Goal: Task Accomplishment & Management: Use online tool/utility

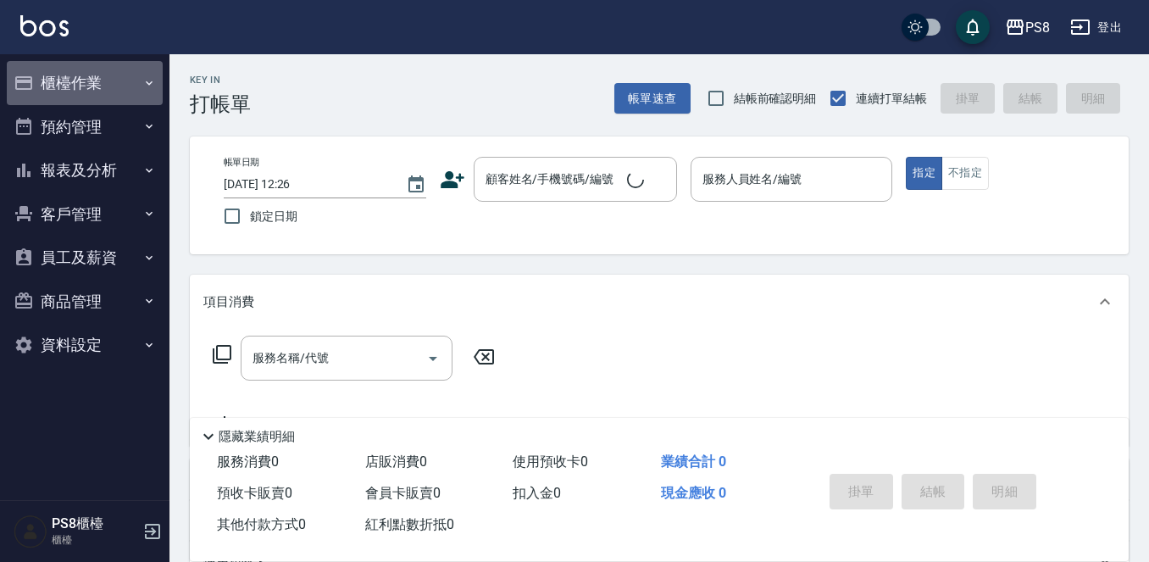
click at [76, 69] on button "櫃檯作業" at bounding box center [85, 83] width 156 height 44
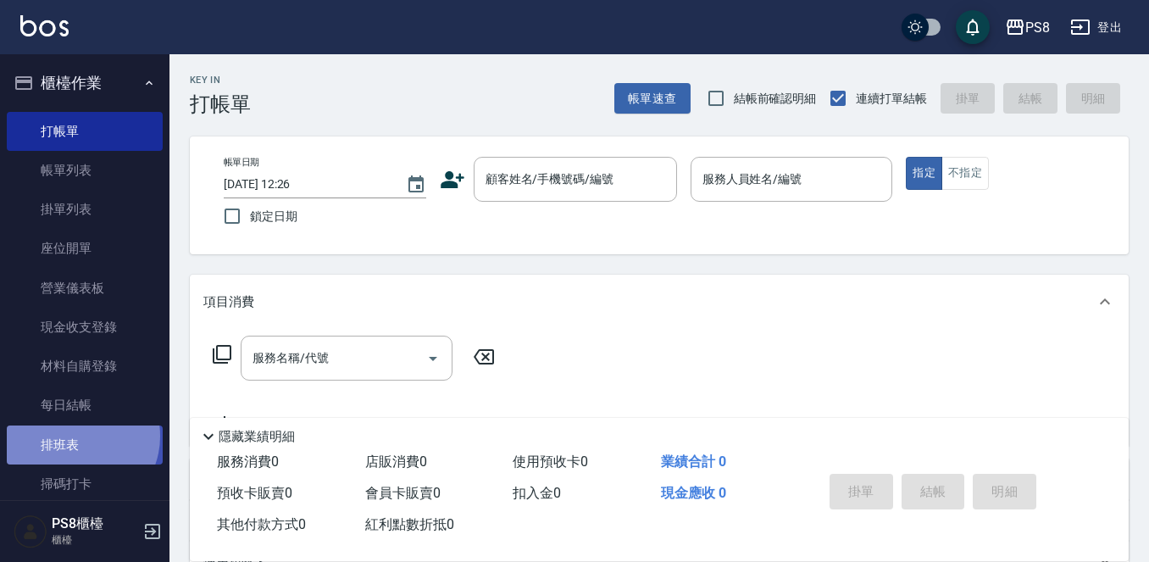
click at [76, 435] on link "排班表" at bounding box center [85, 444] width 156 height 39
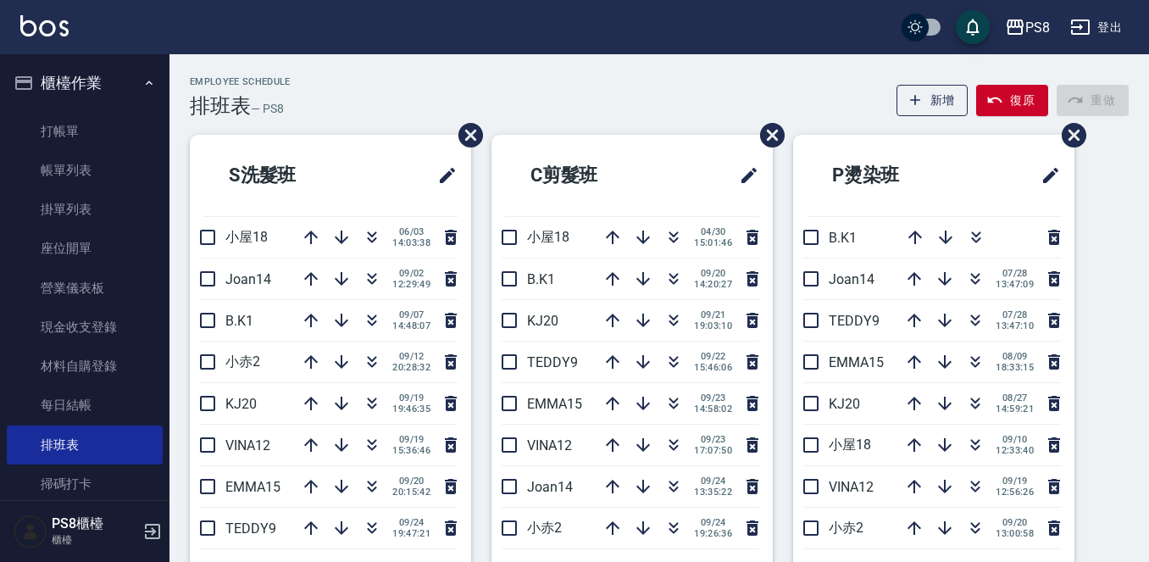
scroll to position [85, 0]
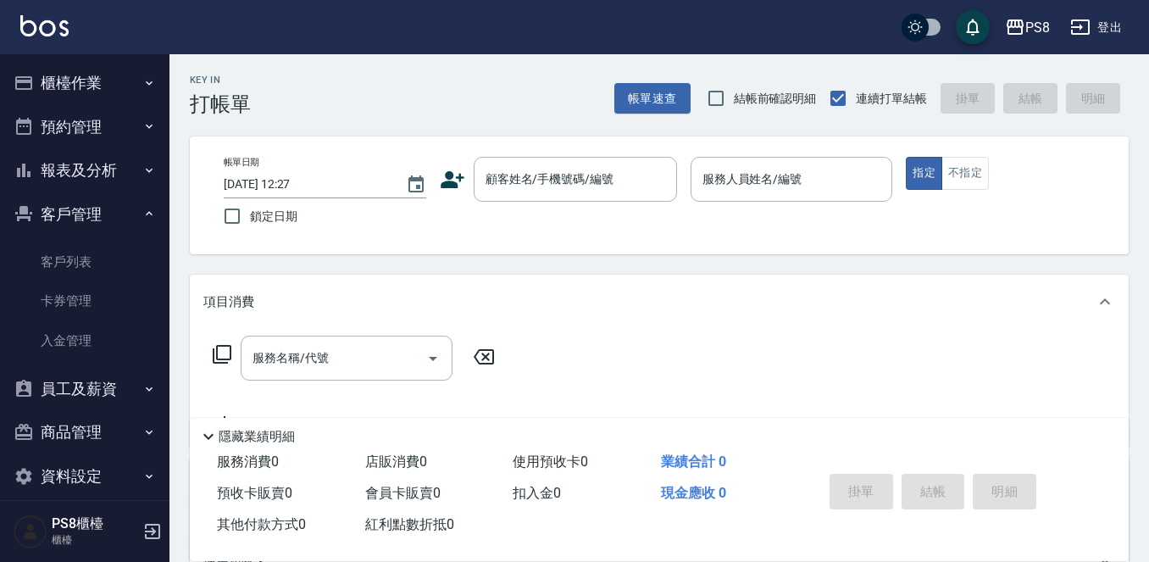
click at [30, 172] on icon "button" at bounding box center [24, 170] width 14 height 14
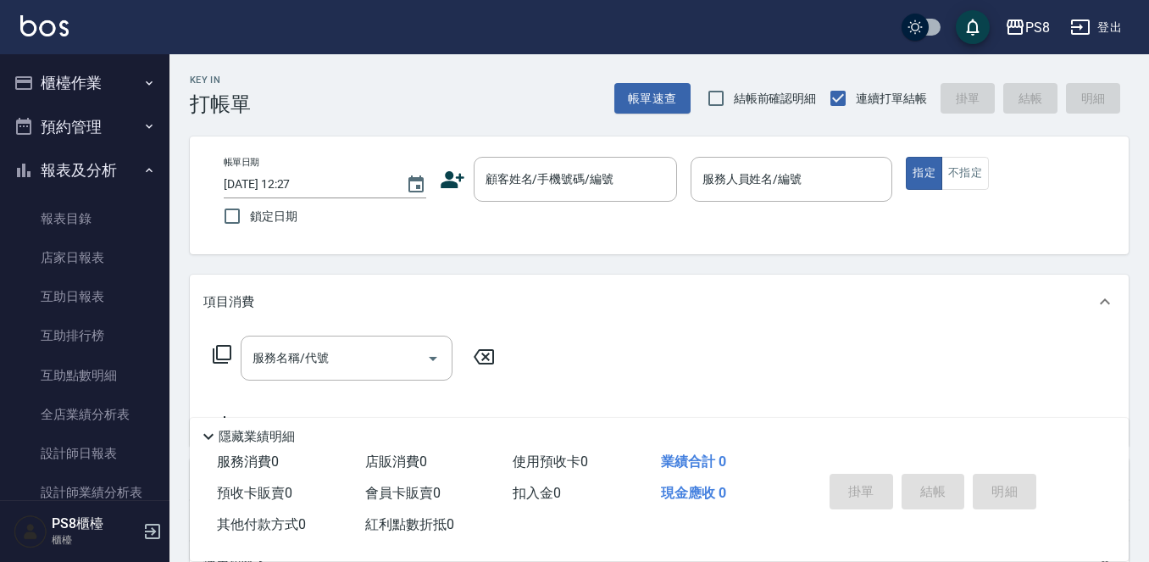
click at [67, 80] on button "櫃檯作業" at bounding box center [85, 83] width 156 height 44
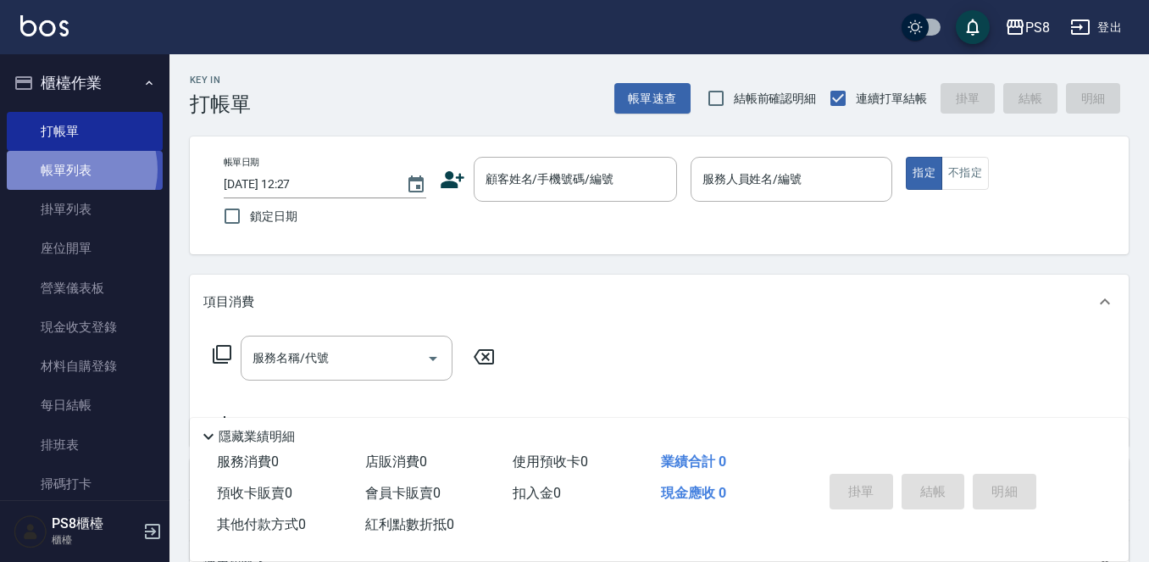
click at [70, 169] on link "帳單列表" at bounding box center [85, 170] width 156 height 39
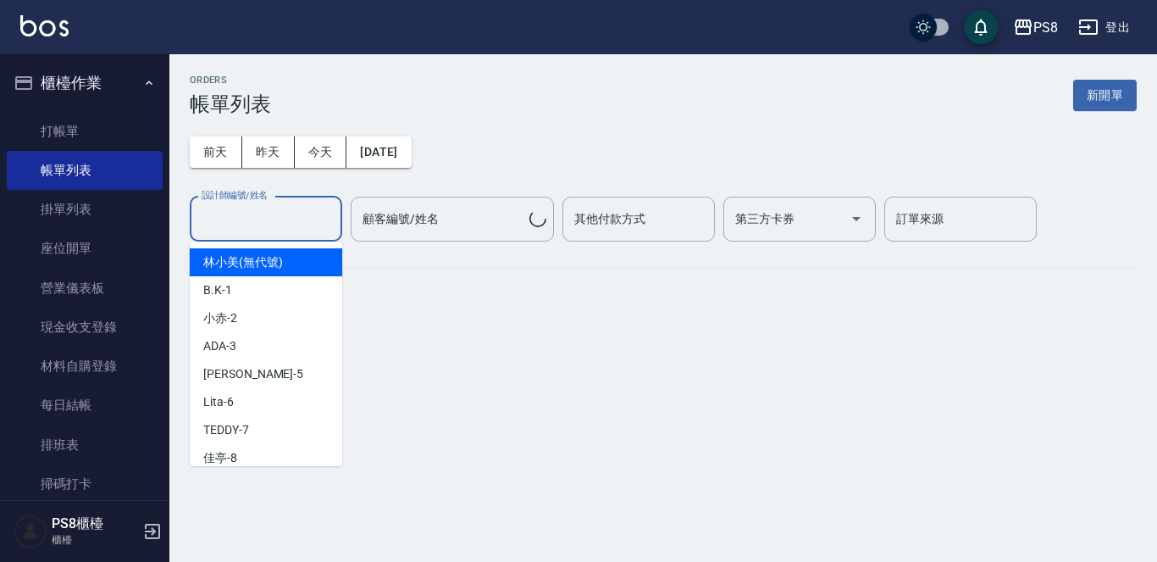
click at [314, 219] on input "設計師編號/姓名" at bounding box center [265, 219] width 137 height 30
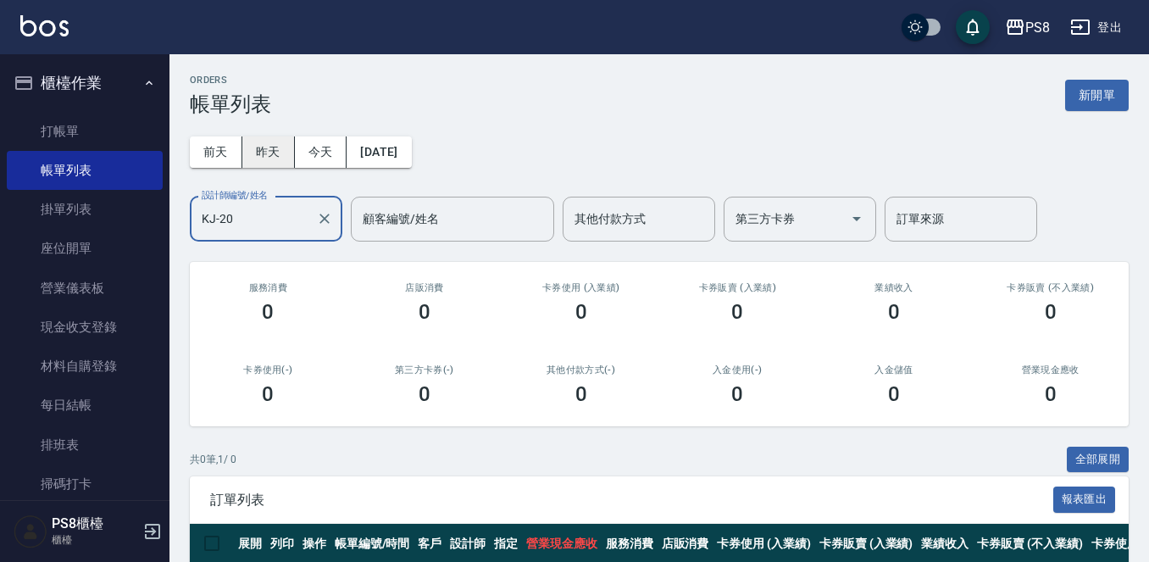
type input "KJ-20"
click at [279, 145] on button "昨天" at bounding box center [268, 151] width 53 height 31
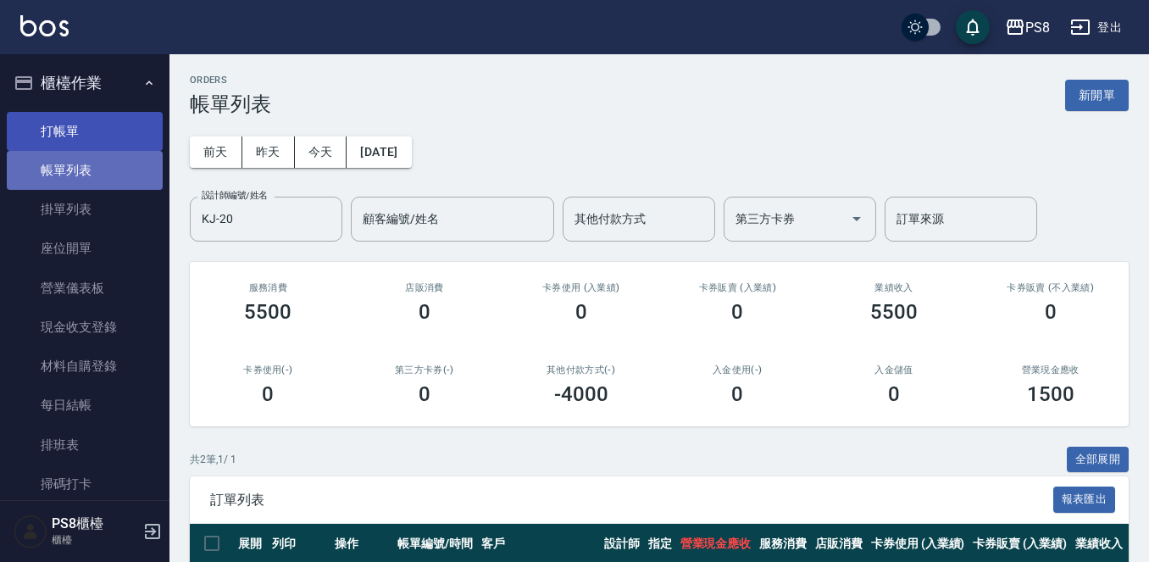
click at [126, 149] on ul "打帳單 帳單列表 掛單列表 座位開單 營業儀表板 現金收支登錄 材料自購登錄 每日結帳 排班表 掃碼打卡" at bounding box center [85, 308] width 156 height 406
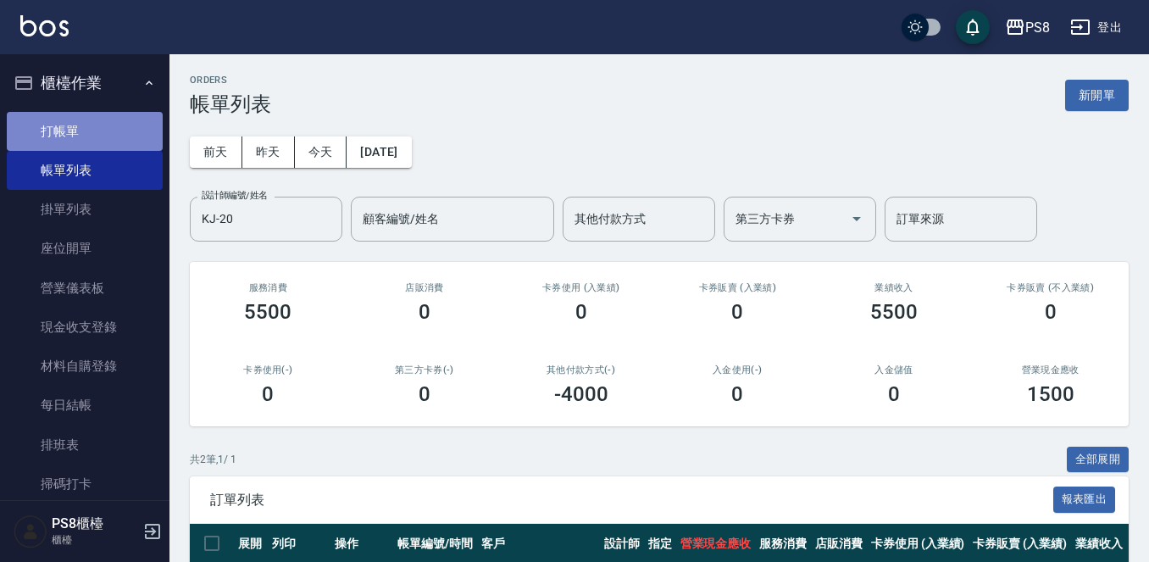
click at [138, 125] on link "打帳單" at bounding box center [85, 131] width 156 height 39
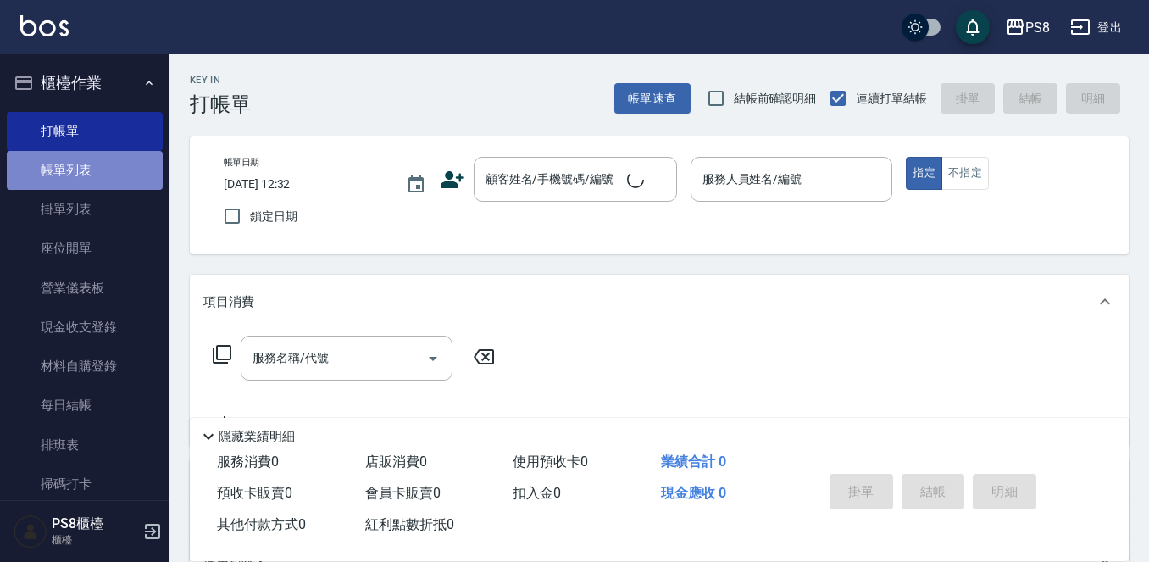
click at [125, 172] on link "帳單列表" at bounding box center [85, 170] width 156 height 39
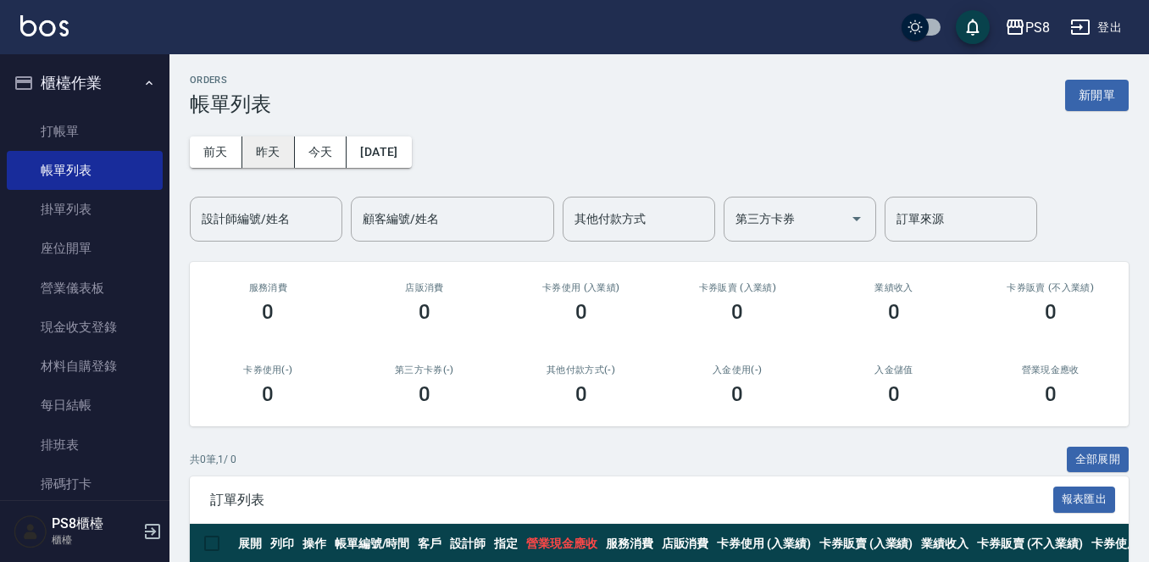
click at [266, 158] on button "昨天" at bounding box center [268, 151] width 53 height 31
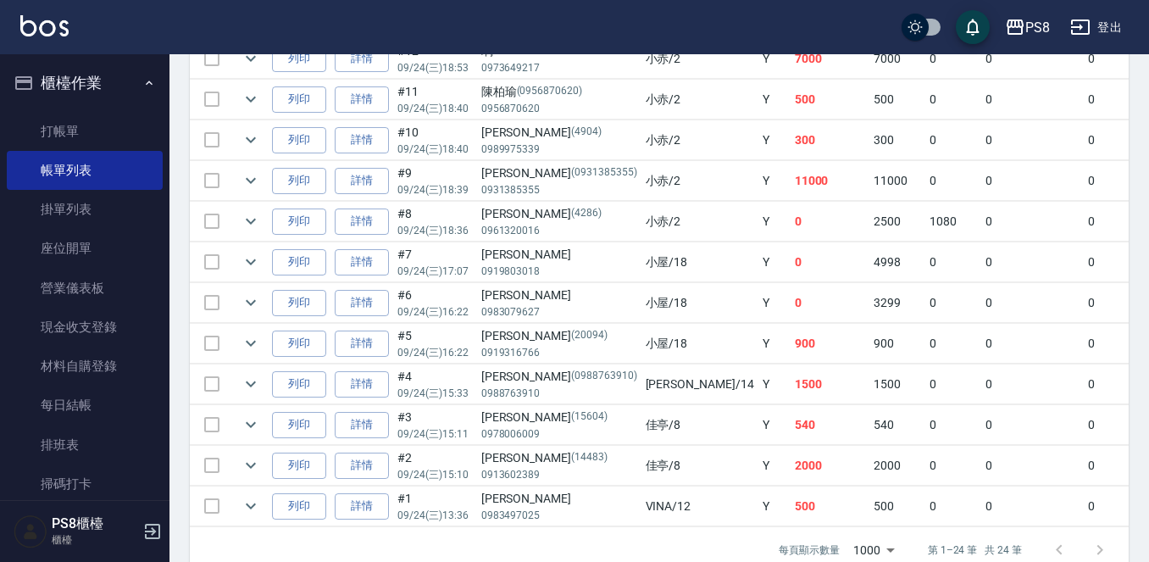
scroll to position [1016, 0]
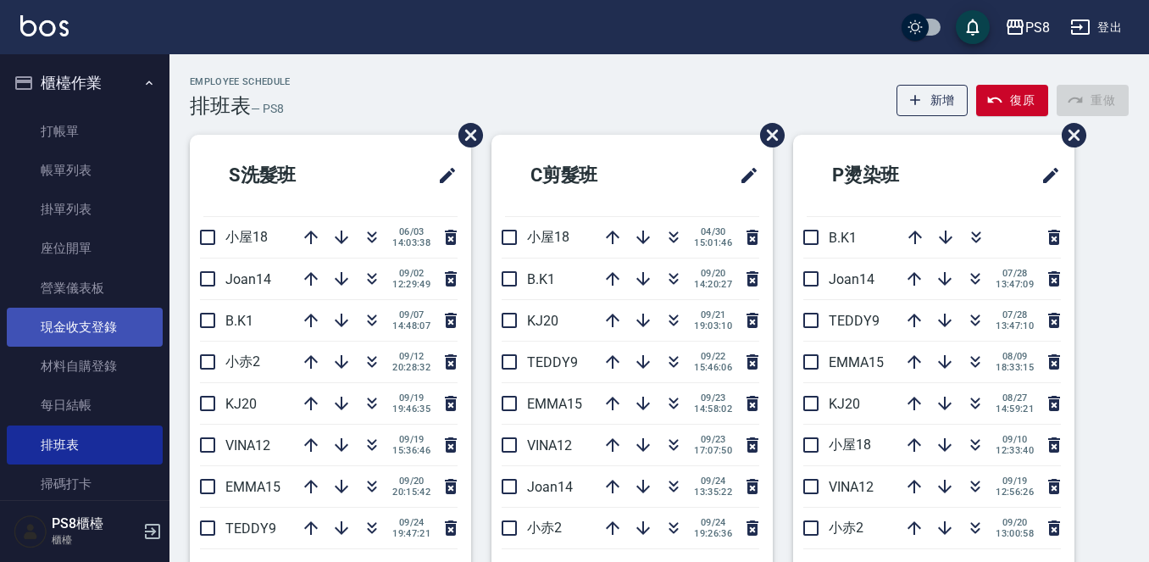
scroll to position [292, 0]
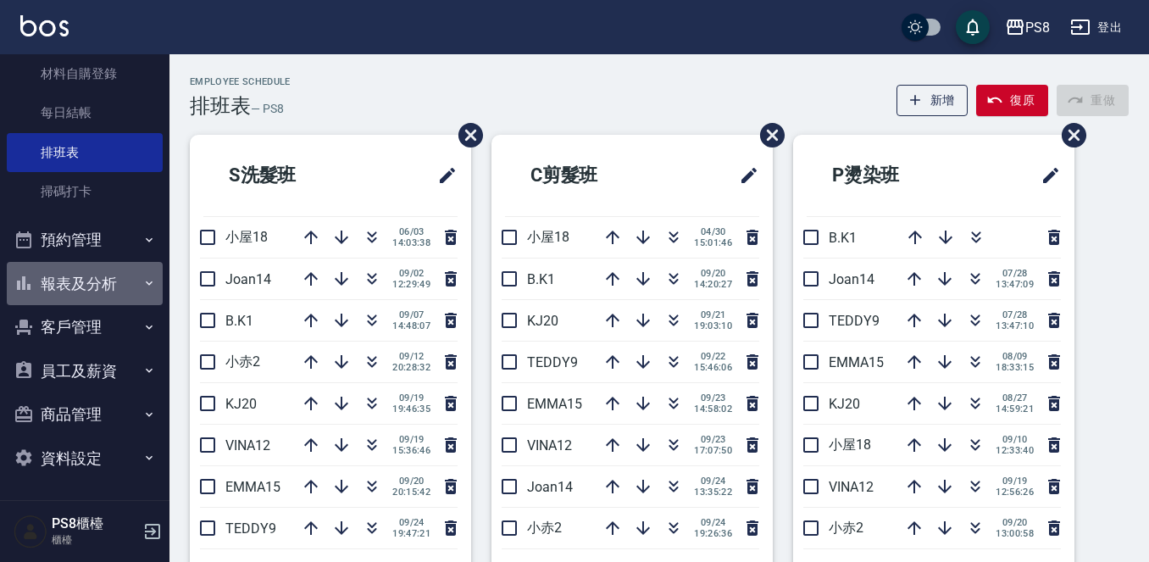
click at [104, 293] on button "報表及分析" at bounding box center [85, 284] width 156 height 44
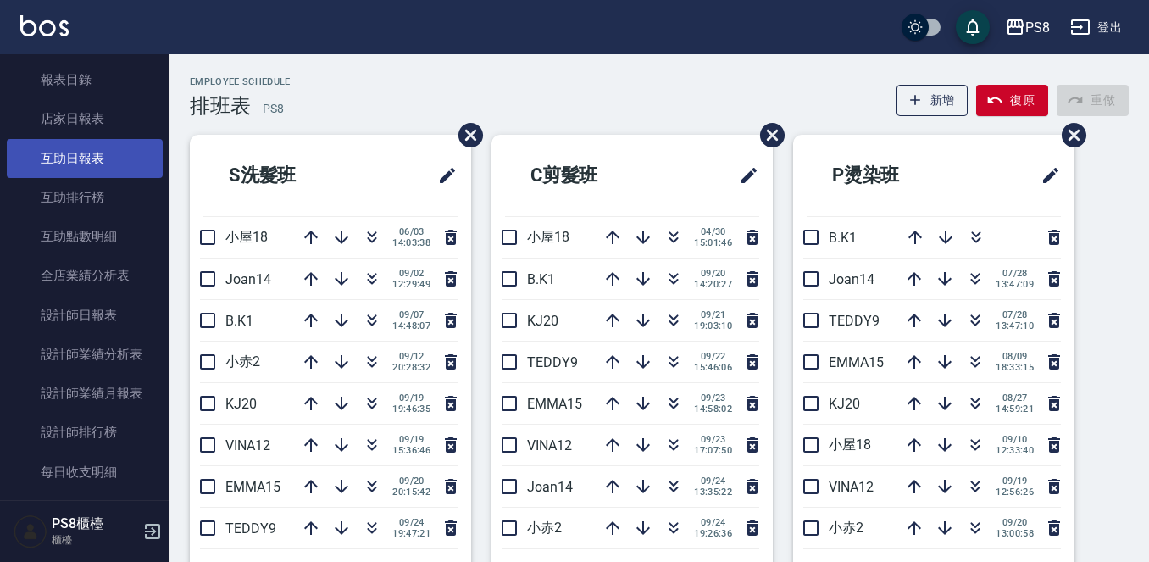
scroll to position [776, 0]
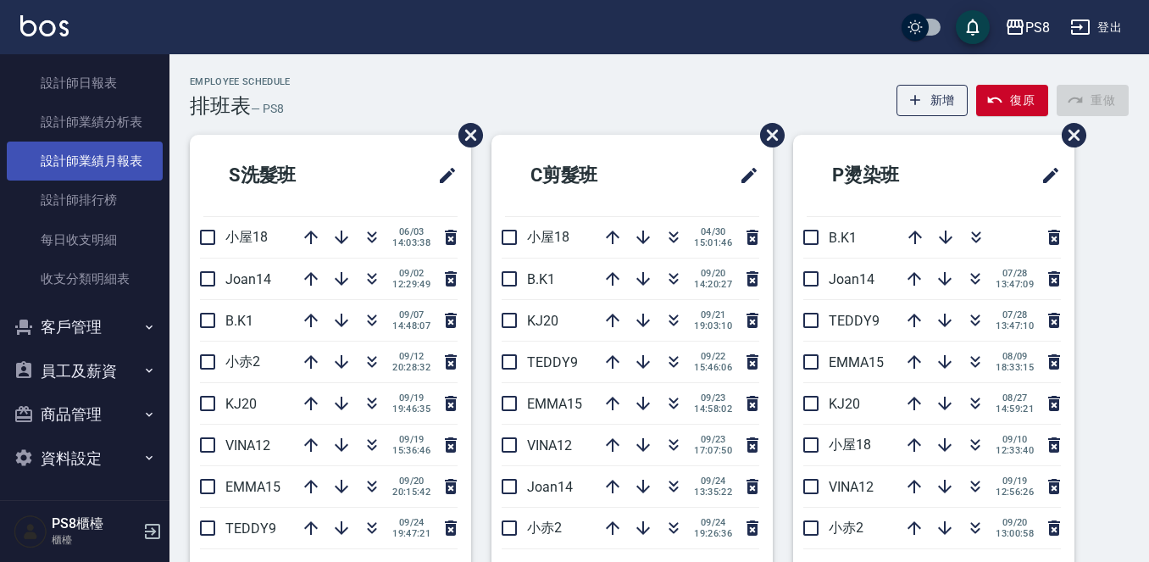
click at [96, 162] on link "設計師業績月報表" at bounding box center [85, 160] width 156 height 39
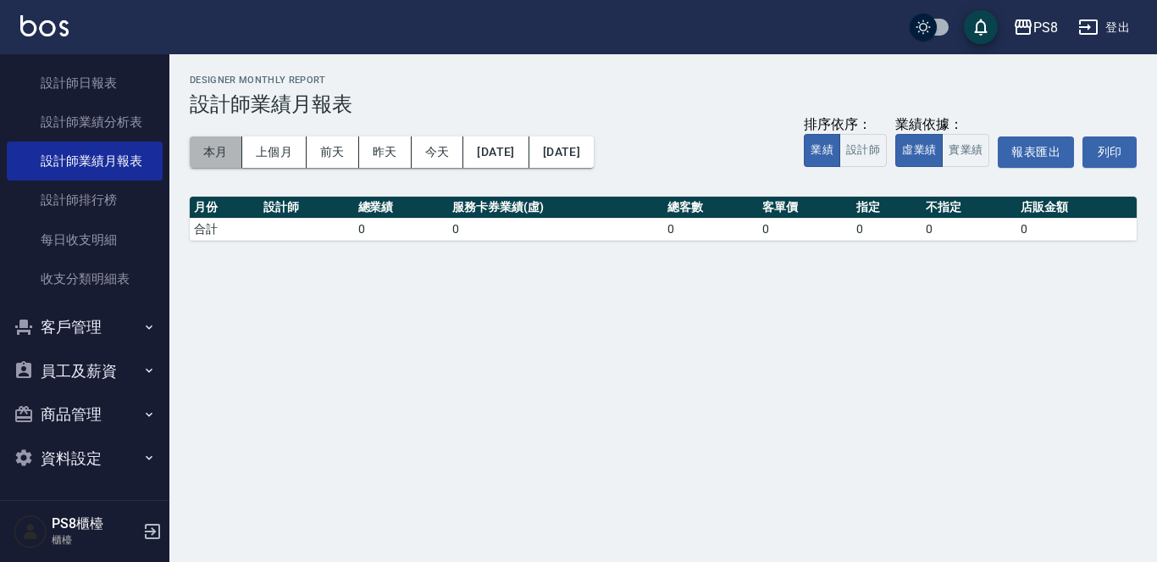
click at [236, 147] on button "本月" at bounding box center [216, 151] width 53 height 31
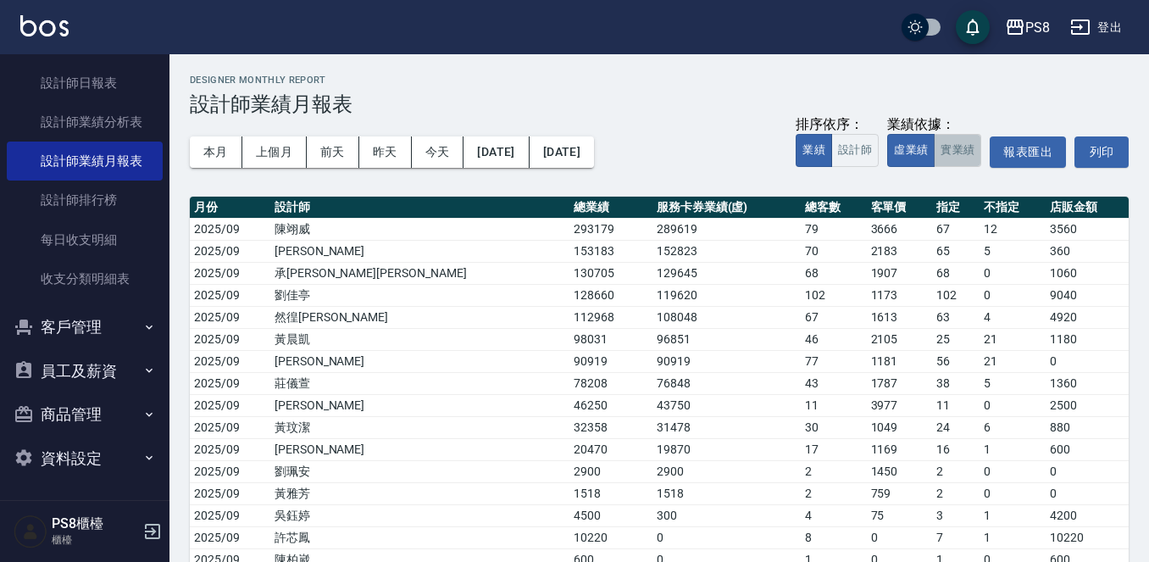
click at [960, 153] on button "實業績" at bounding box center [956, 150] width 47 height 33
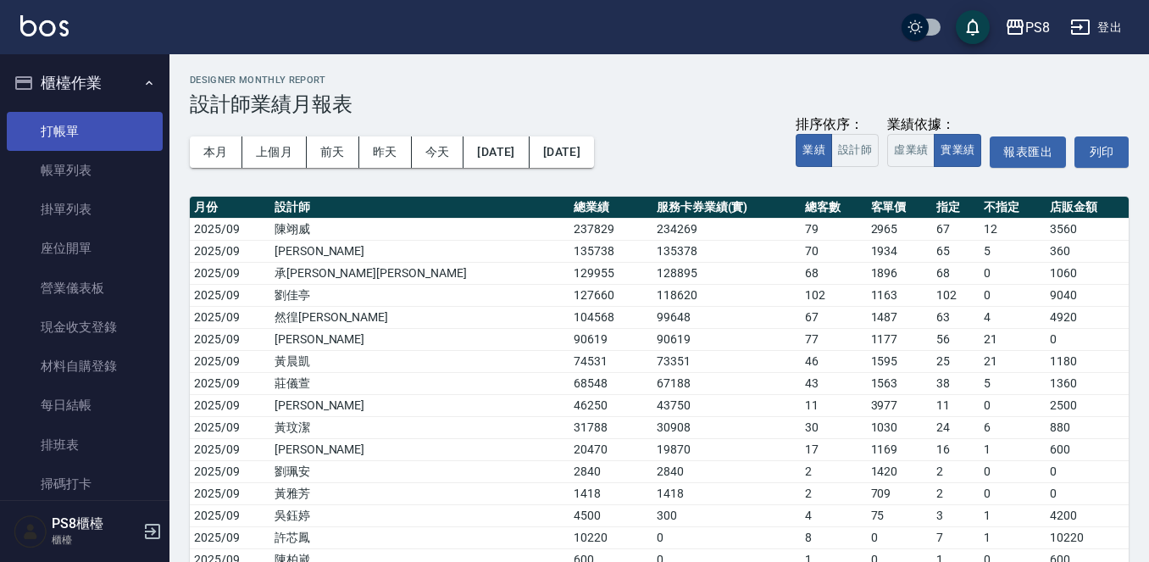
click at [75, 128] on link "打帳單" at bounding box center [85, 131] width 156 height 39
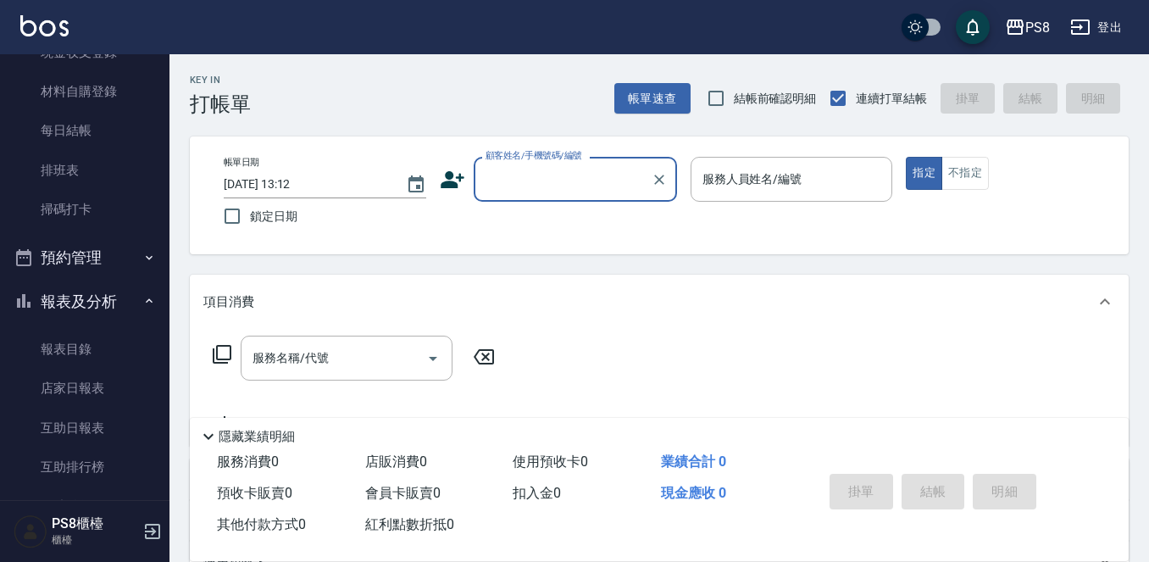
scroll to position [424, 0]
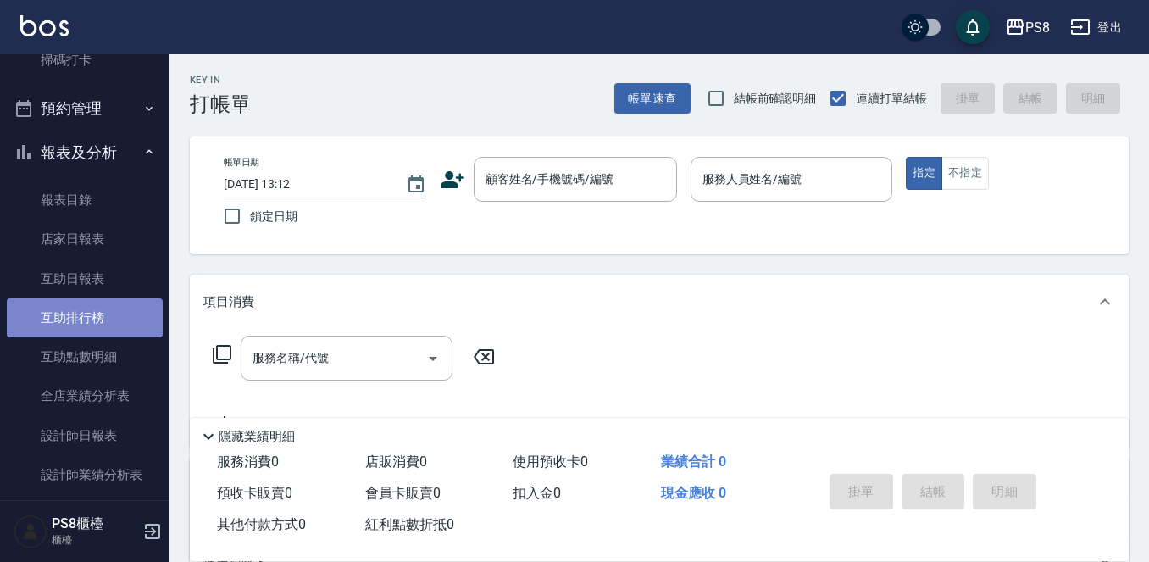
click at [101, 316] on link "互助排行榜" at bounding box center [85, 317] width 156 height 39
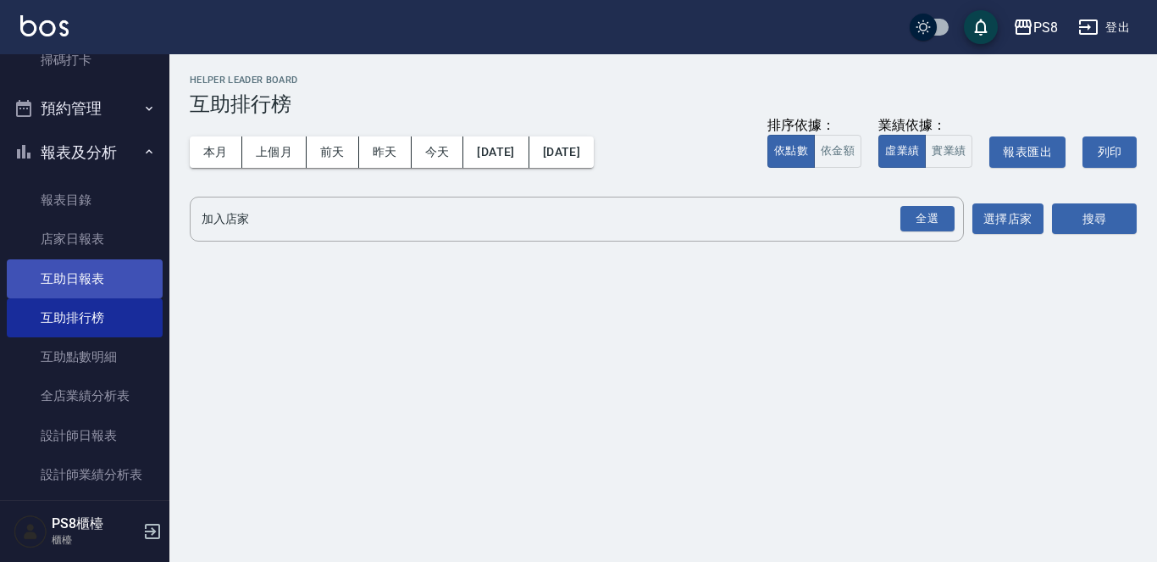
click at [102, 269] on link "互助日報表" at bounding box center [85, 278] width 156 height 39
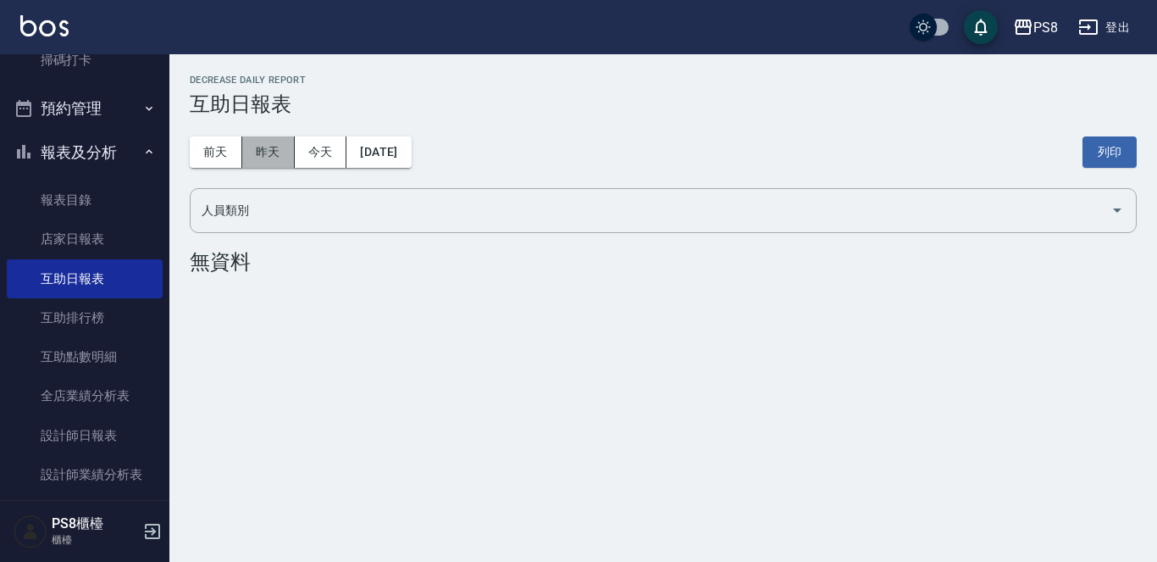
click at [273, 151] on button "昨天" at bounding box center [268, 151] width 53 height 31
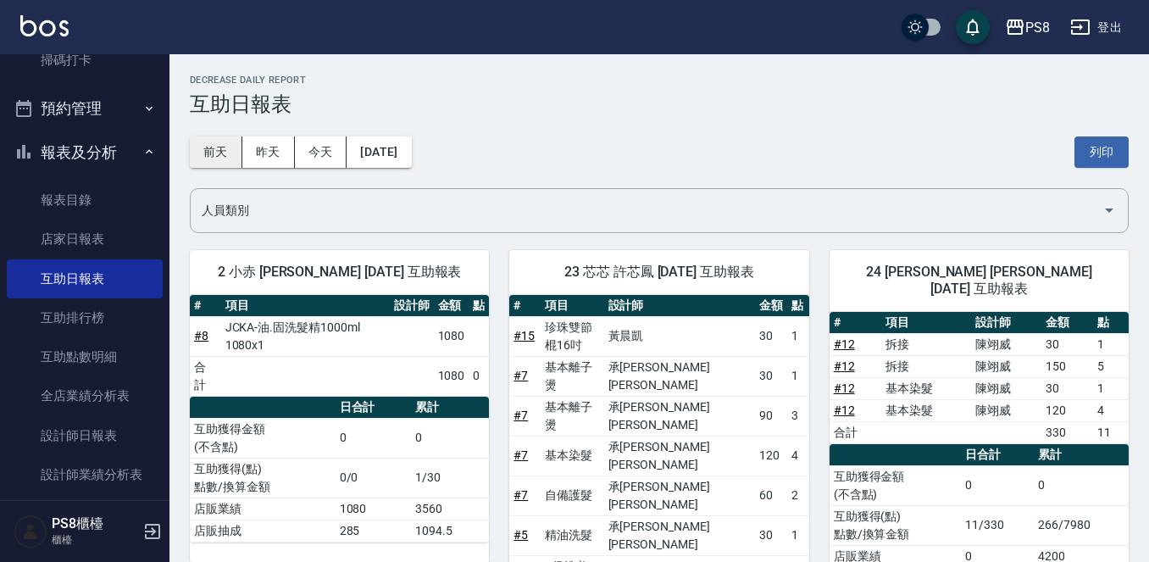
click at [228, 145] on button "前天" at bounding box center [216, 151] width 53 height 31
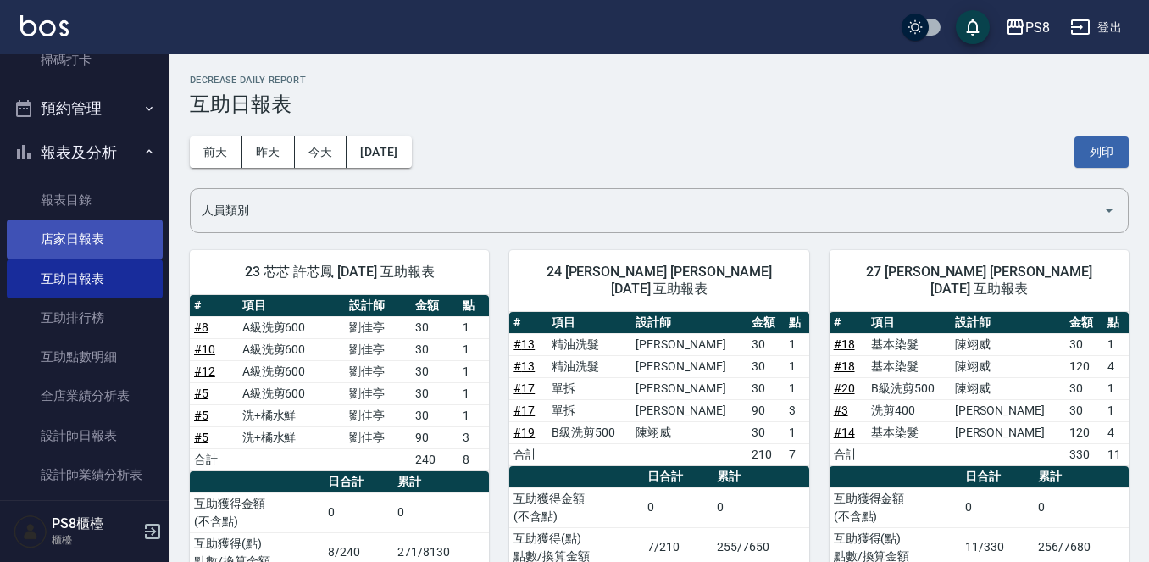
click at [112, 242] on link "店家日報表" at bounding box center [85, 238] width 156 height 39
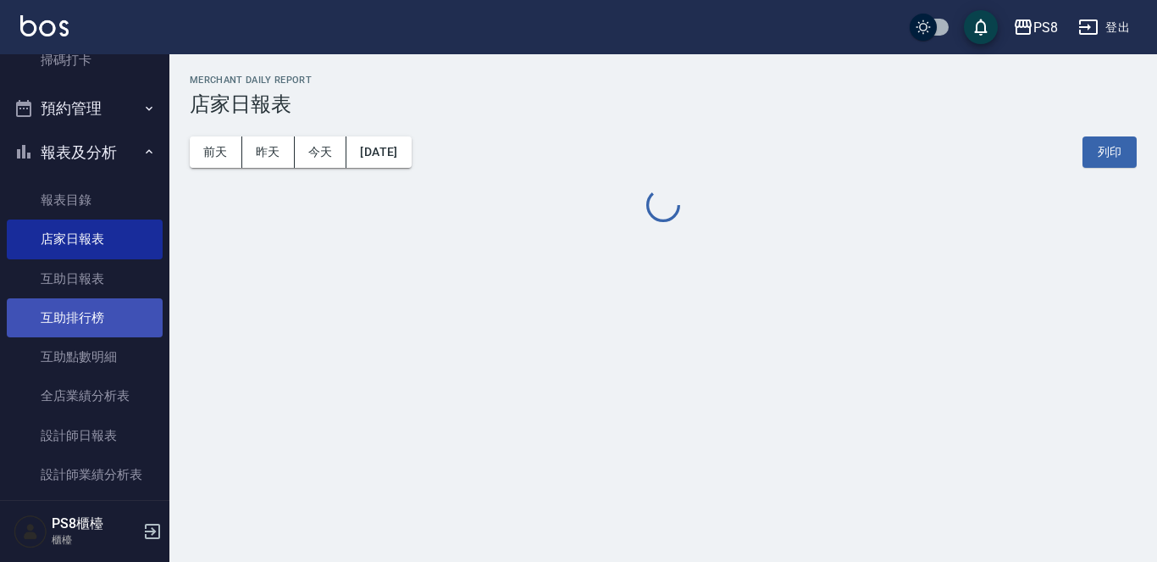
click at [115, 317] on link "互助排行榜" at bounding box center [85, 317] width 156 height 39
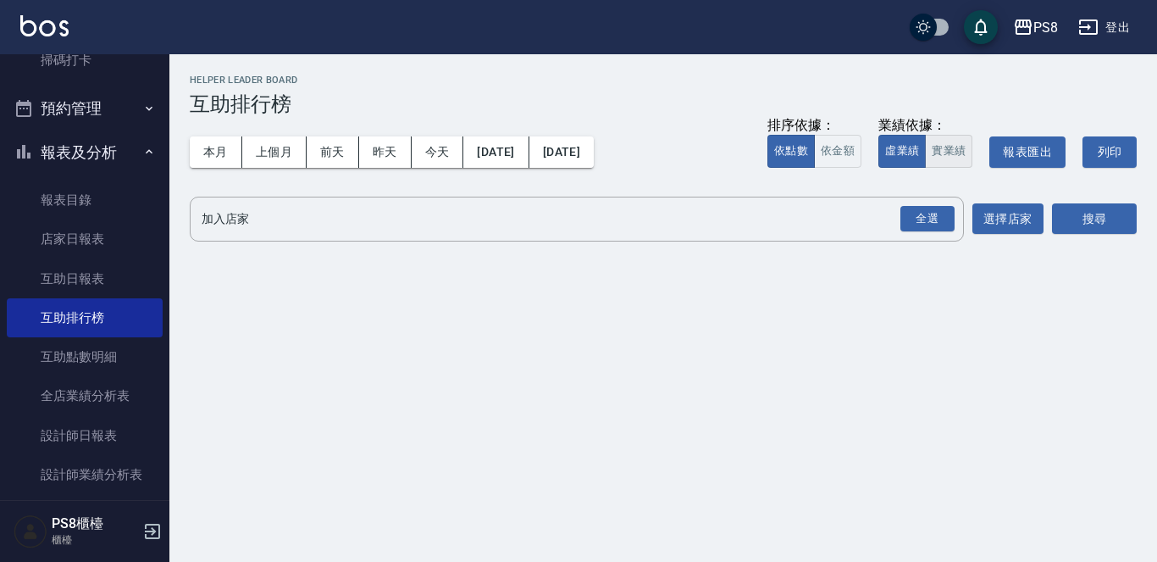
click at [950, 152] on button "實業績" at bounding box center [948, 151] width 47 height 33
click at [401, 360] on div "PS8 2025-09-01 - 2025-09-25 互助排行榜 列印時間： 2025-09-25-13:13 Helper Leader Board 互助…" at bounding box center [578, 281] width 1157 height 562
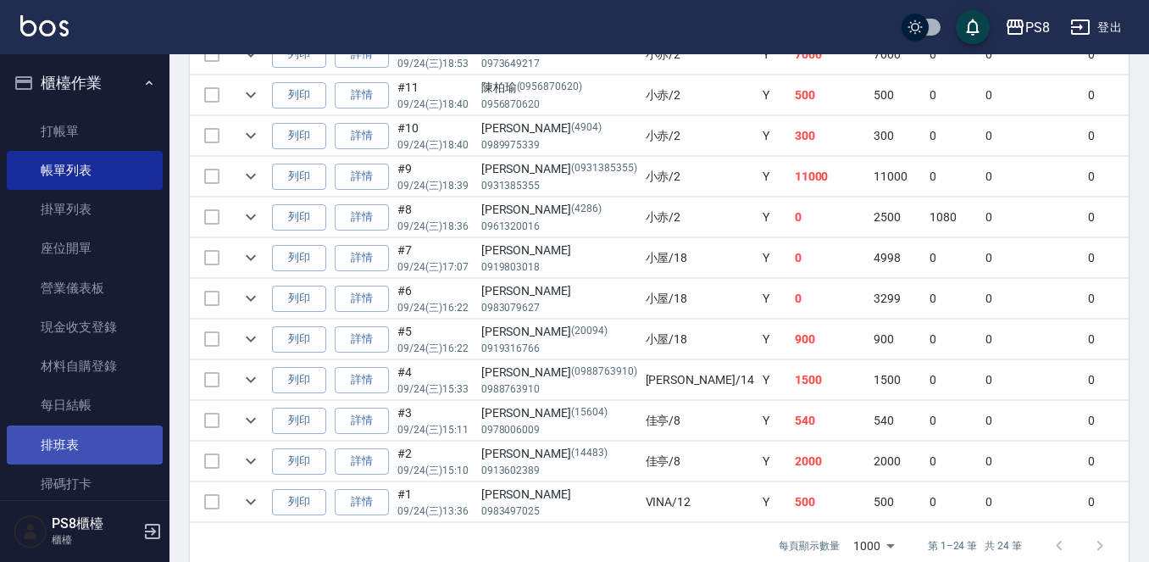
scroll to position [1016, 0]
click at [75, 446] on link "排班表" at bounding box center [85, 444] width 156 height 39
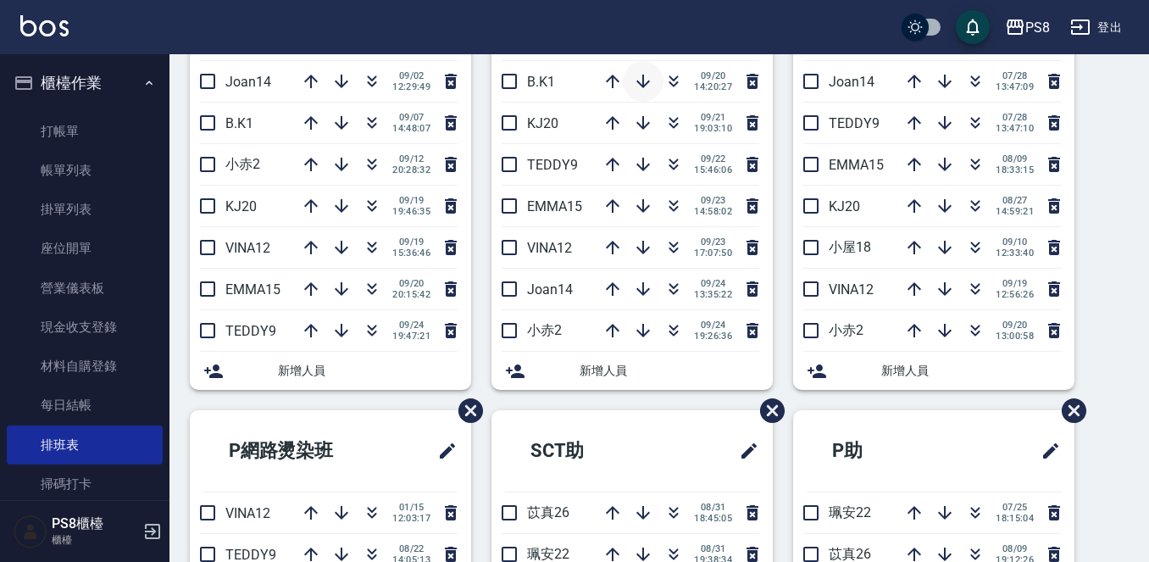
scroll to position [667, 0]
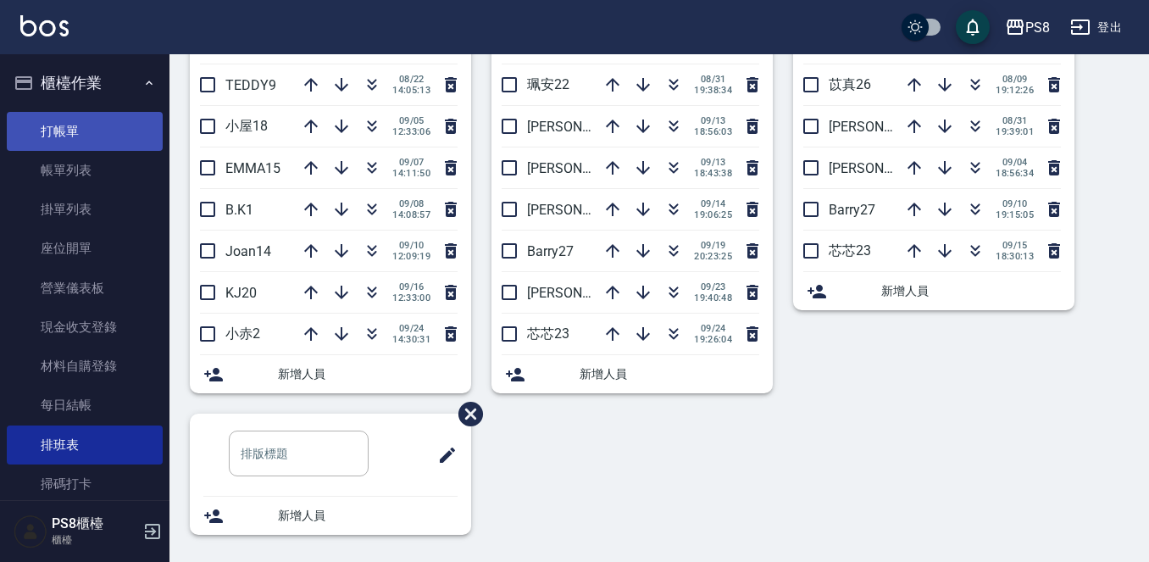
click at [106, 128] on link "打帳單" at bounding box center [85, 131] width 156 height 39
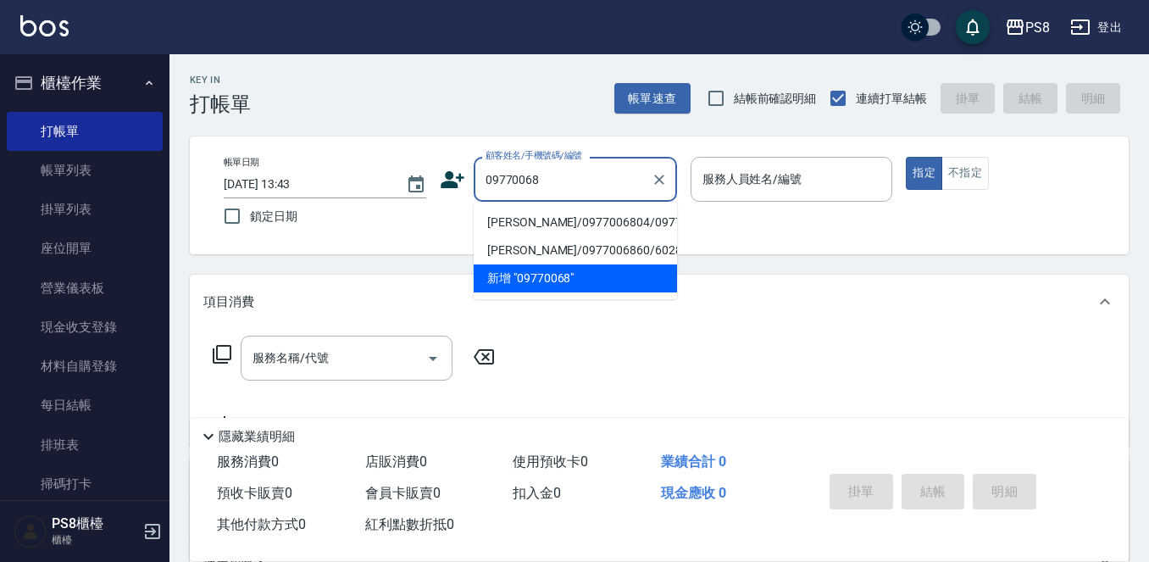
click at [516, 228] on li "江煒翔/0977006804/0977006804" at bounding box center [574, 222] width 203 height 28
type input "江煒翔/0977006804/0977006804"
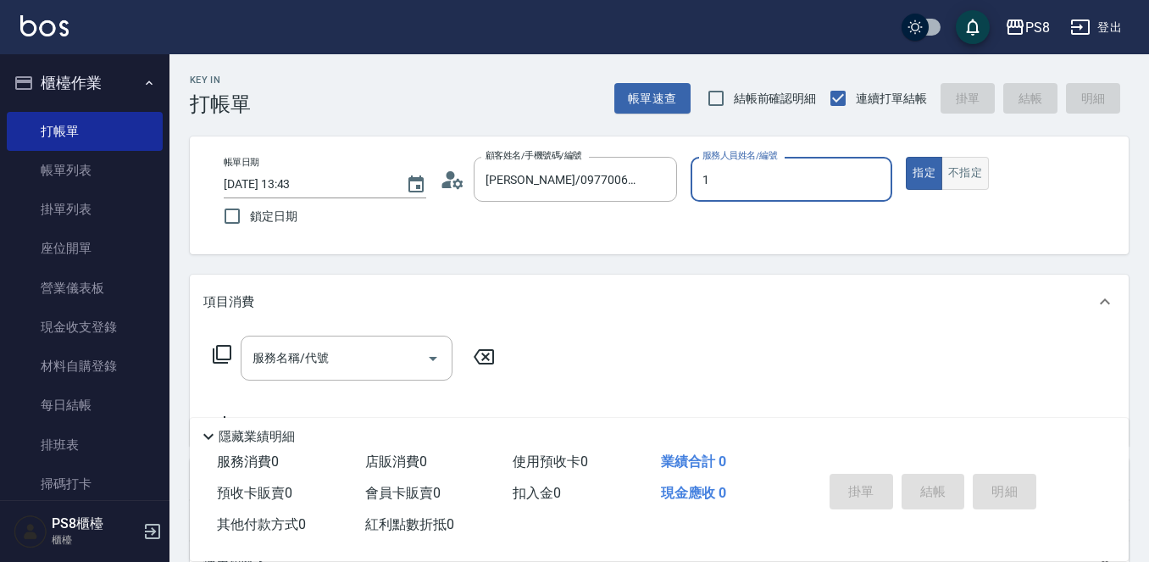
type input "B.K-1"
type button "true"
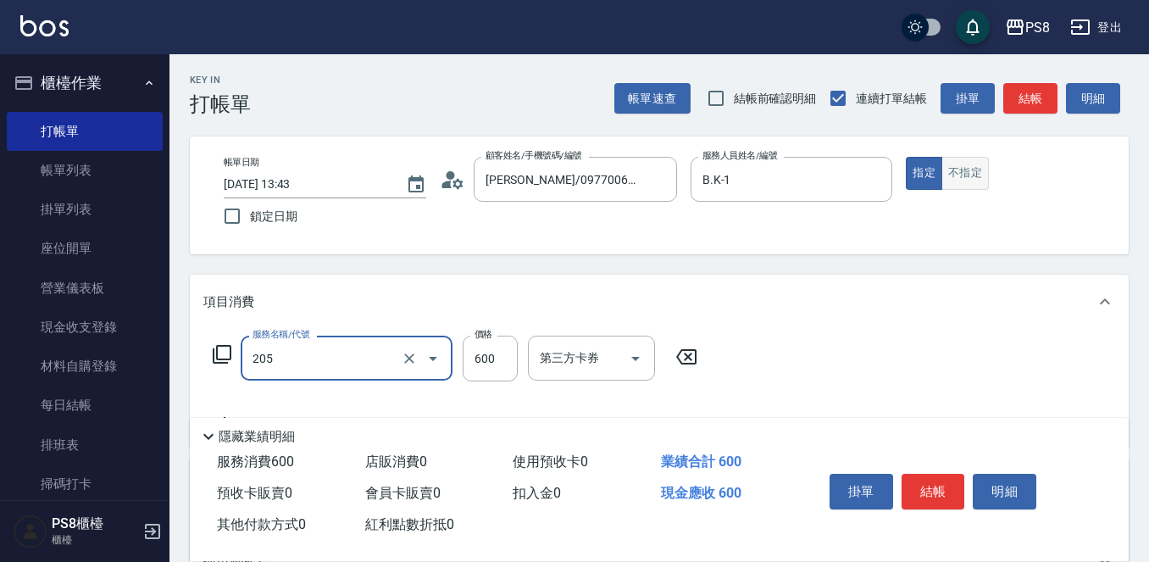
type input "A級洗剪600(205)"
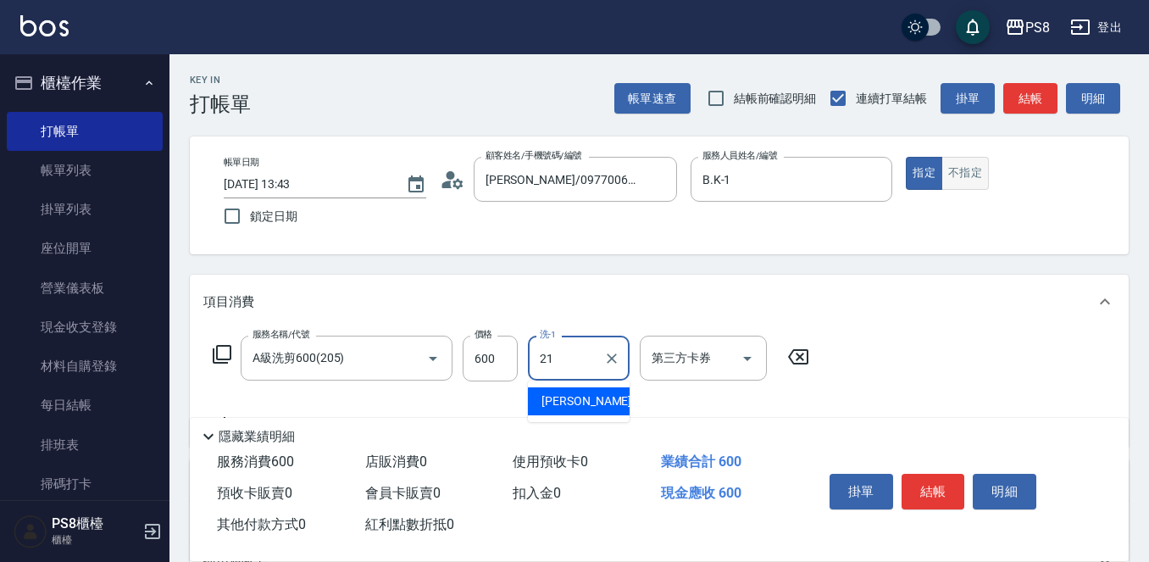
type input "趙宇文-21"
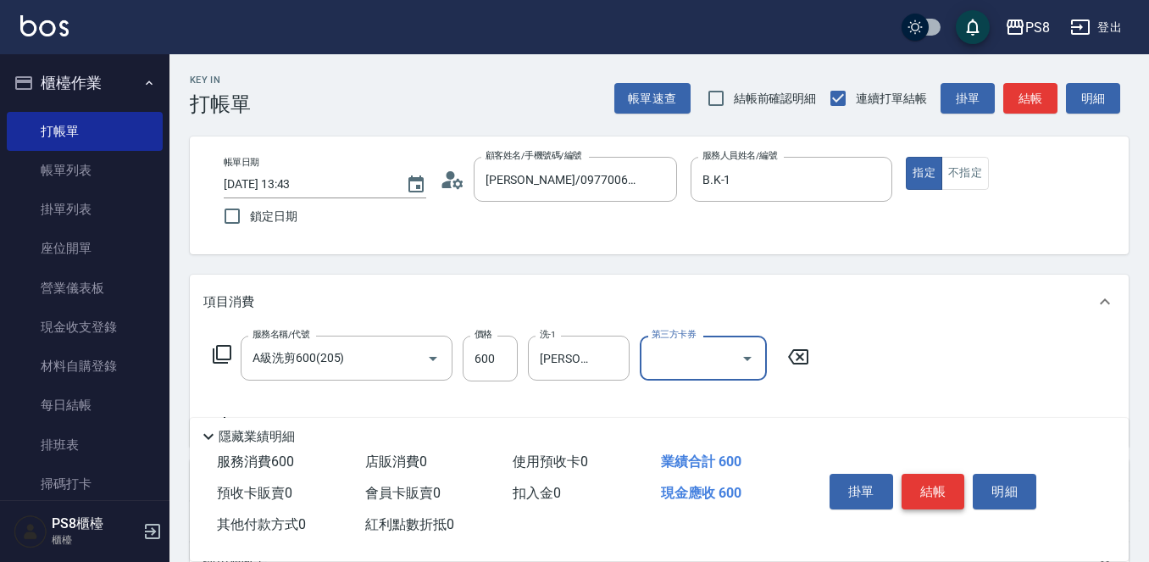
click at [921, 488] on button "結帳" at bounding box center [933, 491] width 64 height 36
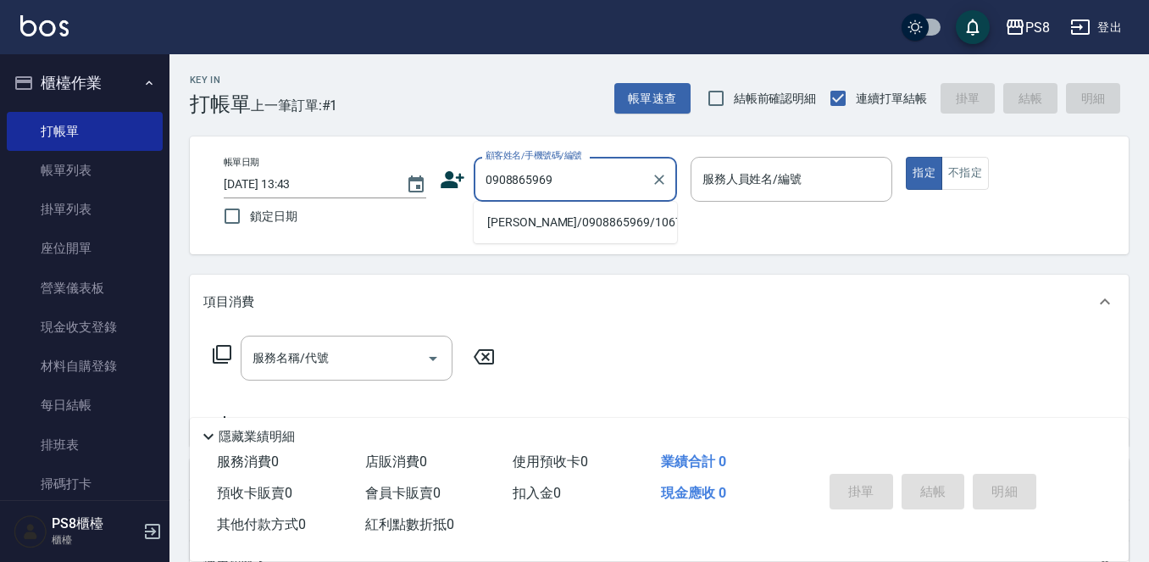
click at [573, 223] on li "黃佩瑜/0908865969/10676" at bounding box center [574, 222] width 203 height 28
type input "黃佩瑜/0908865969/10676"
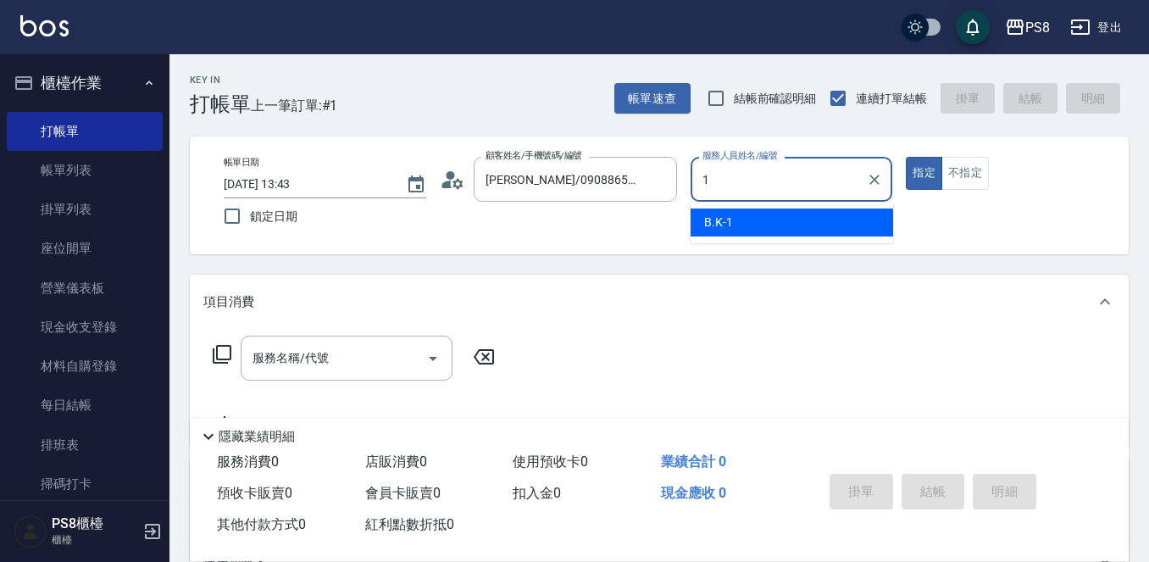
type input "B.K-1"
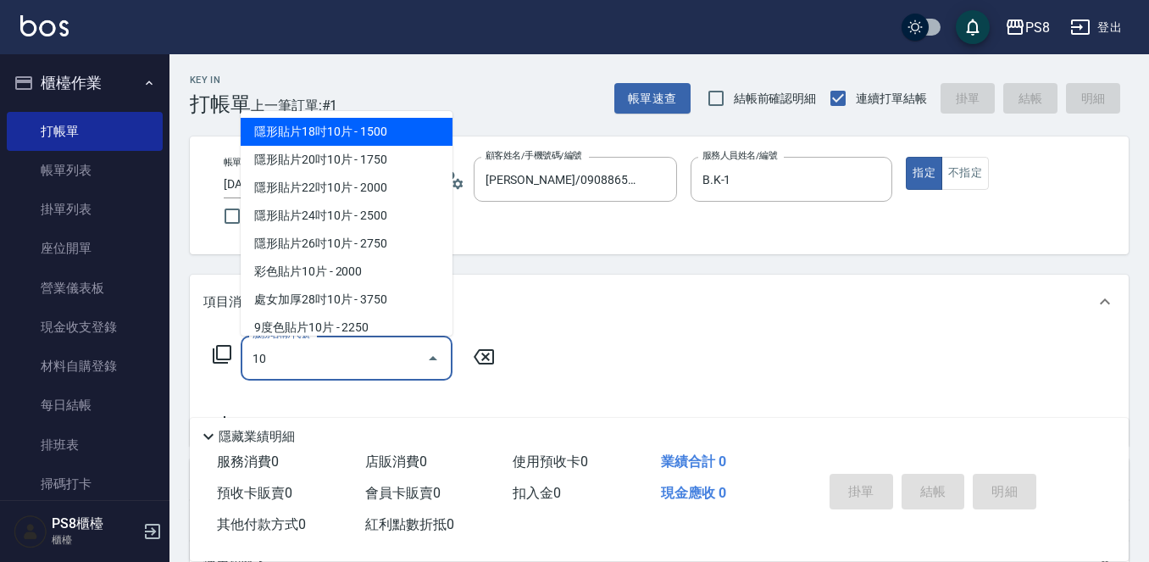
type input "101"
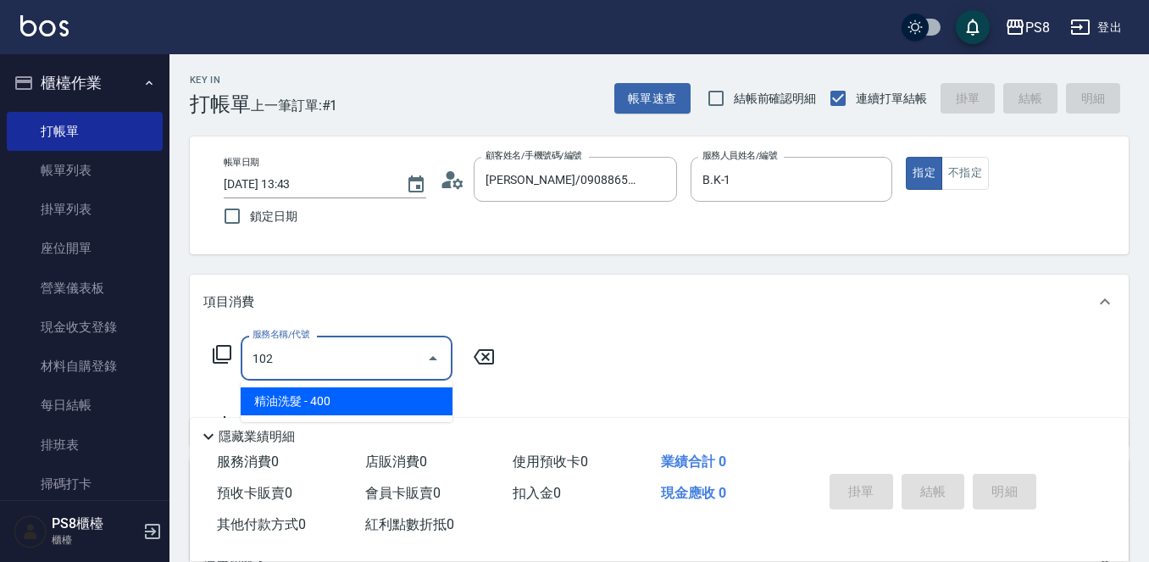
type input "精油洗髮(102)"
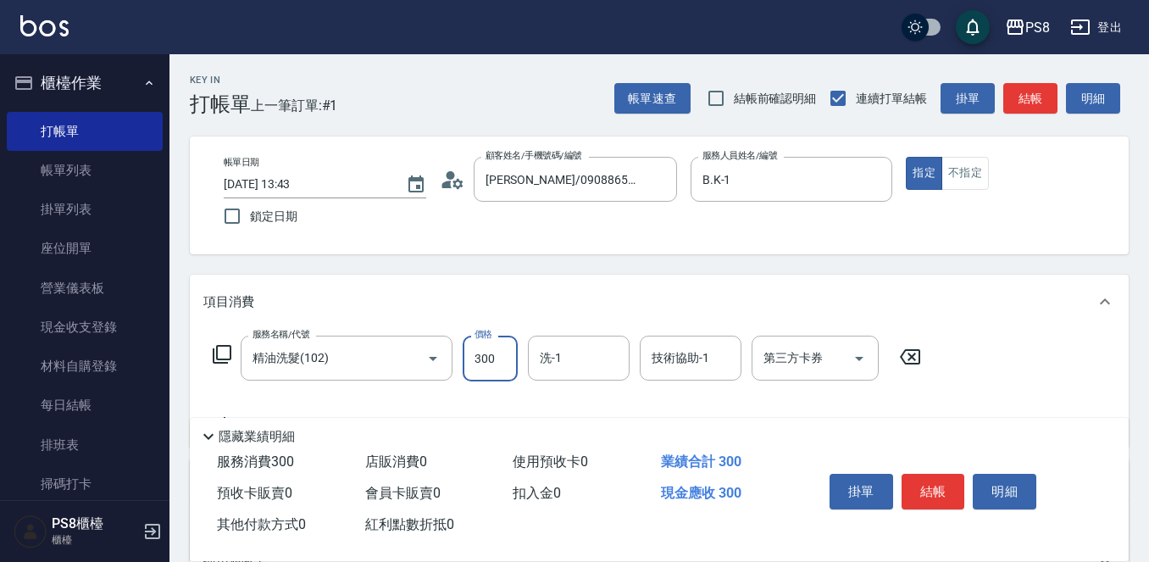
type input "300"
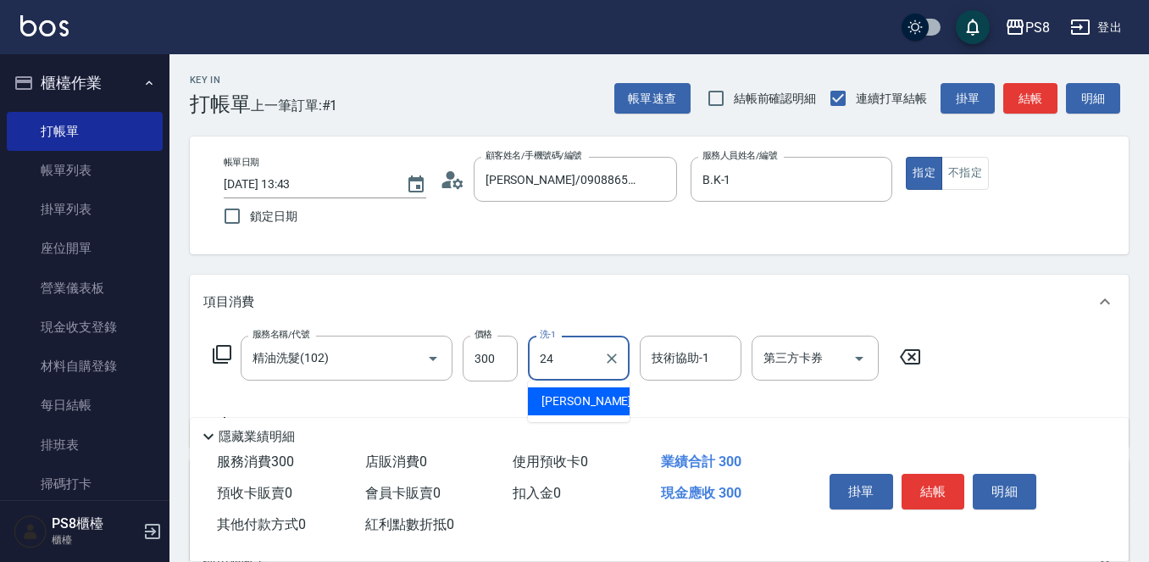
type input "婷婷-24"
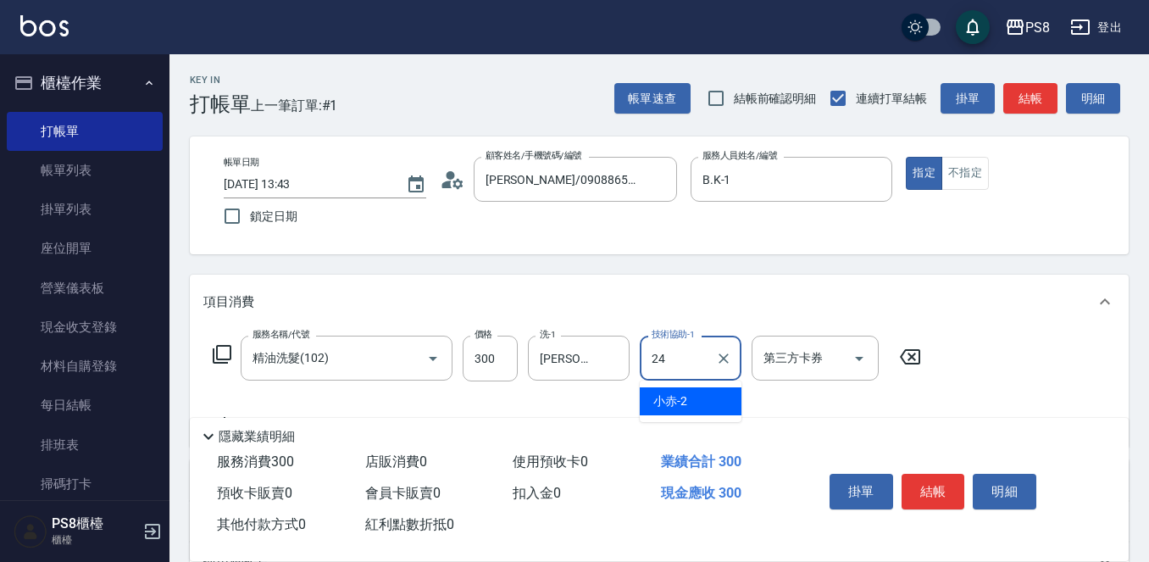
type input "婷婷-24"
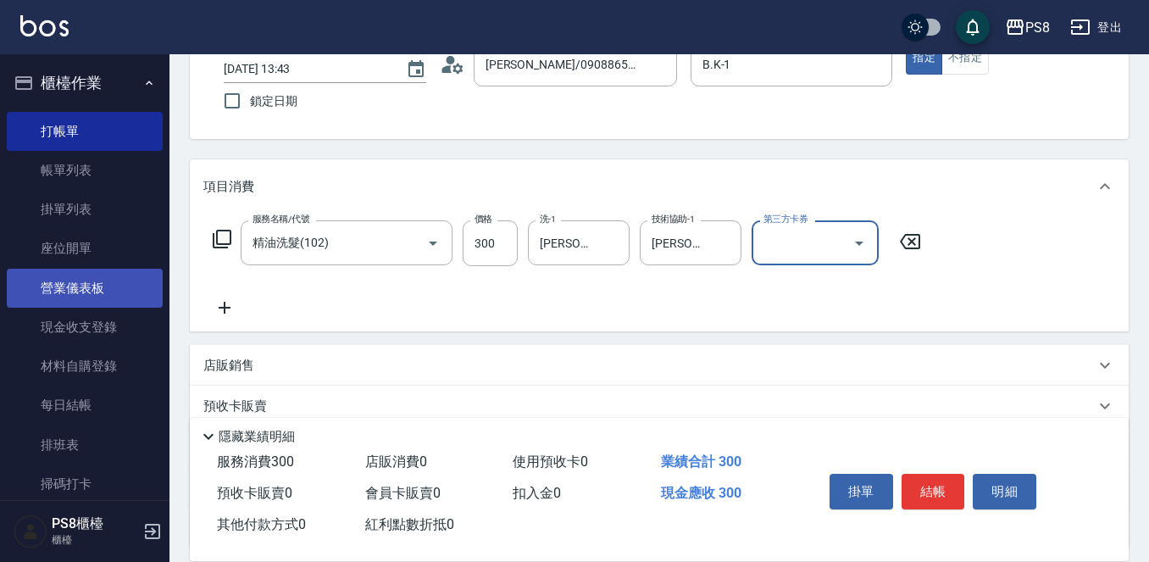
scroll to position [254, 0]
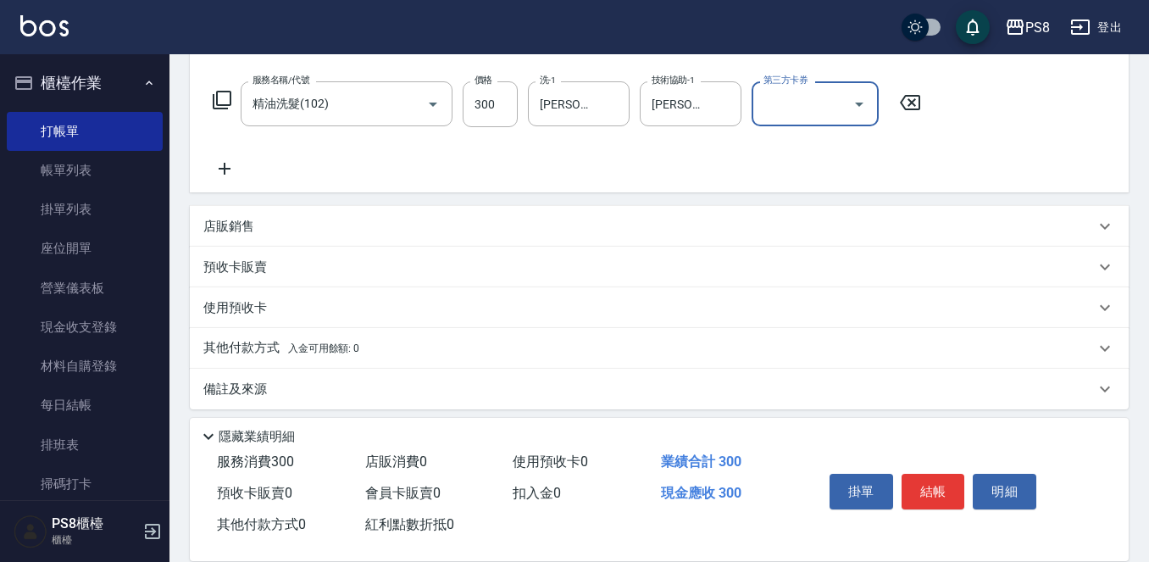
click at [235, 173] on icon at bounding box center [224, 168] width 42 height 20
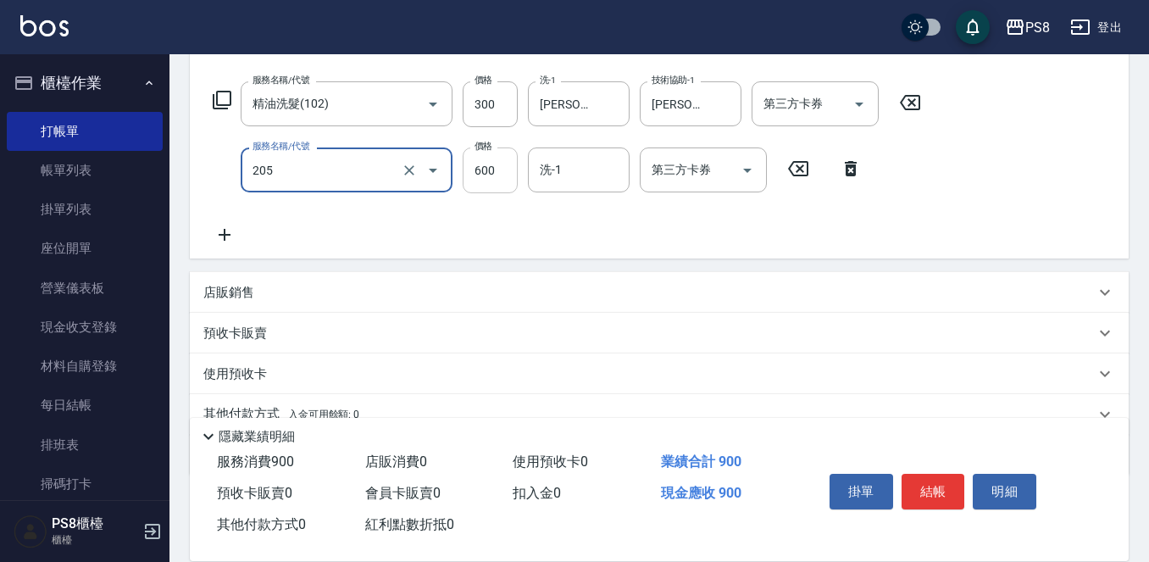
type input "A級洗剪600(205)"
click at [507, 181] on input "600" at bounding box center [489, 170] width 55 height 46
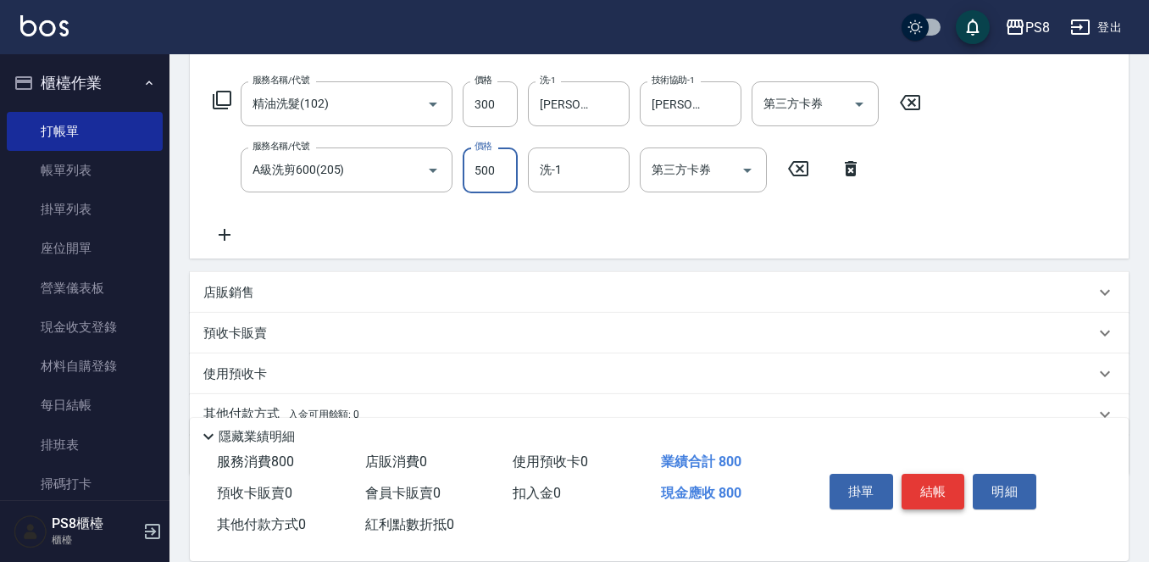
type input "500"
click at [926, 474] on button "結帳" at bounding box center [933, 491] width 64 height 36
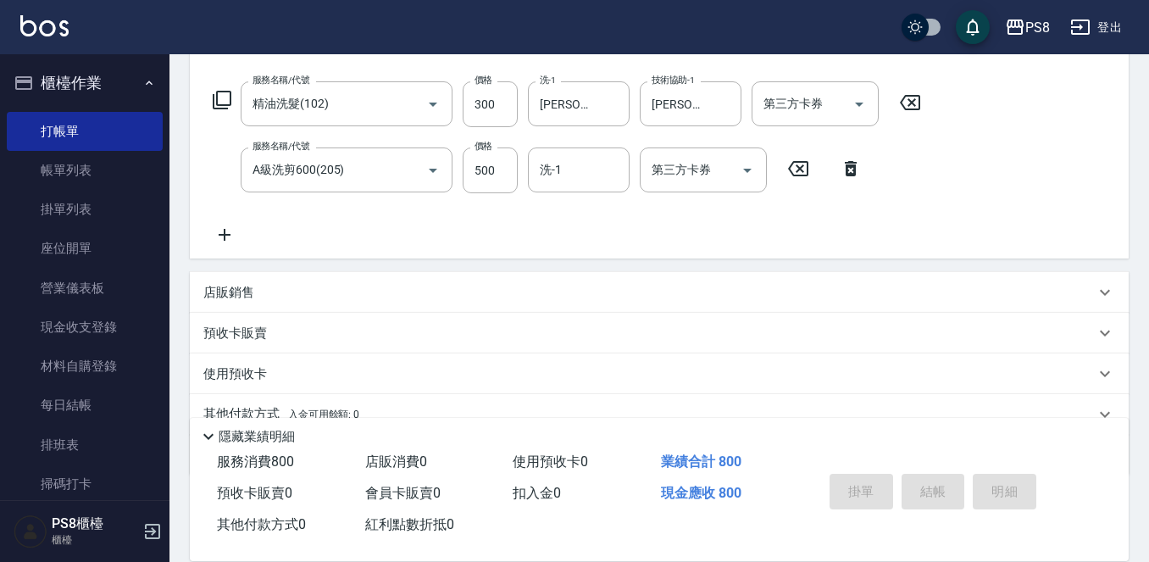
type input "2025/09/25 13:44"
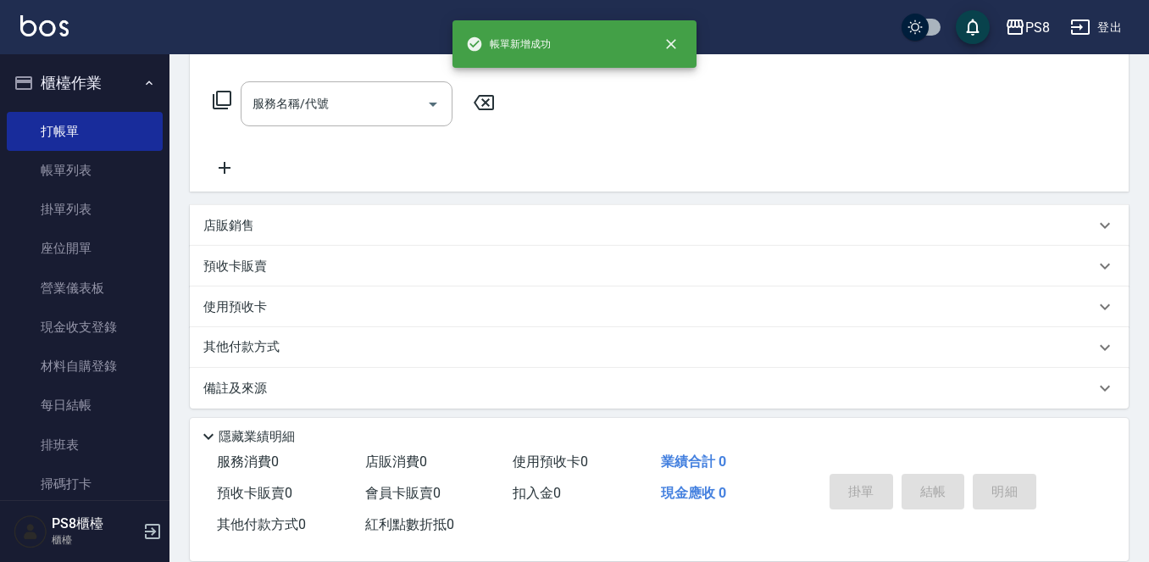
scroll to position [0, 0]
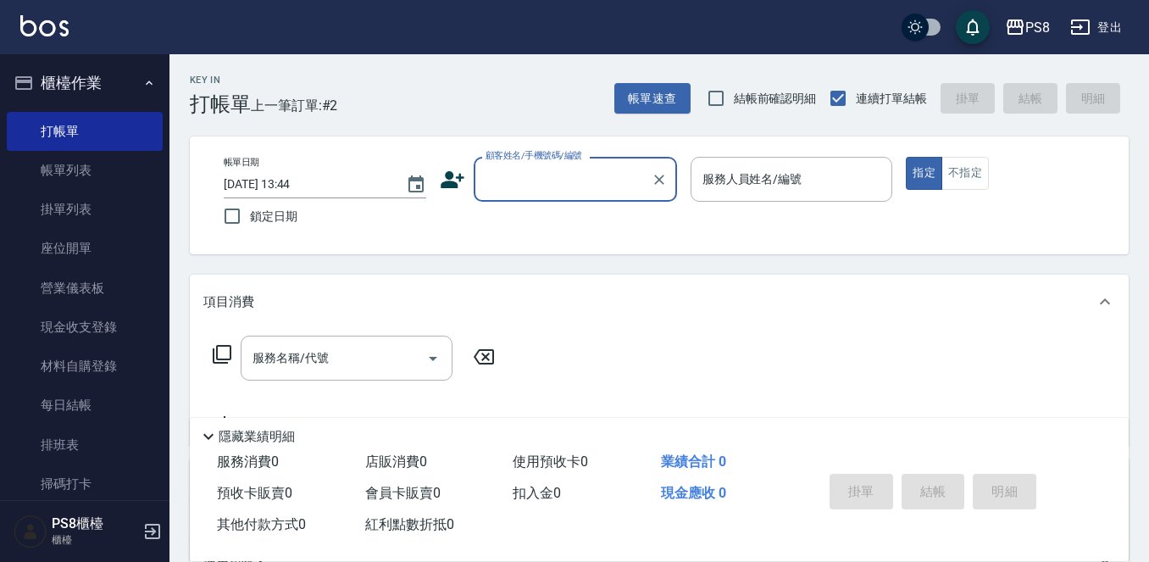
click at [504, 170] on input "顧客姓名/手機號碼/編號" at bounding box center [562, 179] width 163 height 30
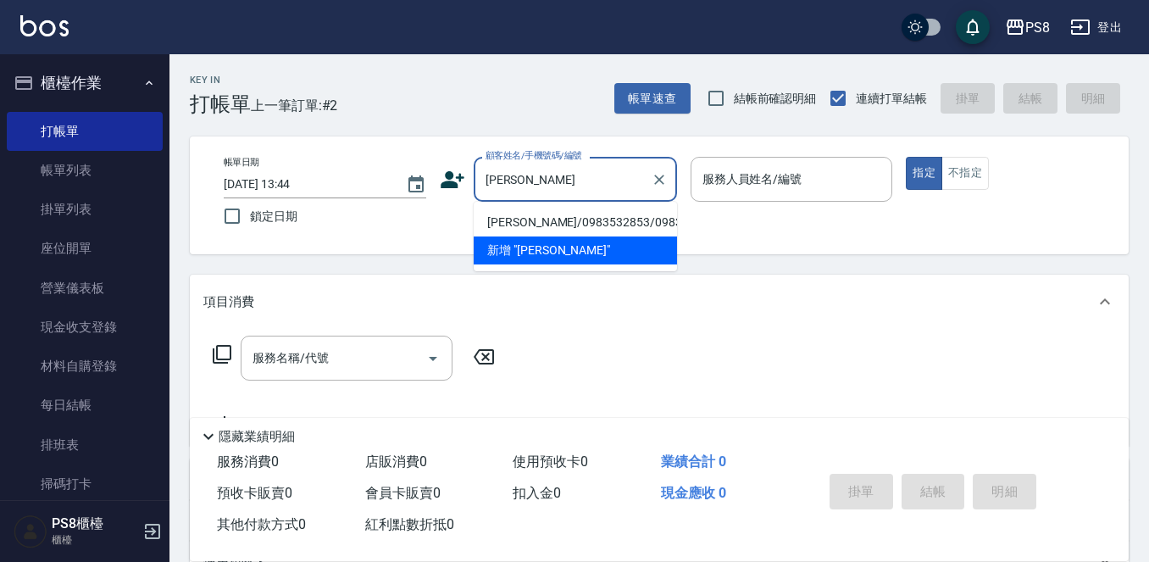
click at [608, 231] on li "陳子曜/0983532853/0983532853" at bounding box center [574, 222] width 203 height 28
type input "陳子曜/0983532853/0983532853"
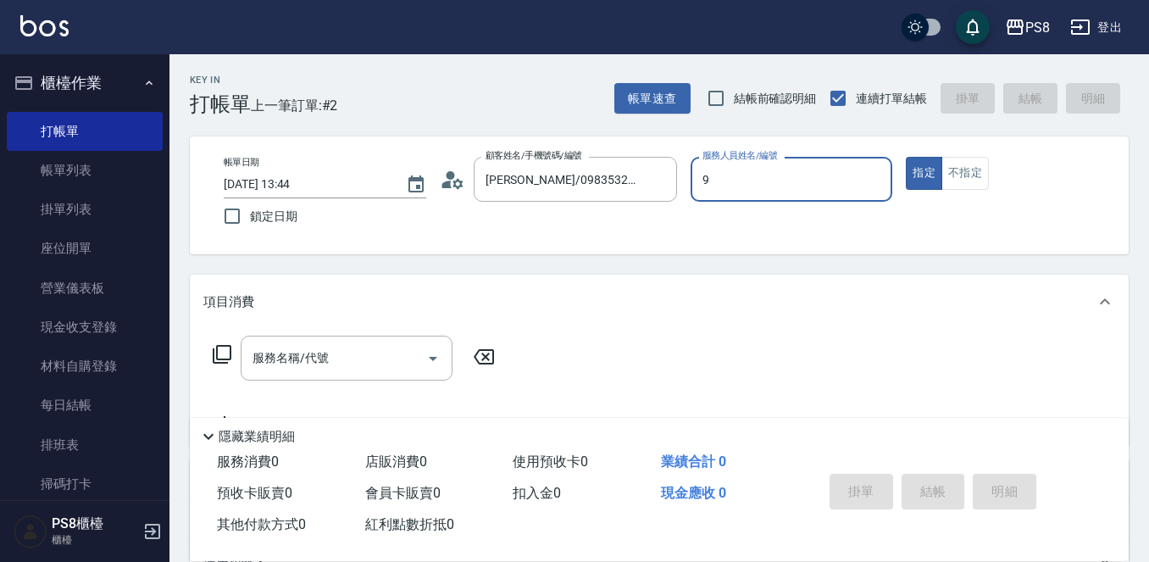
type input "TEDDY-9"
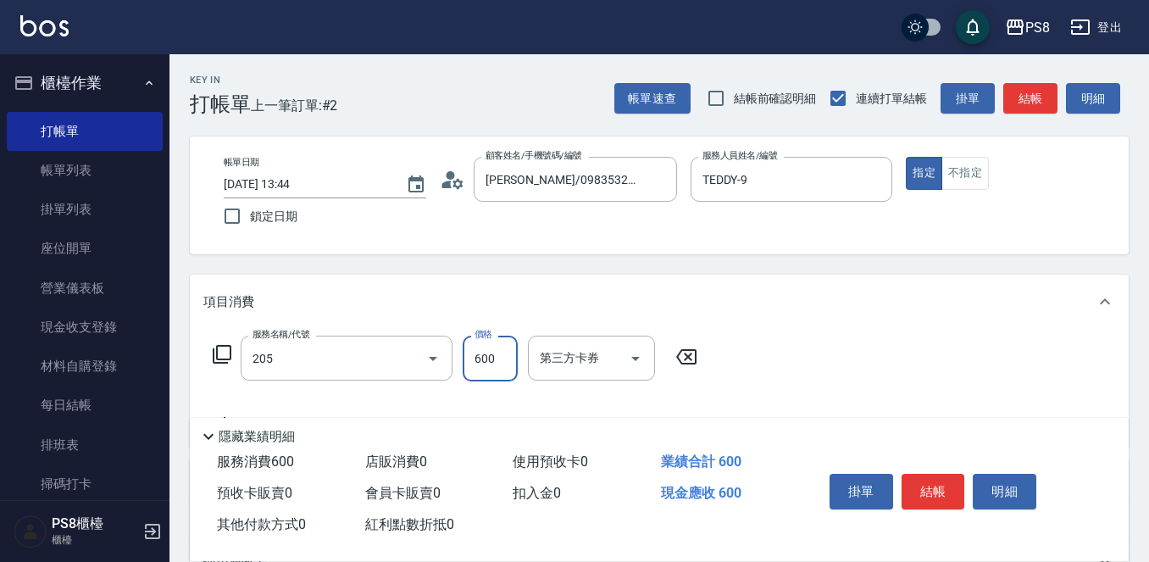
type input "A級洗剪600(205)"
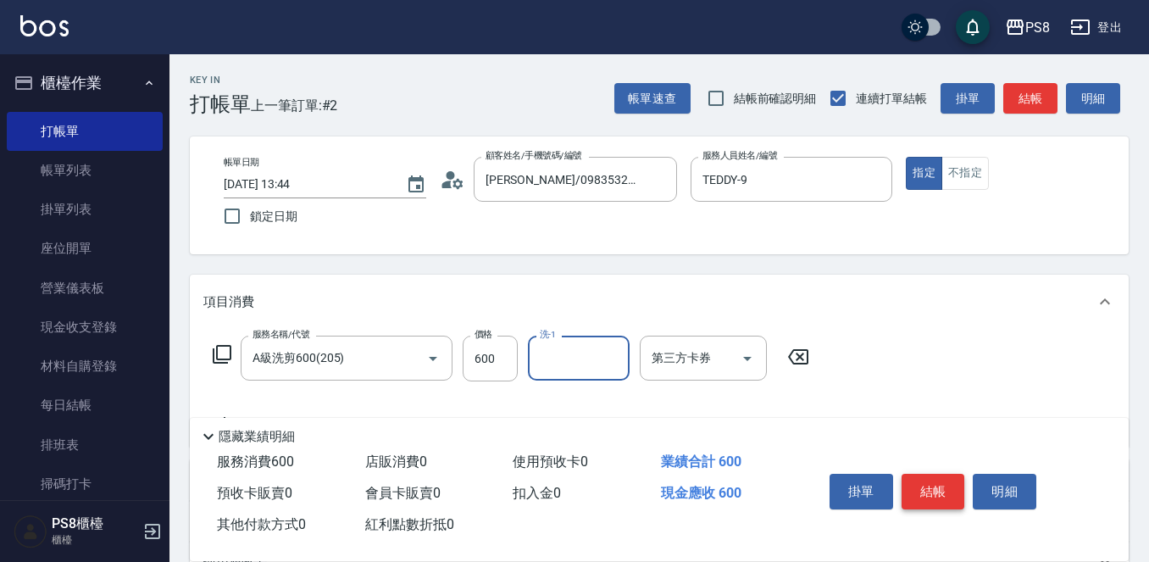
click at [939, 494] on button "結帳" at bounding box center [933, 491] width 64 height 36
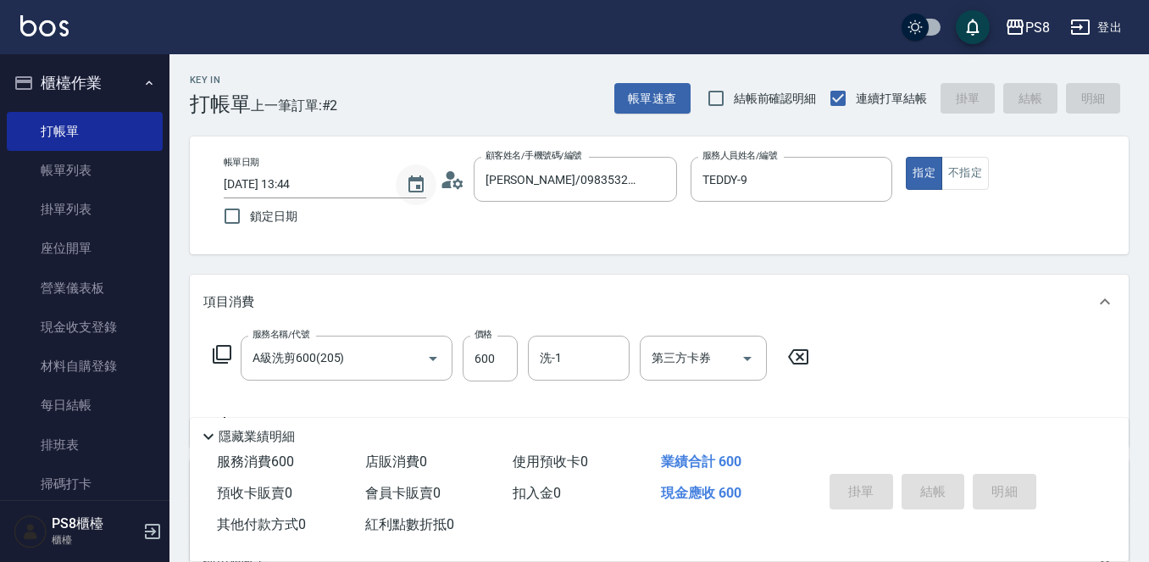
type input "2025/09/25 14:03"
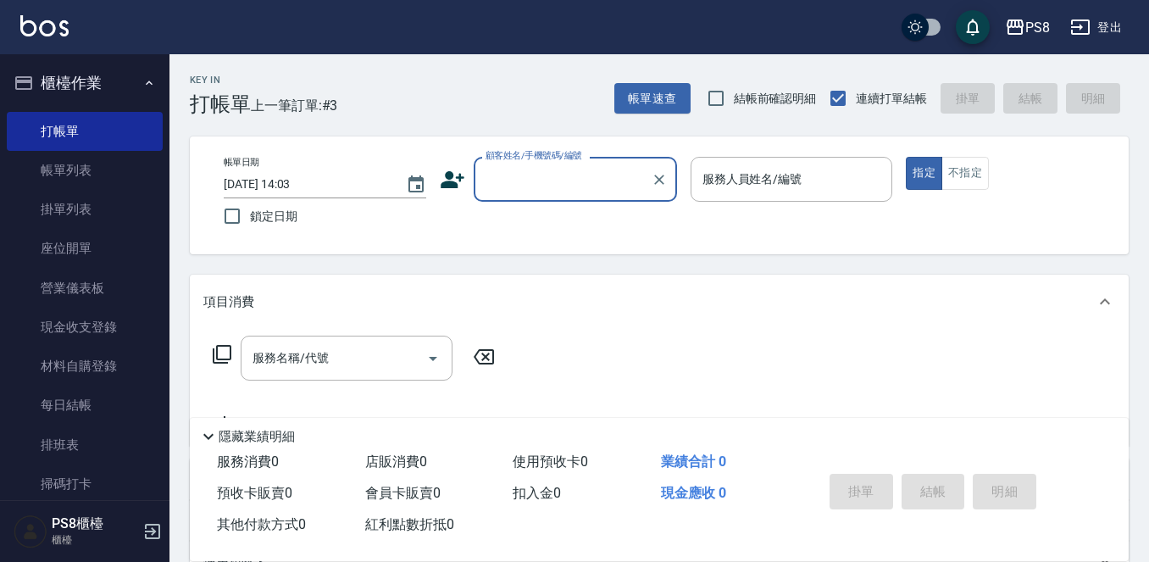
click at [445, 174] on icon at bounding box center [452, 179] width 25 height 25
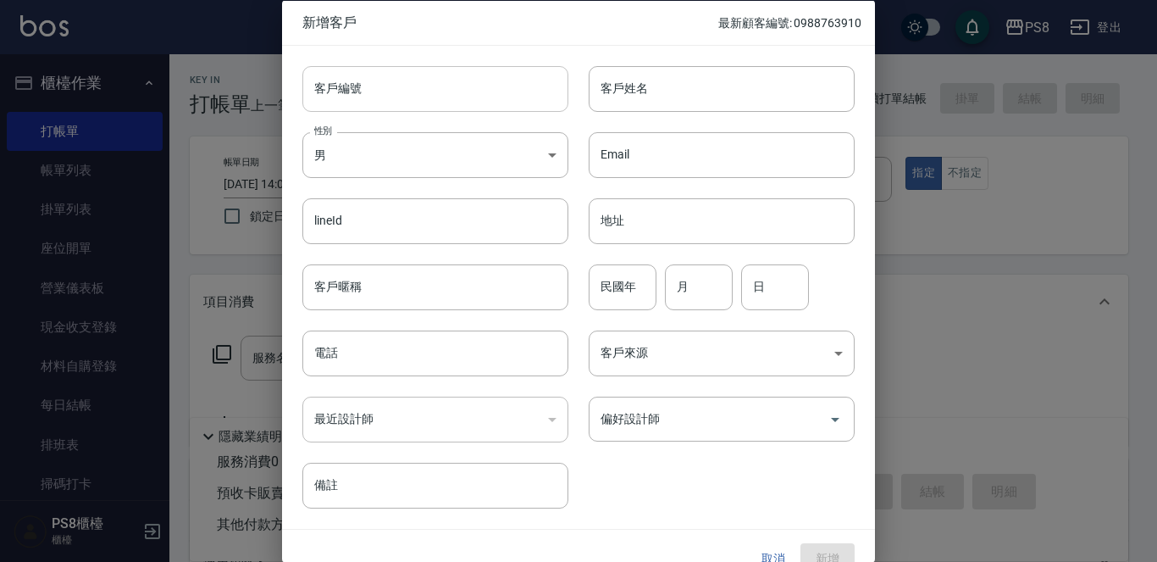
click at [461, 96] on input "客戶編號" at bounding box center [435, 88] width 266 height 46
type input "0973703425"
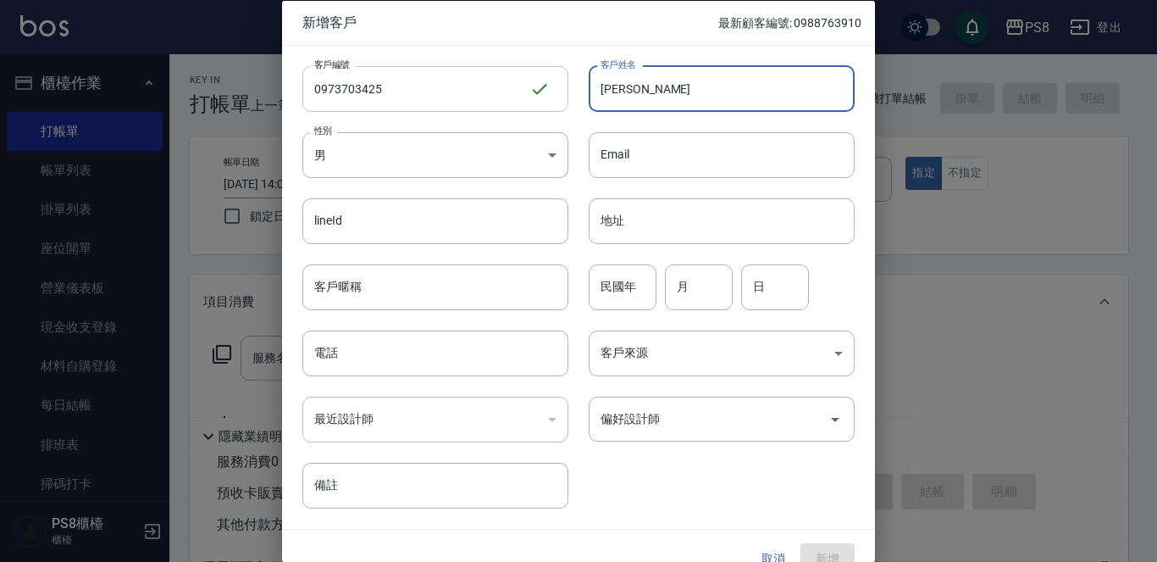
type input "陳"
type input "蔡宜甄"
drag, startPoint x: 431, startPoint y: 189, endPoint x: 440, endPoint y: 179, distance: 13.8
click at [438, 184] on div "lineId lineId" at bounding box center [425, 210] width 286 height 66
click at [445, 174] on body "PS8 登出 櫃檯作業 打帳單 帳單列表 掛單列表 座位開單 營業儀表板 現金收支登錄 材料自購登錄 每日結帳 排班表 掃碼打卡 預約管理 預約管理 單日預約…" at bounding box center [578, 412] width 1157 height 825
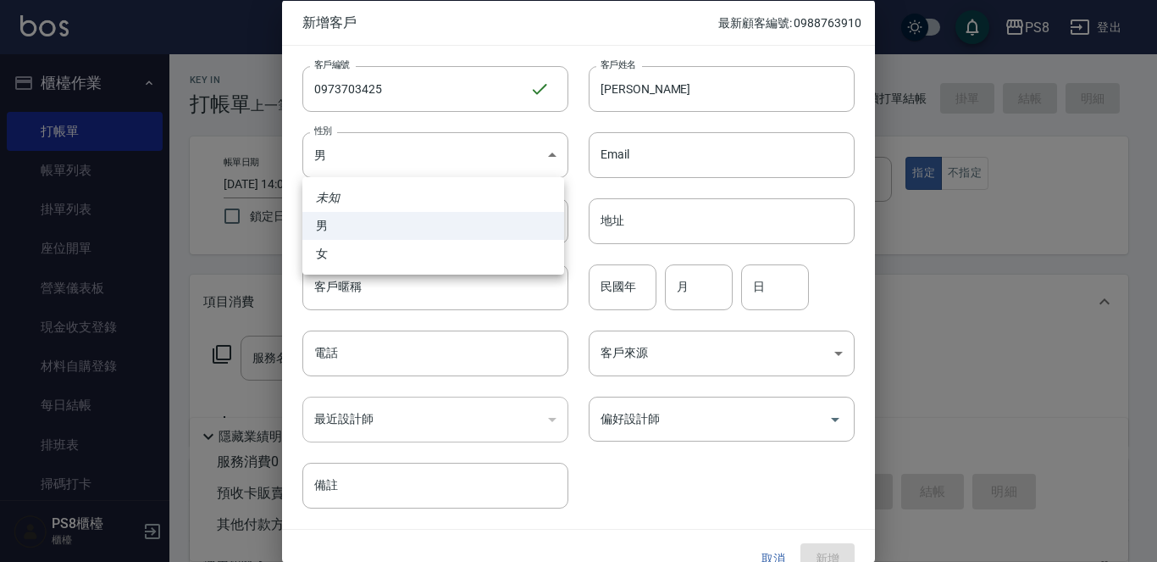
click at [436, 249] on li "女" at bounding box center [433, 254] width 262 height 28
type input "FEMALE"
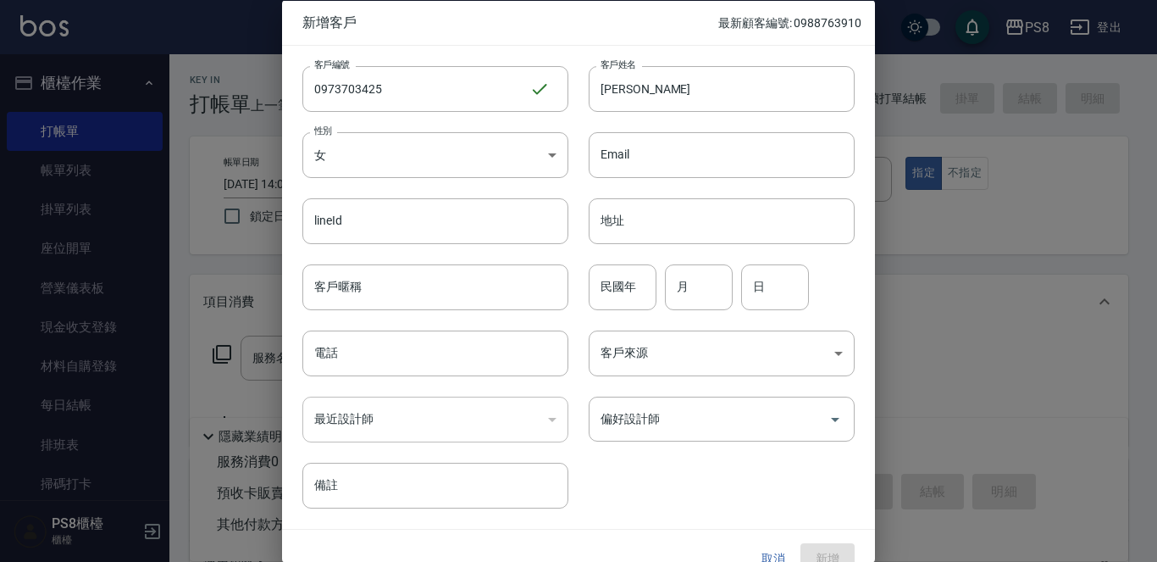
click at [617, 280] on input "民國年" at bounding box center [623, 286] width 68 height 46
type input "1"
type input "11"
click at [623, 296] on input "1" at bounding box center [623, 286] width 68 height 46
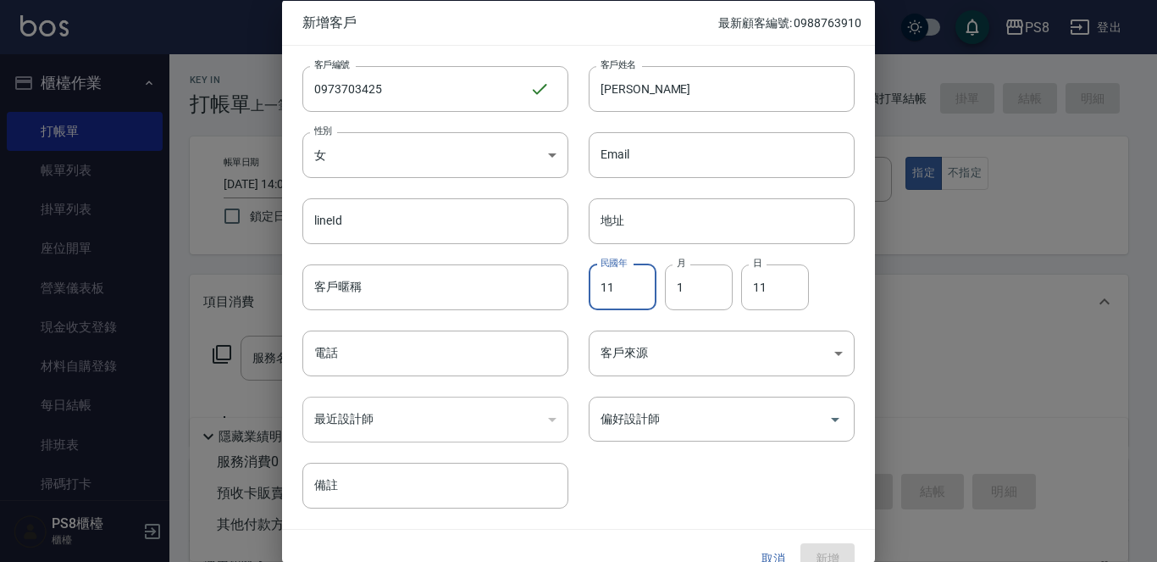
type input "11"
click at [486, 114] on div "性別 女 FEMALE 性別" at bounding box center [425, 144] width 286 height 66
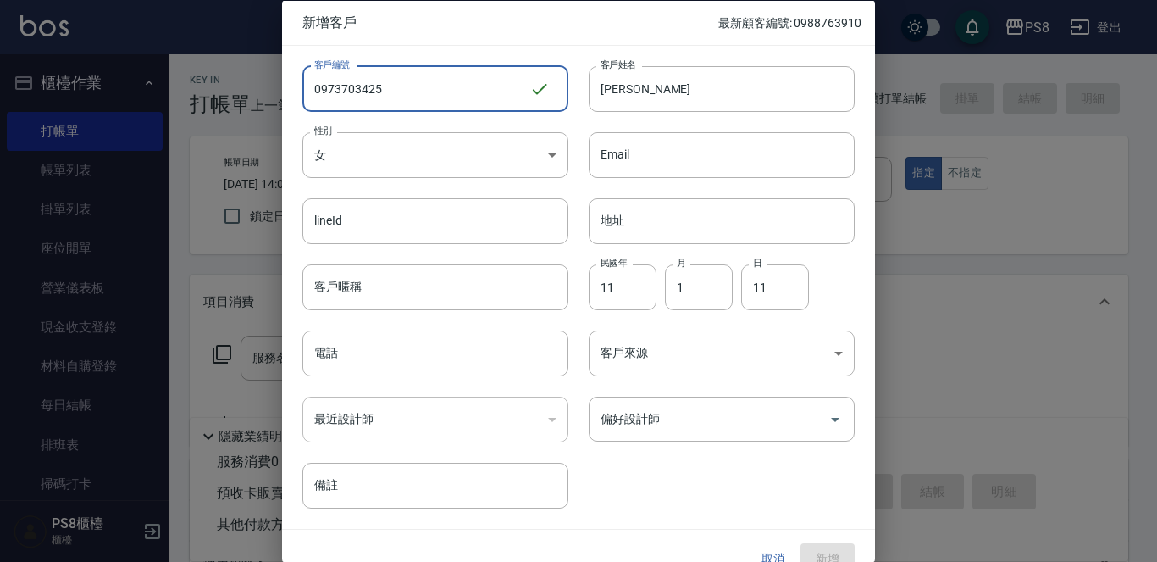
drag, startPoint x: 488, startPoint y: 104, endPoint x: 285, endPoint y: 85, distance: 203.4
click at [285, 85] on div "客戶編號 0973703425 ​ 客戶編號" at bounding box center [425, 78] width 286 height 66
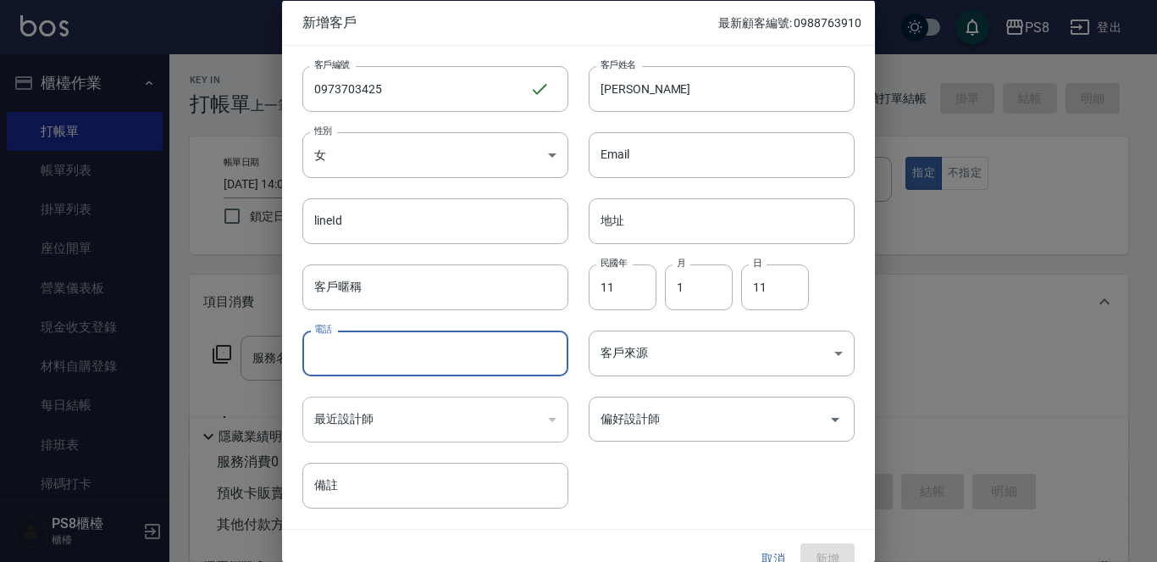
click at [433, 347] on input "電話" at bounding box center [435, 353] width 266 height 46
paste input "0973703425"
type input "0973703425"
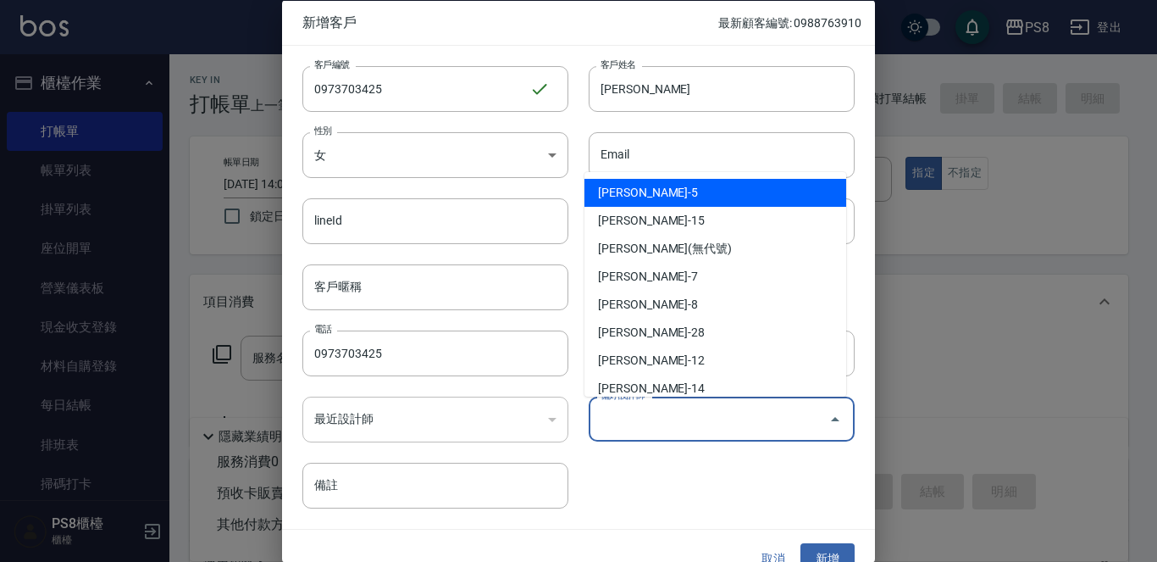
click at [727, 430] on input "偏好設計師" at bounding box center [708, 419] width 225 height 30
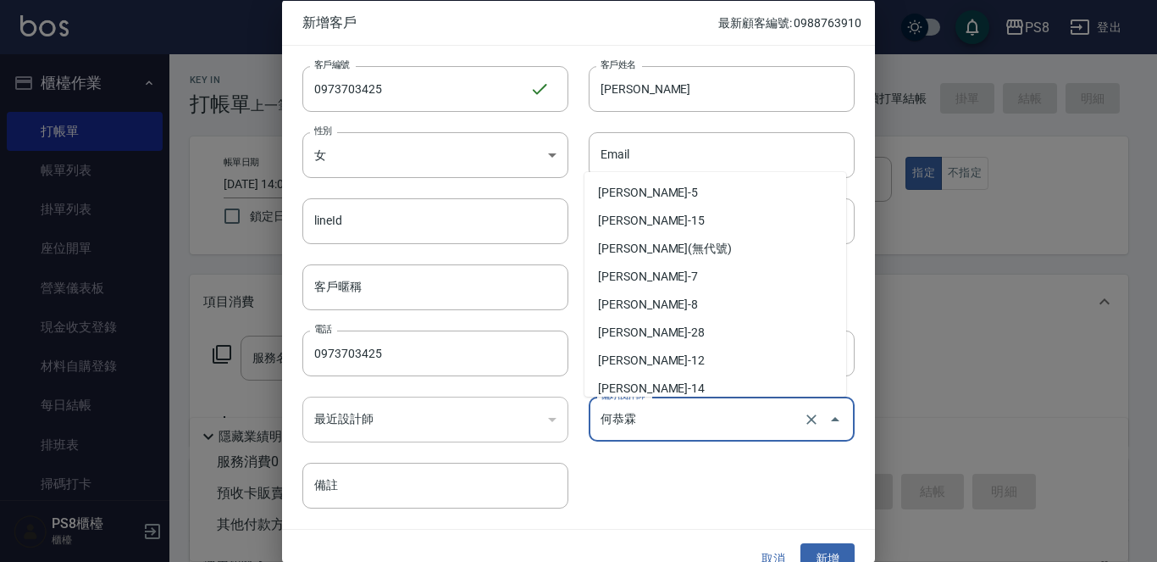
click at [612, 416] on input "何恭霖" at bounding box center [697, 419] width 203 height 30
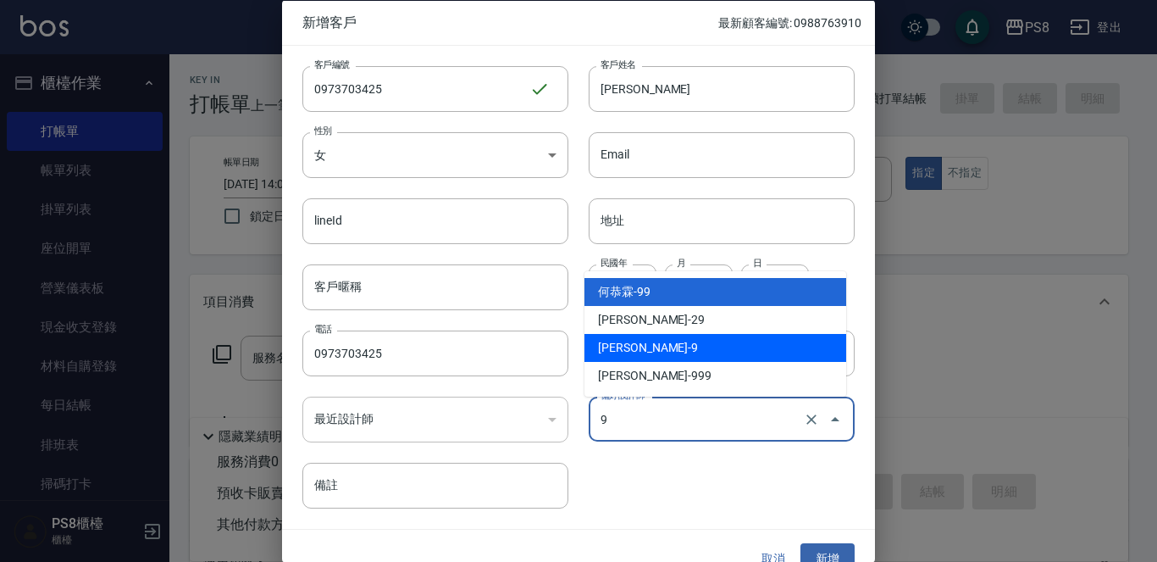
click at [706, 342] on li "施妃娟-9" at bounding box center [715, 348] width 262 height 28
type input "[PERSON_NAME]"
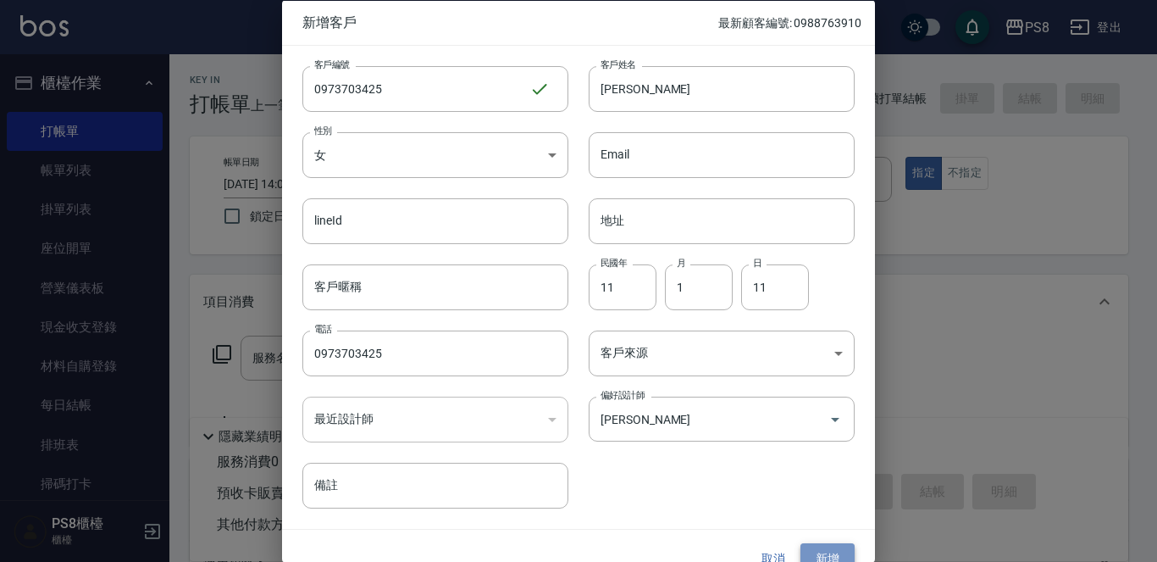
click at [829, 547] on button "新增" at bounding box center [827, 558] width 54 height 31
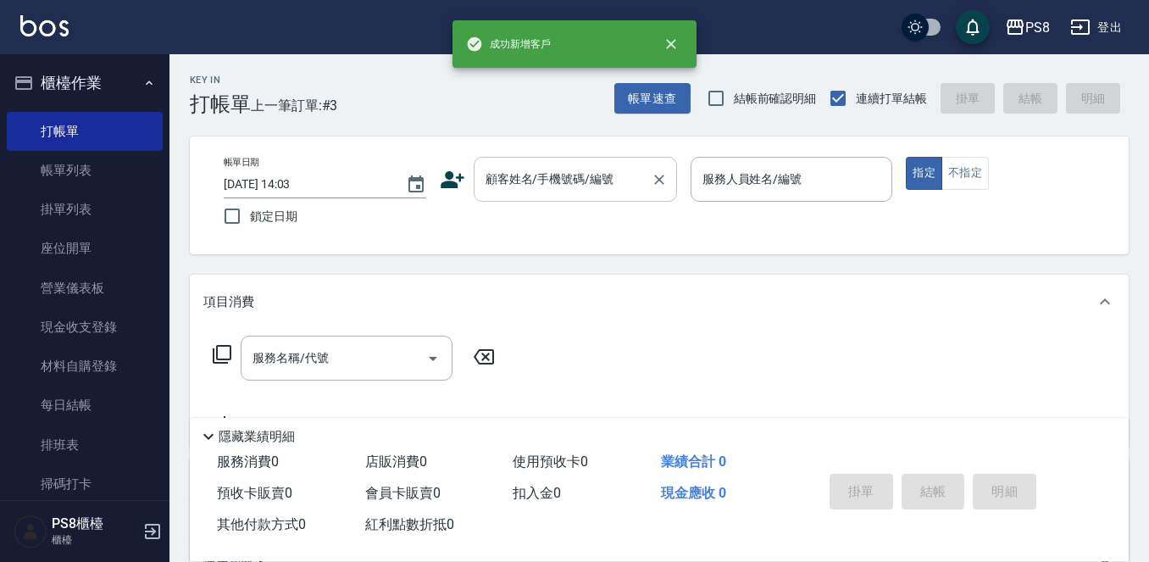
click at [579, 175] on input "顧客姓名/手機號碼/編號" at bounding box center [562, 179] width 163 height 30
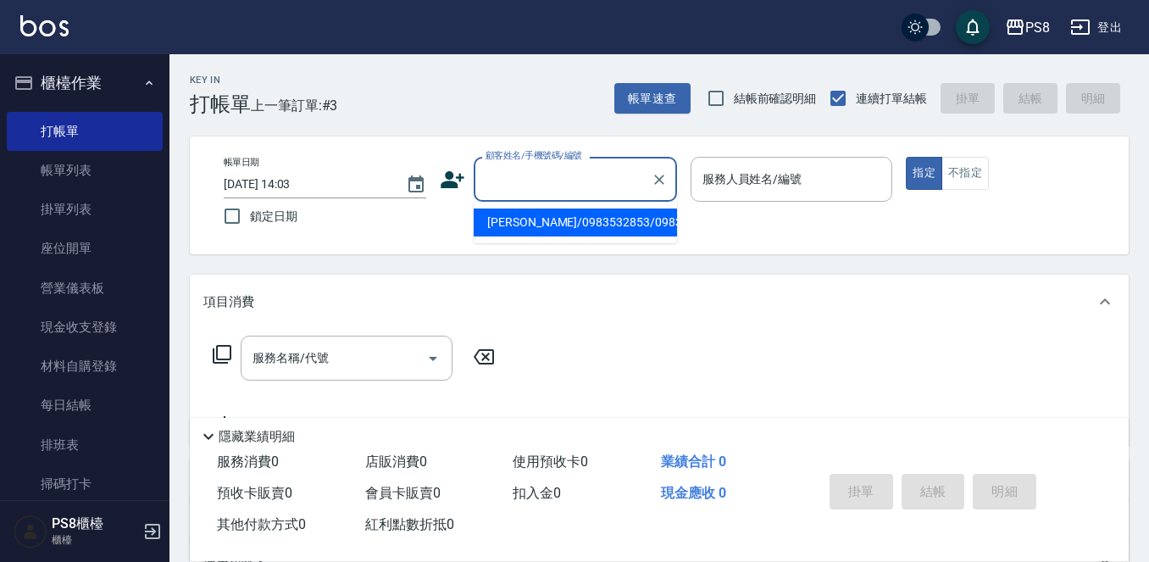
paste input "0973703425"
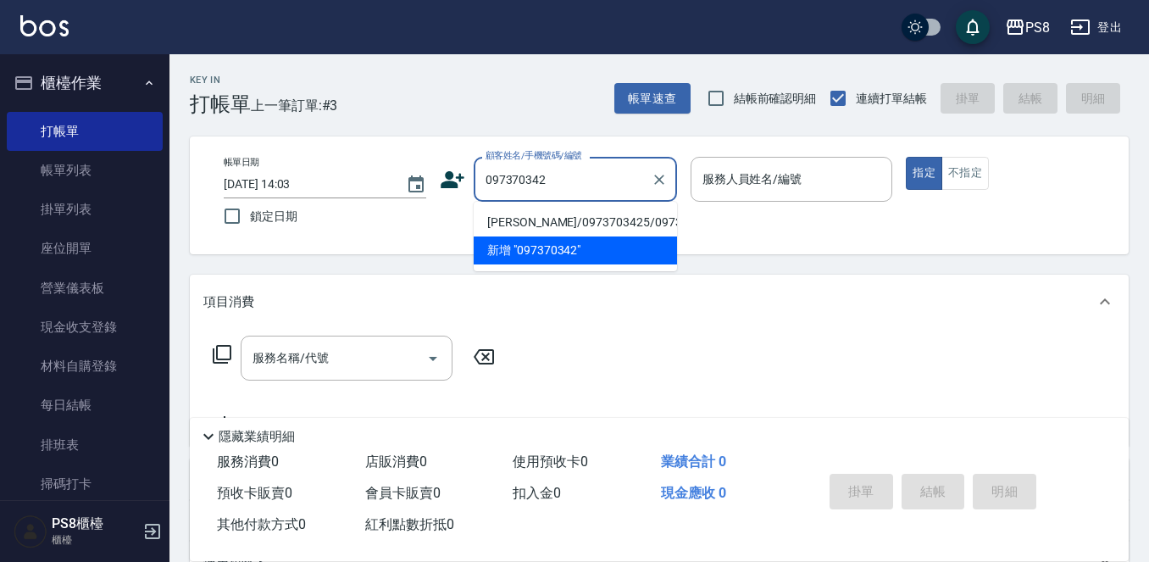
click at [588, 219] on li "蔡宜甄/0973703425/0973703425" at bounding box center [574, 222] width 203 height 28
type input "蔡宜甄/0973703425/0973703425"
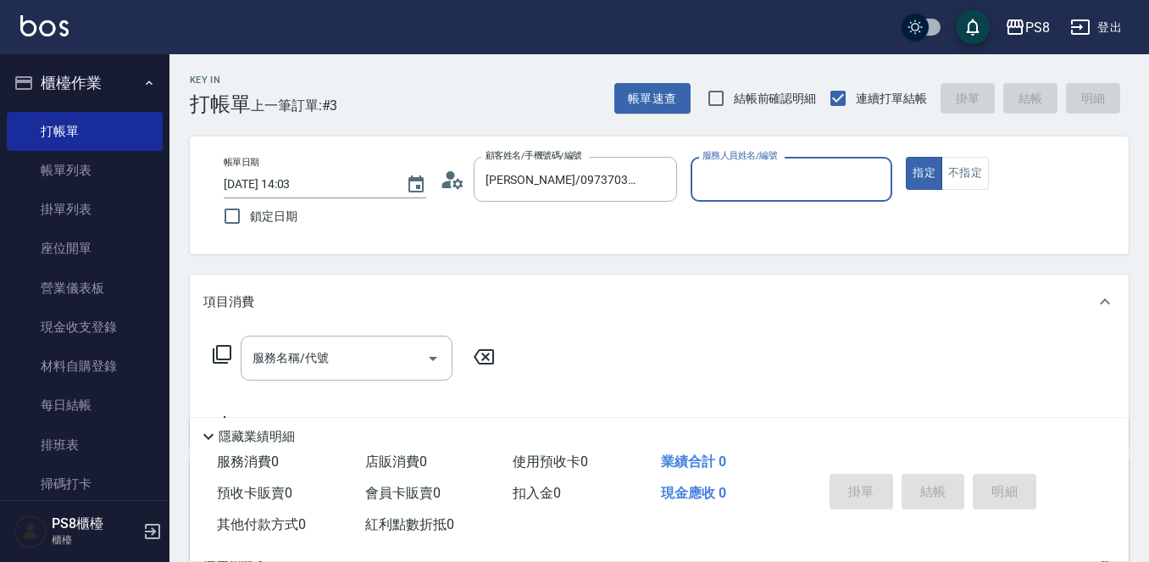
type input "TEDDY-9"
click at [905, 157] on button "指定" at bounding box center [923, 173] width 36 height 33
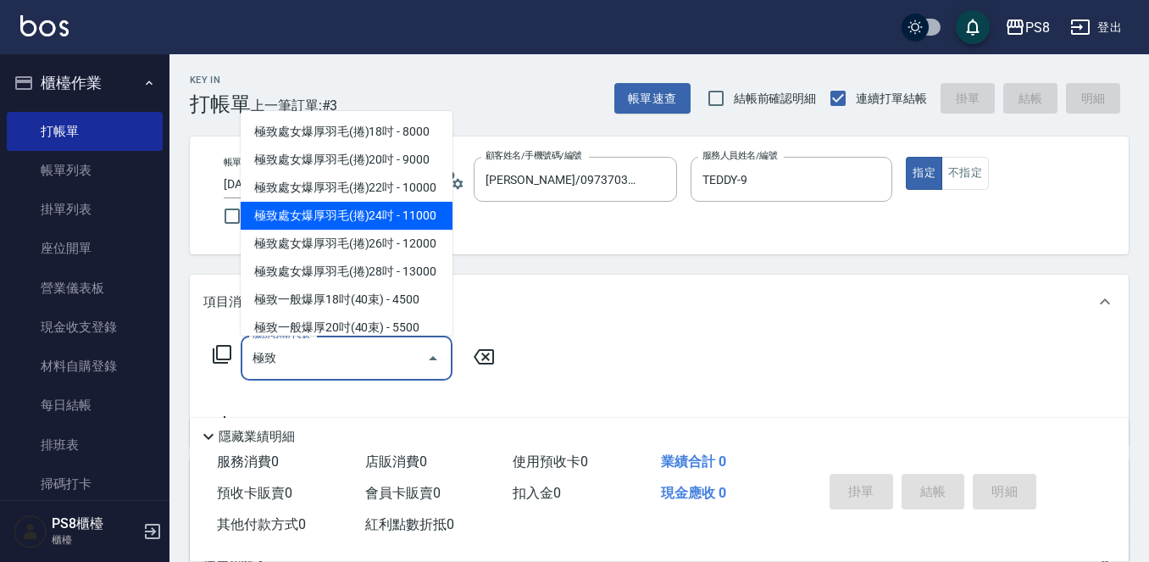
scroll to position [169, 0]
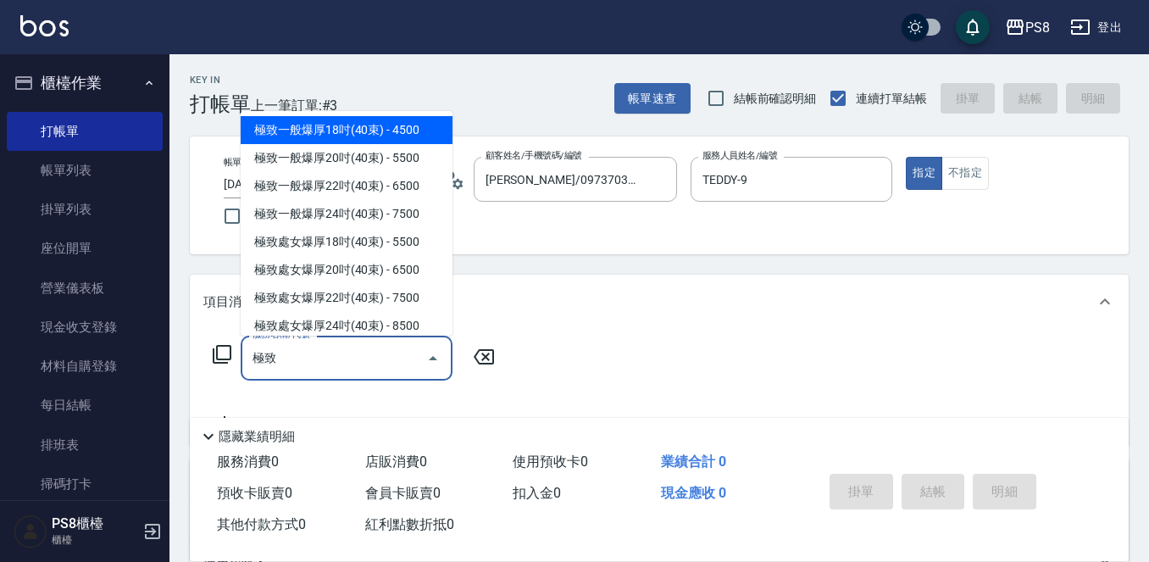
click at [395, 144] on span "極致一般爆厚18吋(40束) - 4500" at bounding box center [347, 130] width 212 height 28
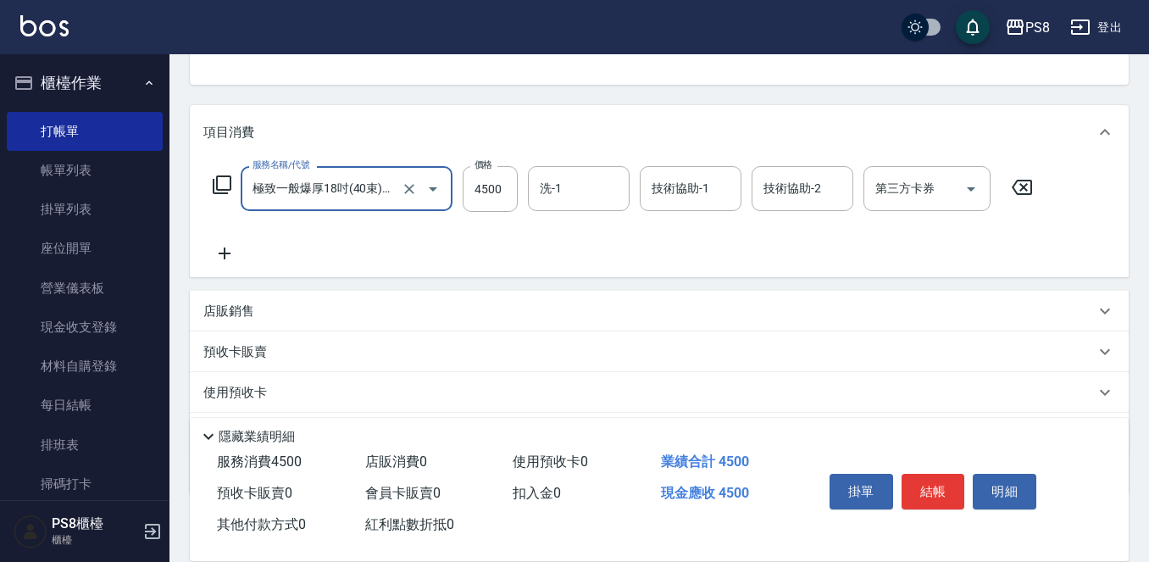
type input "極致一般爆厚18吋(40束)(G70)"
click at [241, 263] on icon at bounding box center [224, 253] width 42 height 20
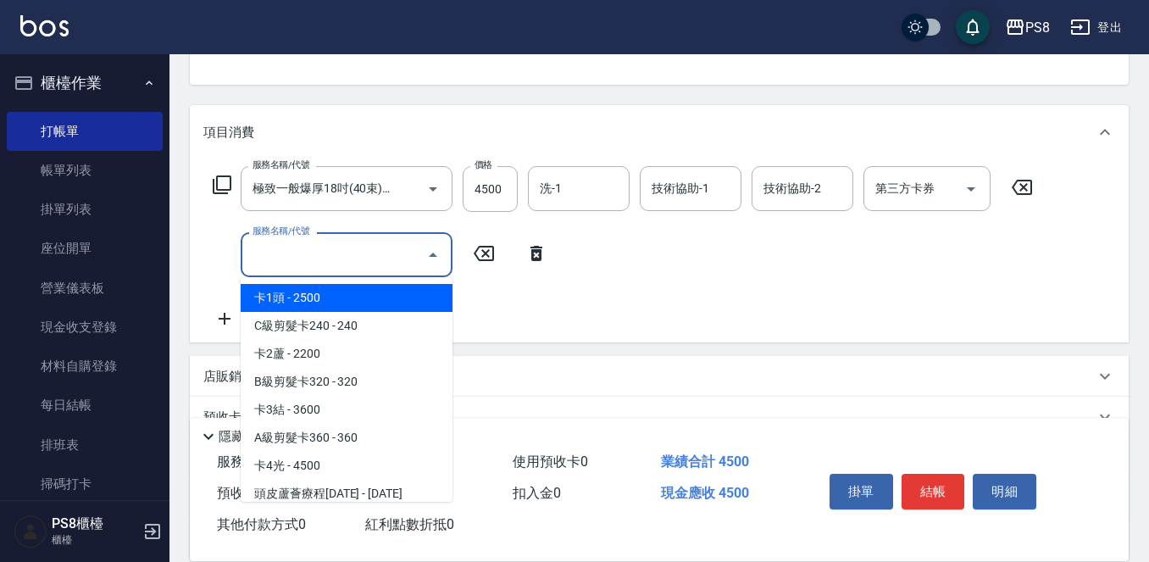
click at [328, 269] on input "服務名稱/代號" at bounding box center [333, 255] width 171 height 30
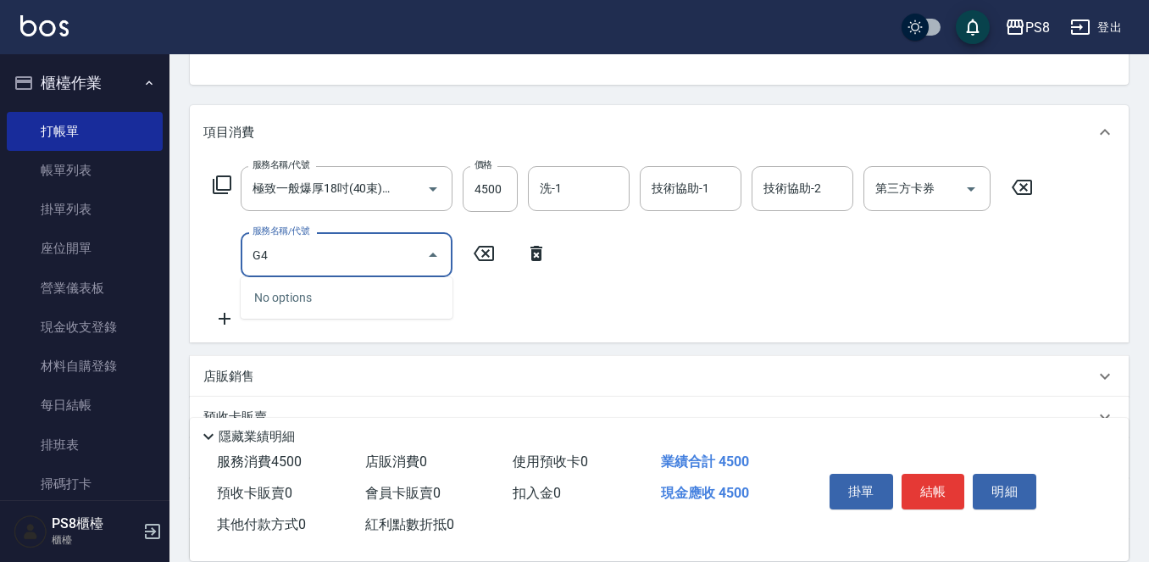
type input "G"
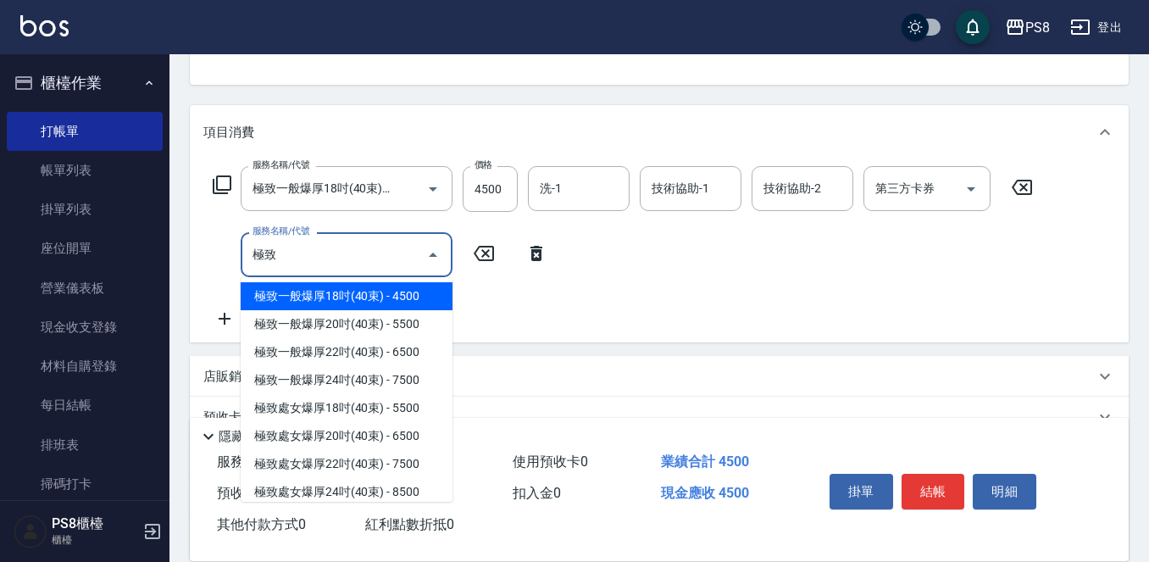
click at [352, 310] on span "極致一般爆厚18吋(40束) - 4500" at bounding box center [347, 296] width 212 height 28
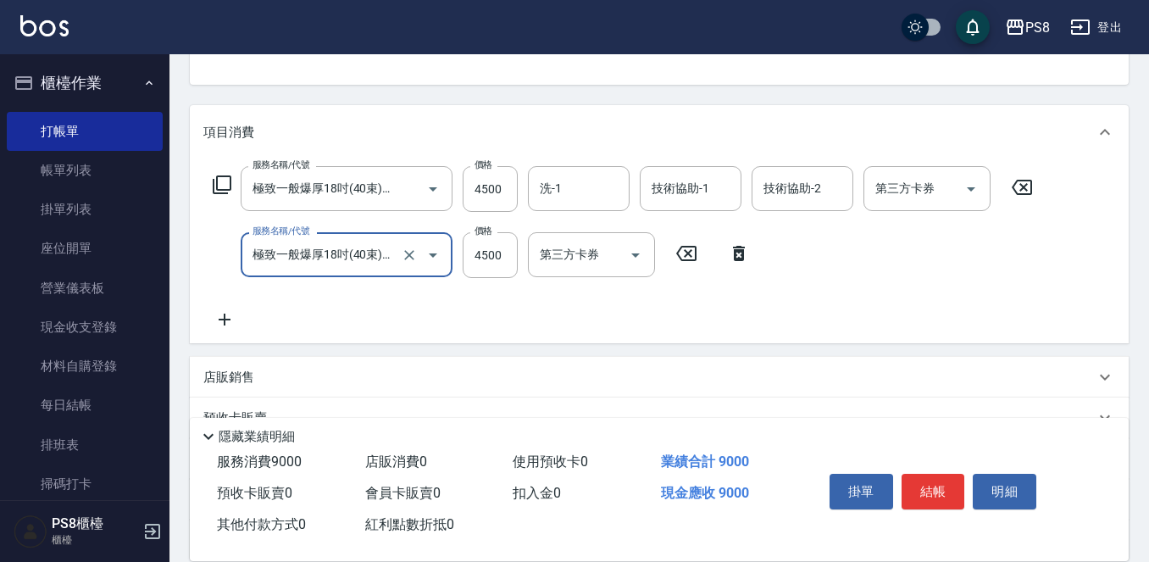
type input "極致一般爆厚18吋(40束)(G70)"
drag, startPoint x: 207, startPoint y: 306, endPoint x: 215, endPoint y: 307, distance: 8.6
click at [212, 307] on div "服務名稱/代號 極致一般爆厚18吋(40束)(G70) 服務名稱/代號 價格 4500 價格 洗-1 洗-1 技術協助-1 技術協助-1 技術協助-2 技術協…" at bounding box center [622, 247] width 839 height 163
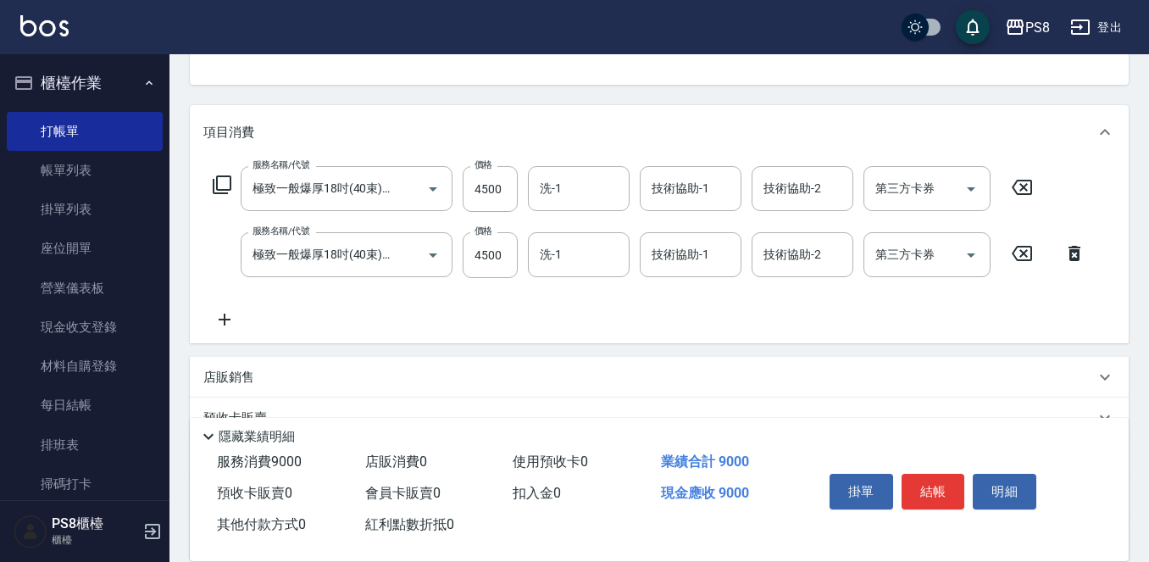
click at [230, 310] on icon at bounding box center [224, 319] width 42 height 20
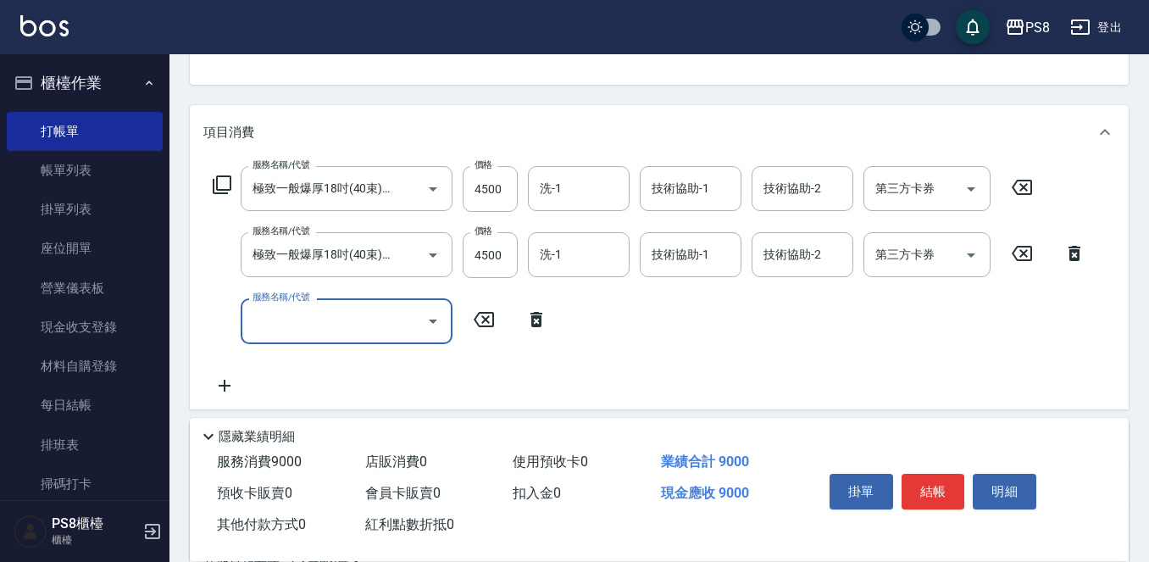
click at [323, 338] on div "服務名稱/代號" at bounding box center [347, 320] width 212 height 45
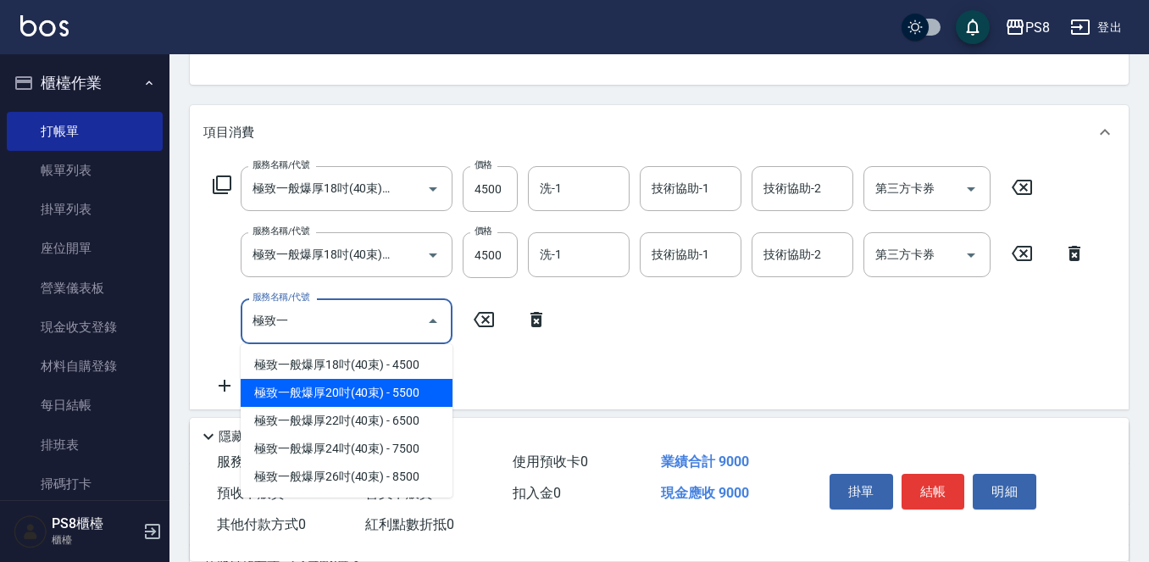
click at [377, 385] on span "極致一般爆厚20吋(40束) - 5500" at bounding box center [347, 393] width 212 height 28
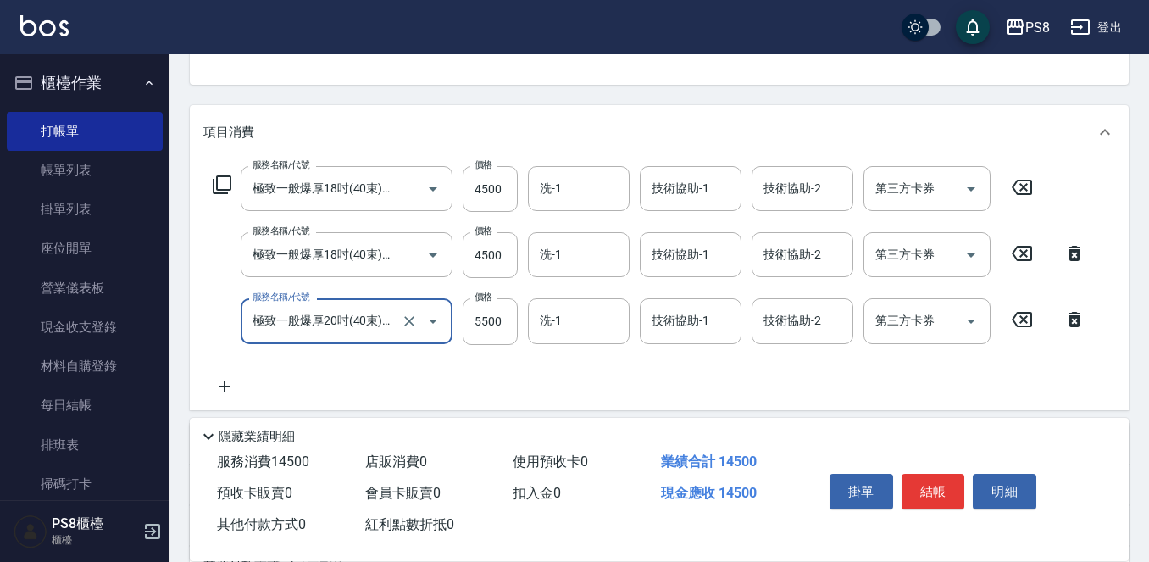
type input "極致一般爆厚20吋(40束)(G71)"
click at [223, 386] on icon at bounding box center [225, 386] width 12 height 12
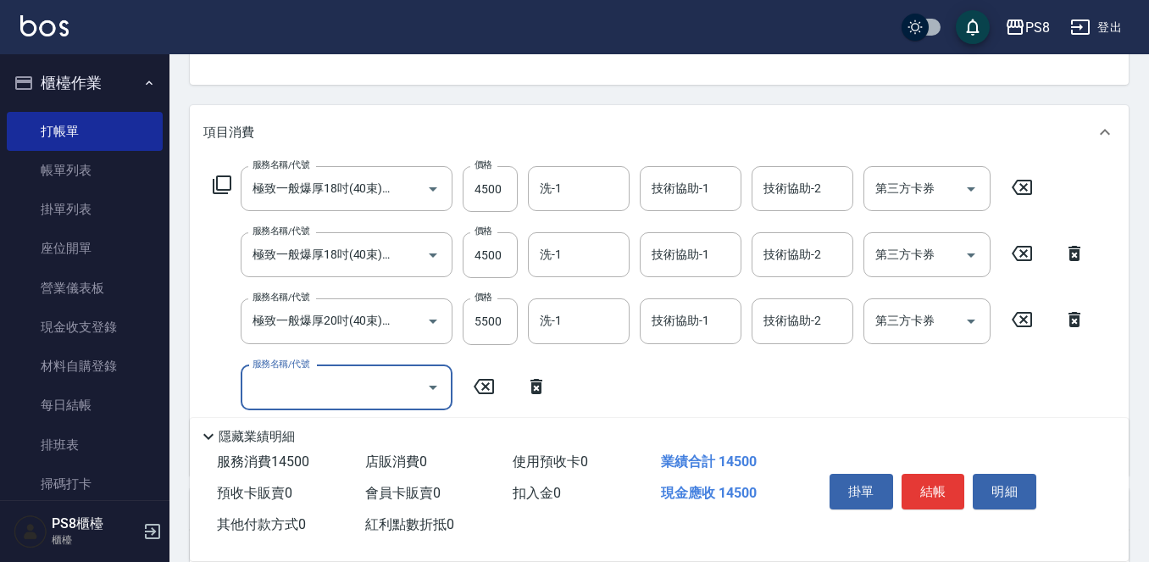
click at [322, 385] on input "服務名稱/代號" at bounding box center [333, 388] width 171 height 30
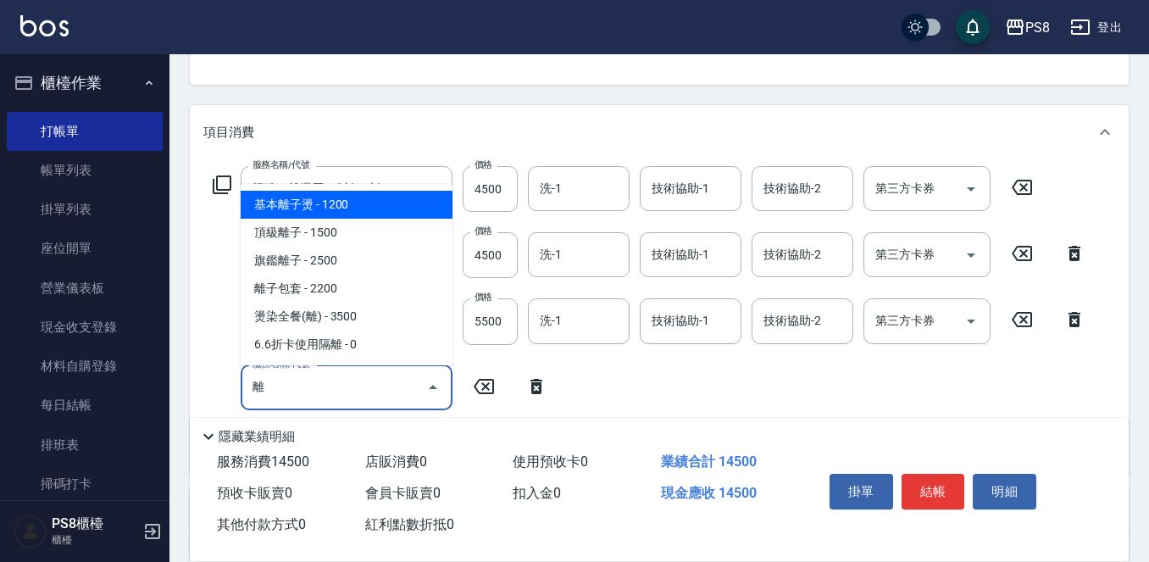
click at [335, 210] on span "基本離子燙 - 1200" at bounding box center [347, 205] width 212 height 28
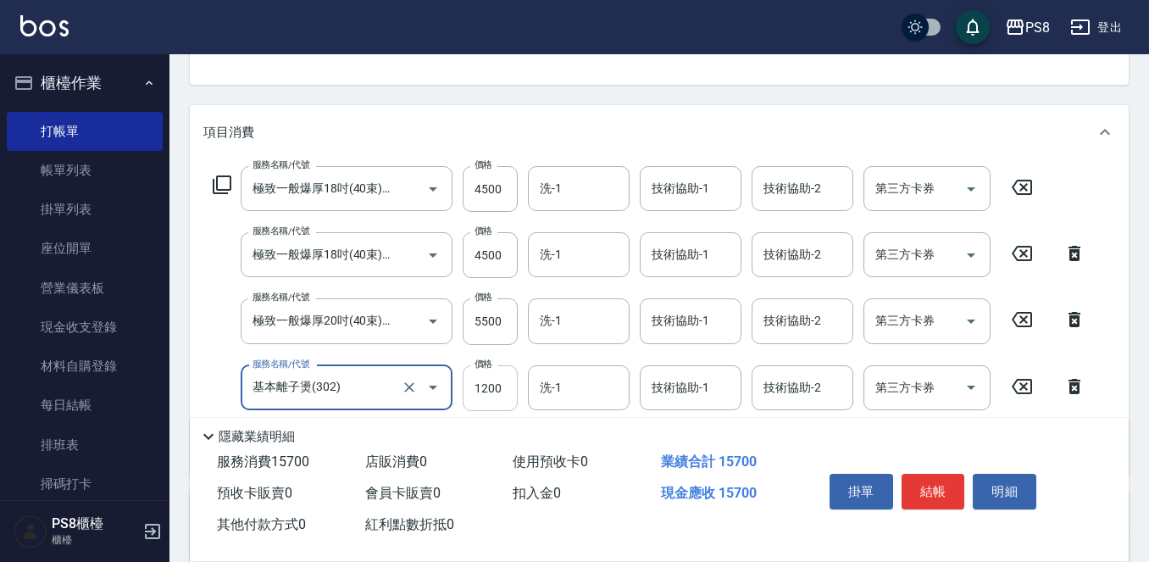
type input "基本離子燙(302)"
click at [503, 385] on input "1200" at bounding box center [489, 388] width 55 height 46
type input "700"
click at [500, 257] on input "4500" at bounding box center [489, 255] width 55 height 46
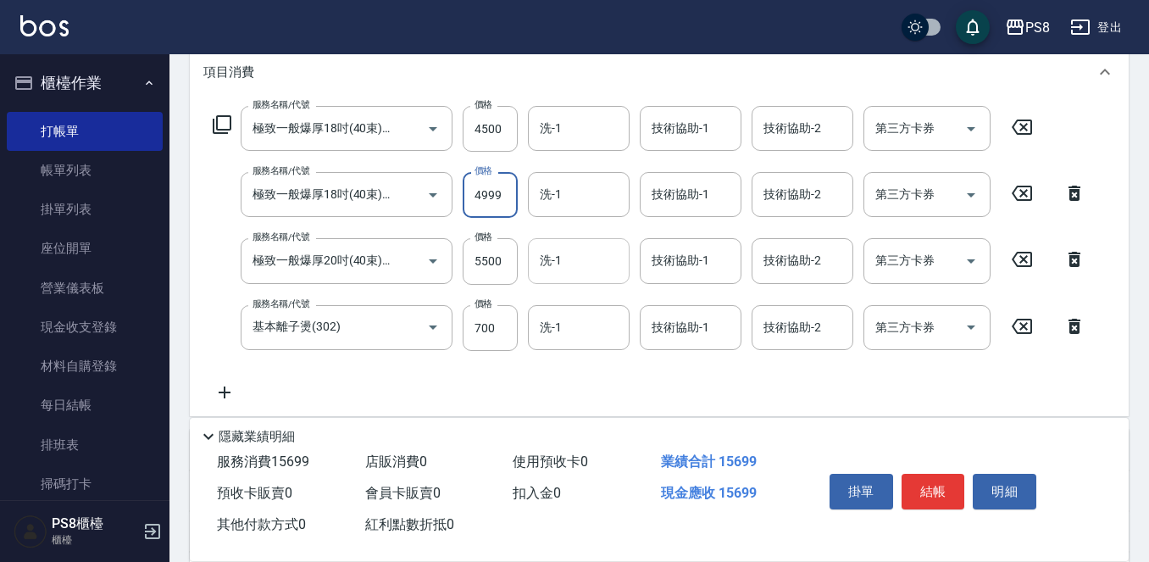
scroll to position [254, 0]
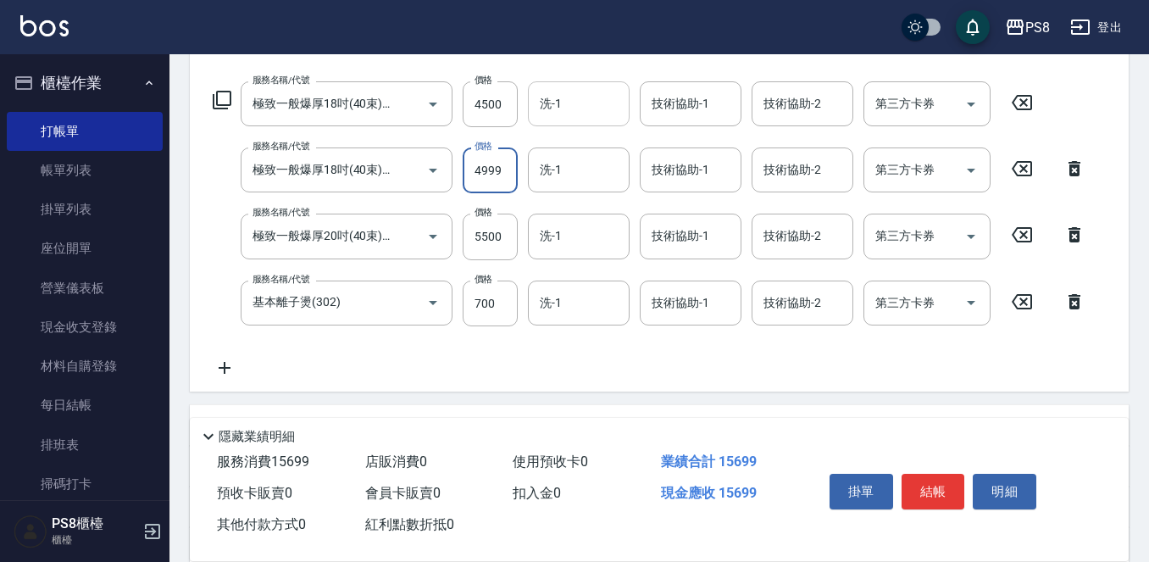
click at [612, 122] on div "洗-1" at bounding box center [579, 103] width 102 height 45
type input "4999"
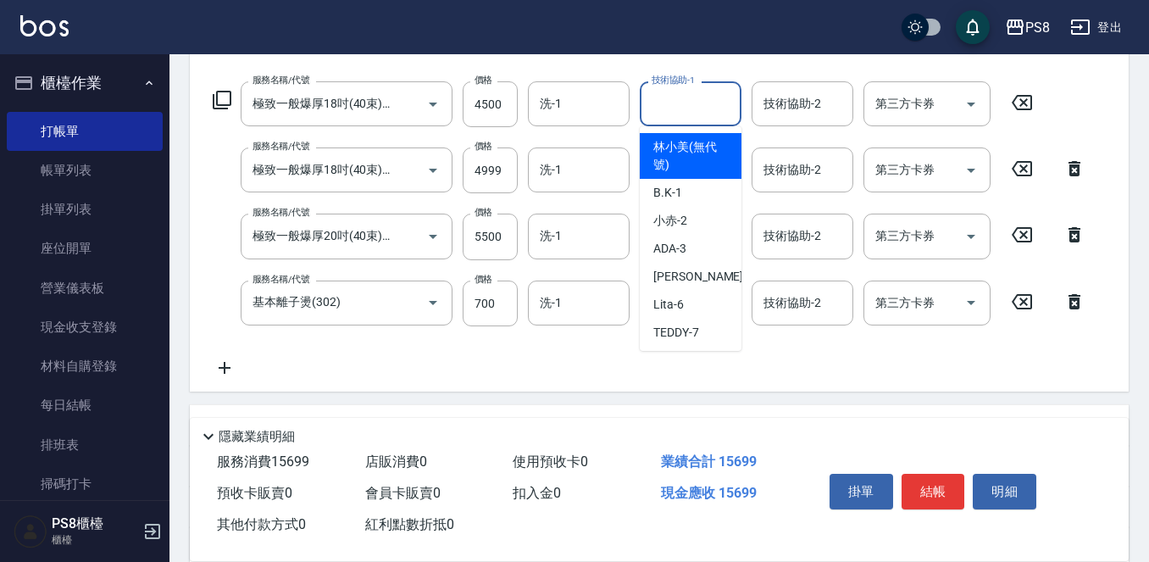
click at [677, 98] on input "技術協助-1" at bounding box center [690, 104] width 86 height 30
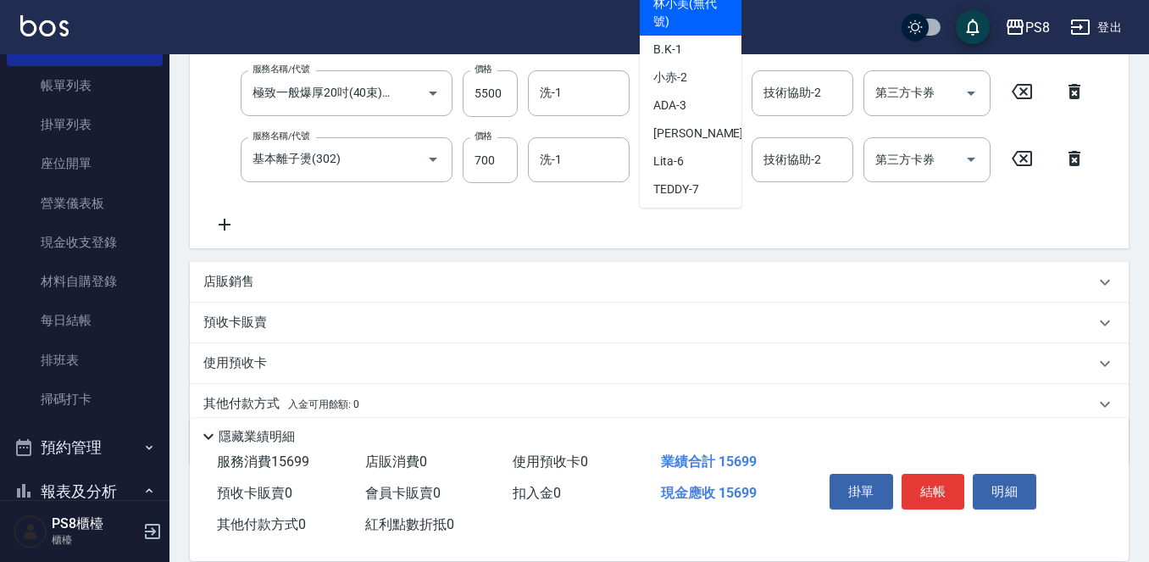
scroll to position [463, 0]
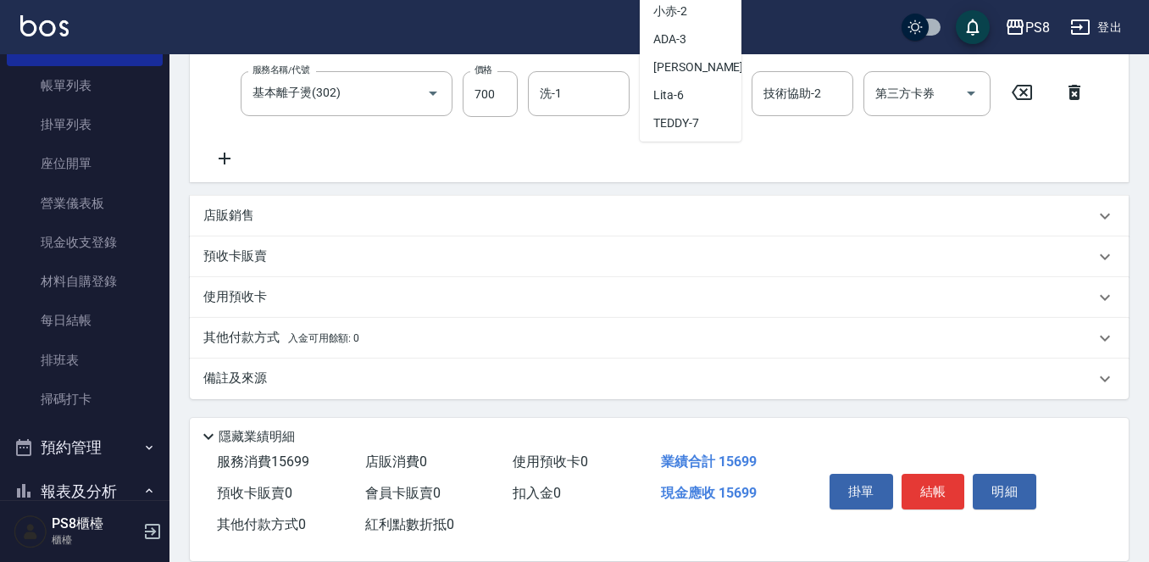
click at [312, 330] on p "其他付款方式 入金可用餘額: 0" at bounding box center [281, 338] width 156 height 19
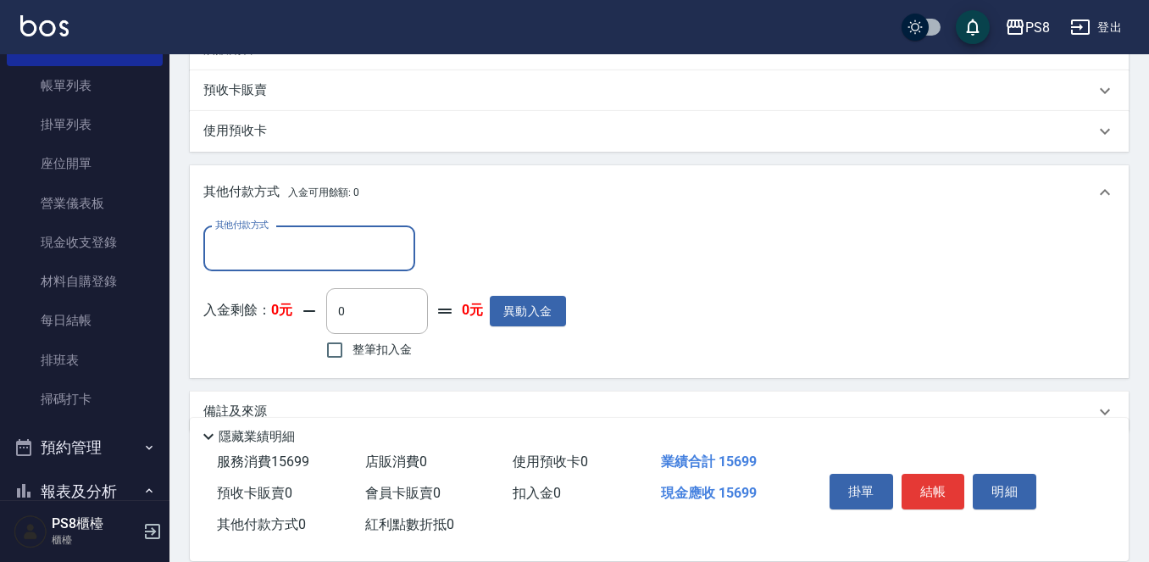
scroll to position [633, 0]
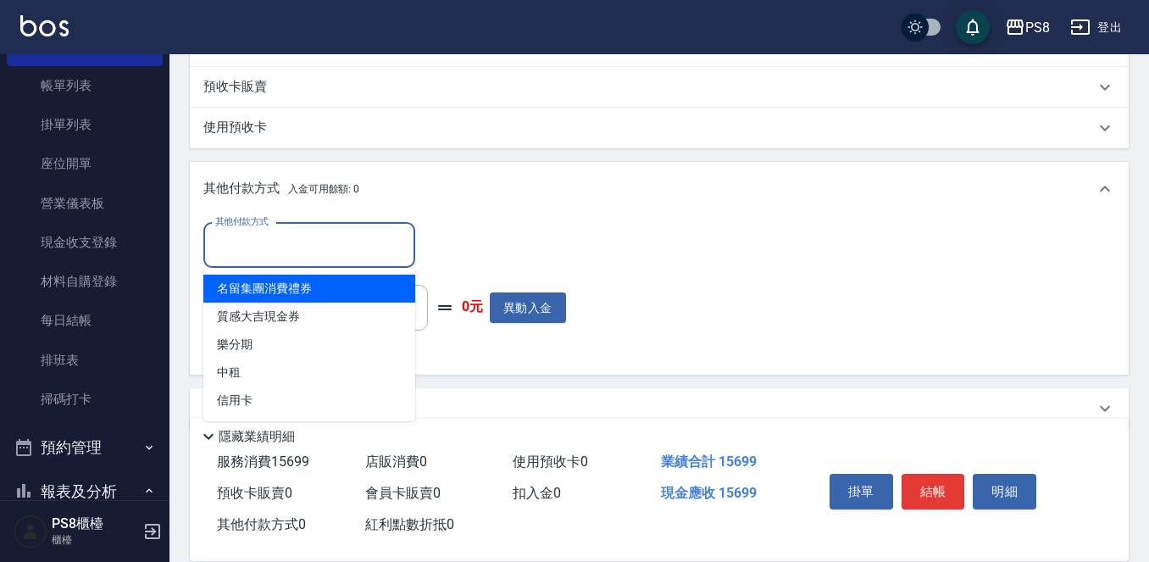
click at [310, 254] on input "其他付款方式" at bounding box center [309, 245] width 197 height 30
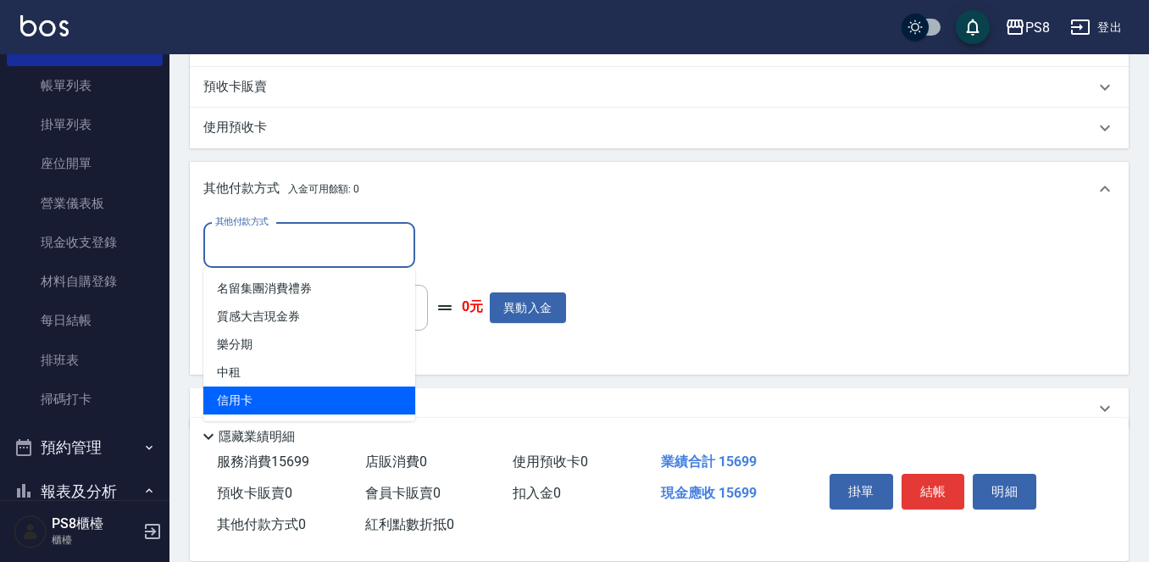
drag, startPoint x: 322, startPoint y: 392, endPoint x: 313, endPoint y: 401, distance: 13.2
click at [313, 401] on span "信用卡" at bounding box center [309, 400] width 212 height 28
type input "信用卡"
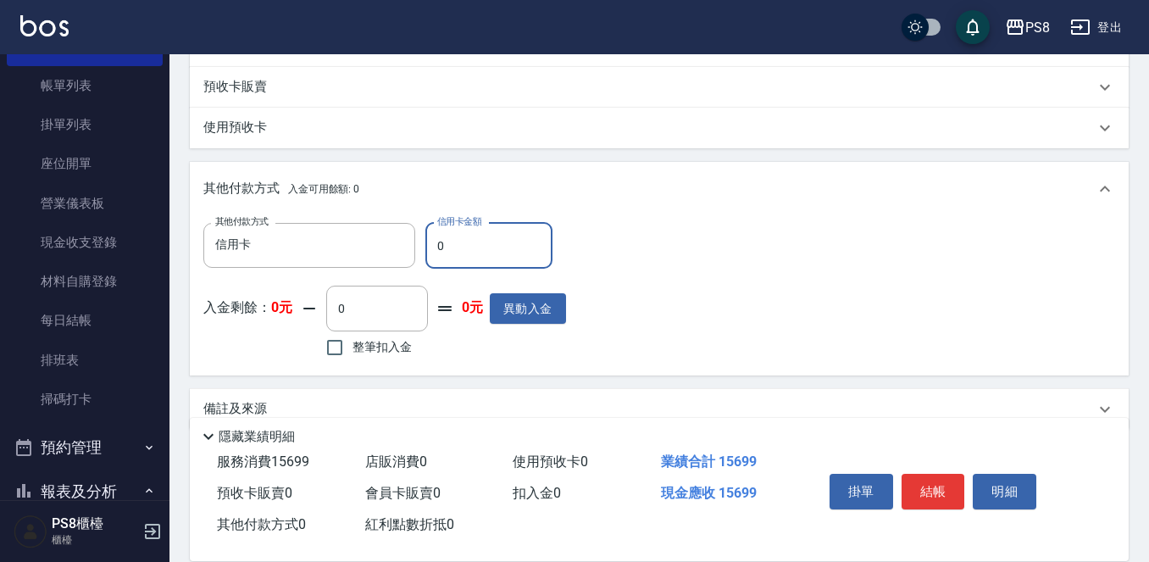
click at [490, 257] on input "0" at bounding box center [488, 246] width 127 height 46
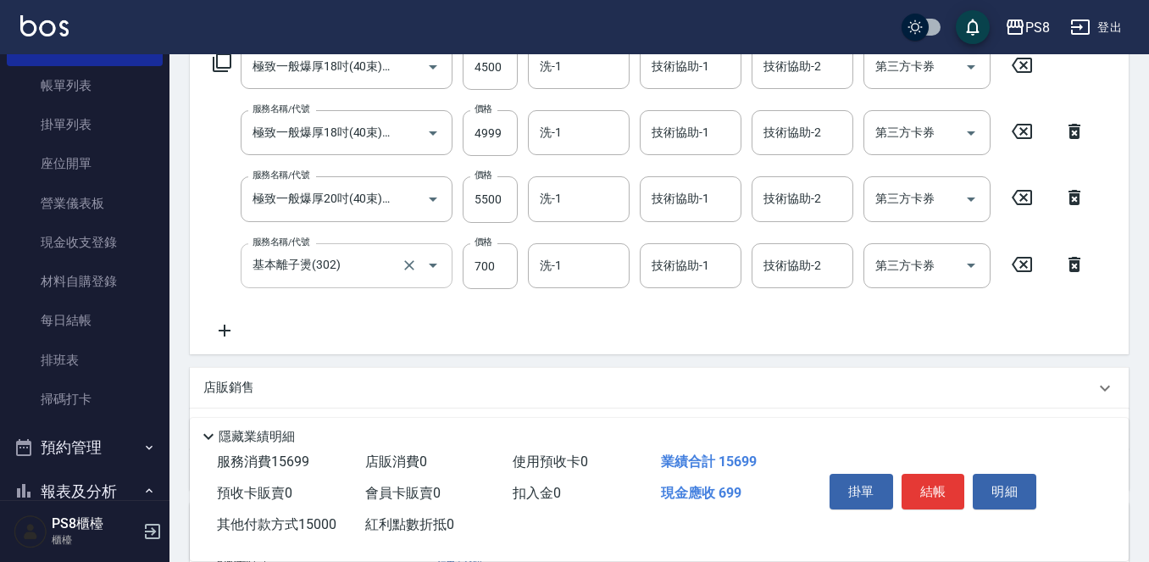
scroll to position [254, 0]
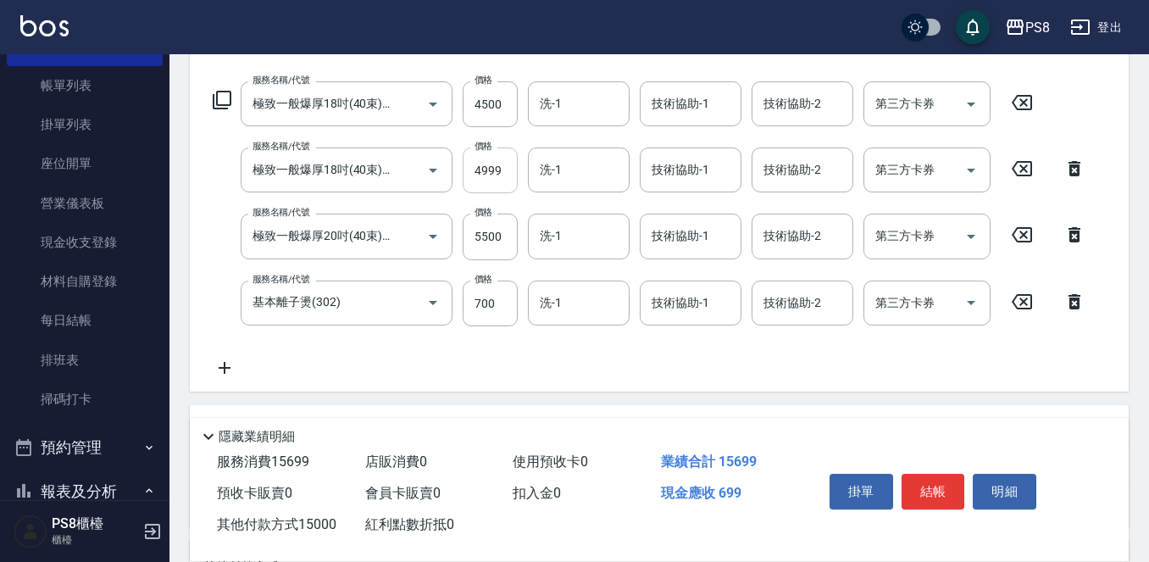
type input "15000"
click at [505, 174] on input "4999" at bounding box center [489, 170] width 55 height 46
click at [513, 167] on input "4999" at bounding box center [489, 170] width 55 height 46
type input "50"
type input "0"
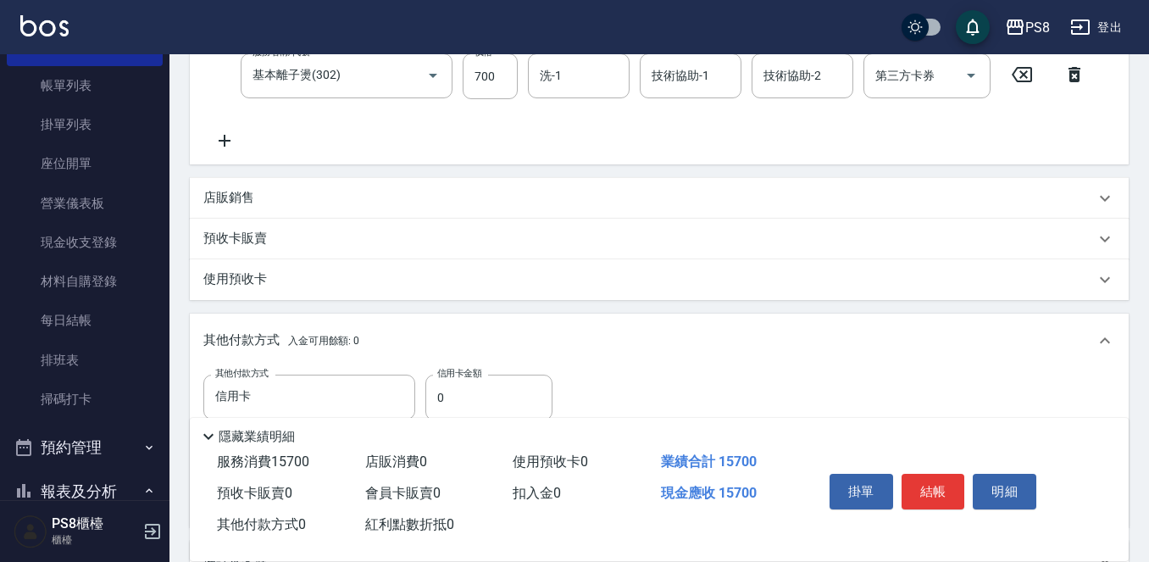
scroll to position [663, 0]
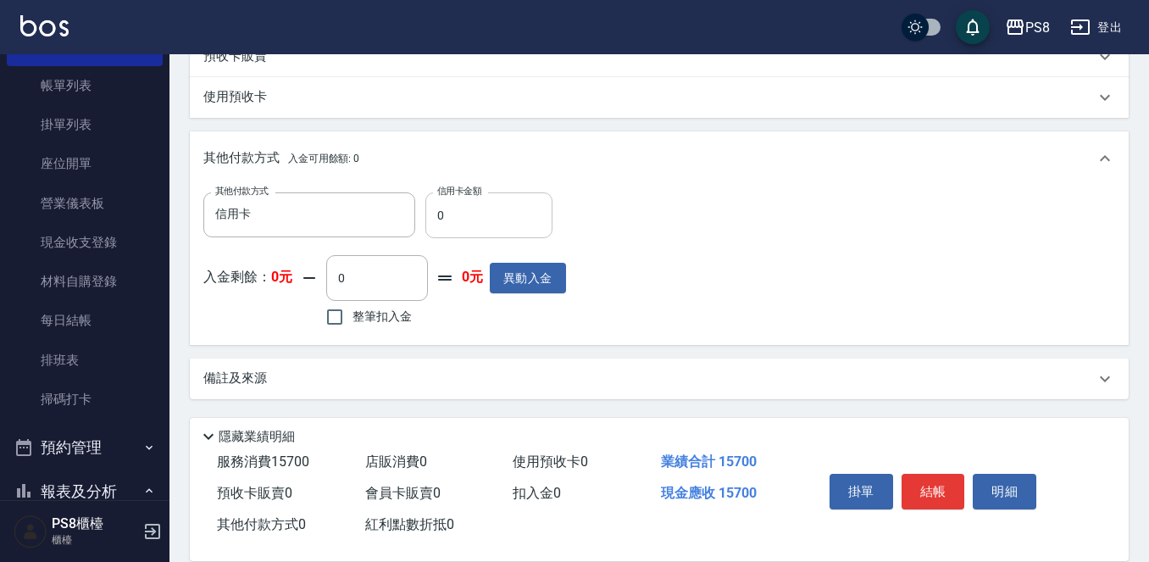
type input "5000"
click at [484, 196] on input "0" at bounding box center [488, 215] width 127 height 46
type input "15000"
click at [932, 483] on button "結帳" at bounding box center [933, 491] width 64 height 36
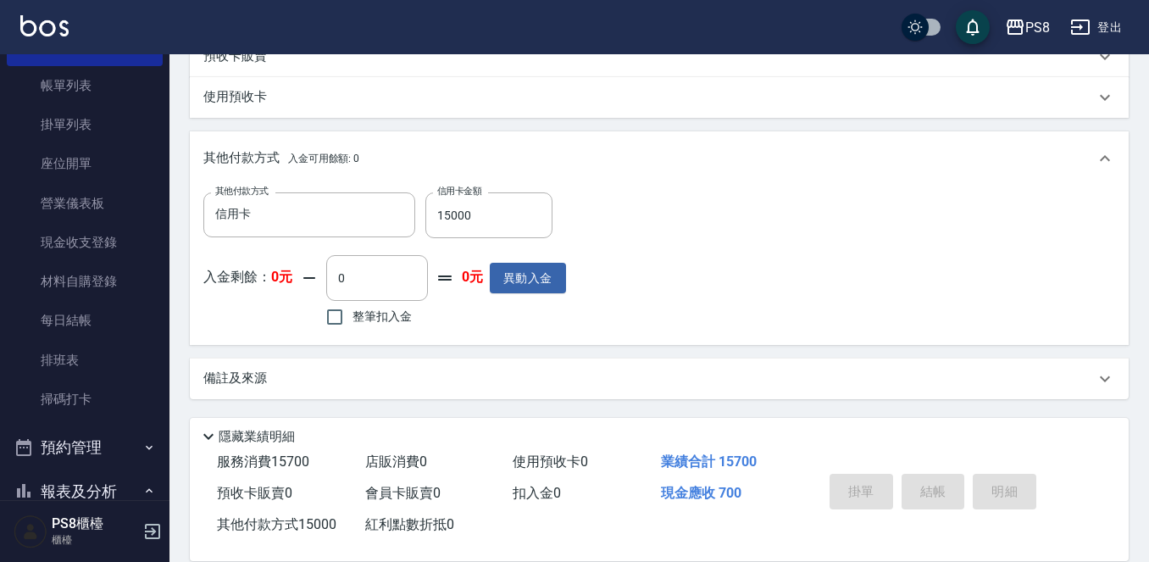
type input "2025/09/25 14:06"
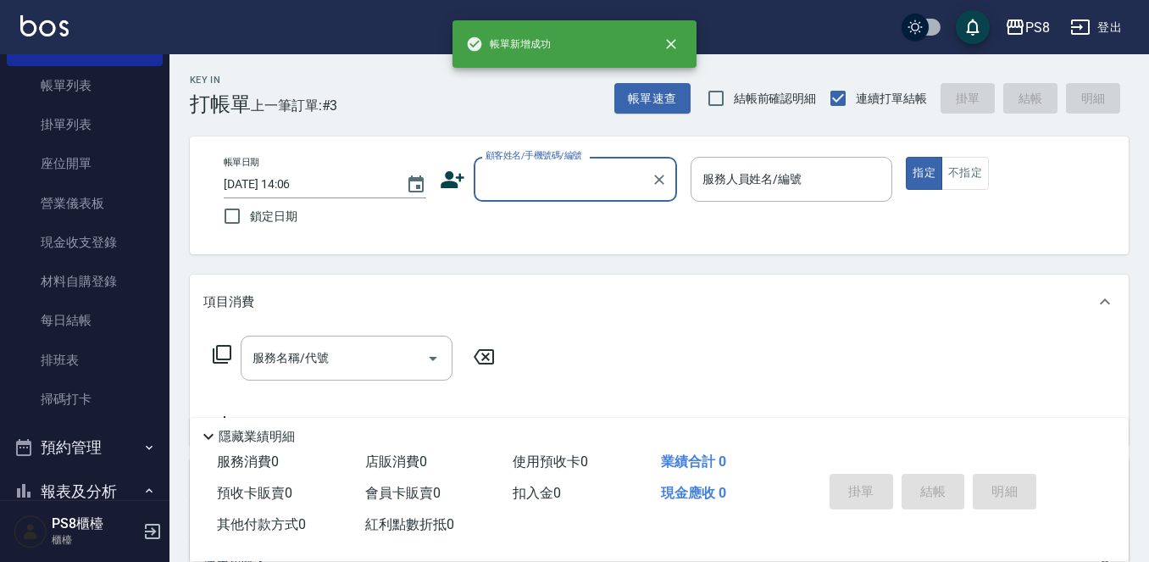
scroll to position [0, 0]
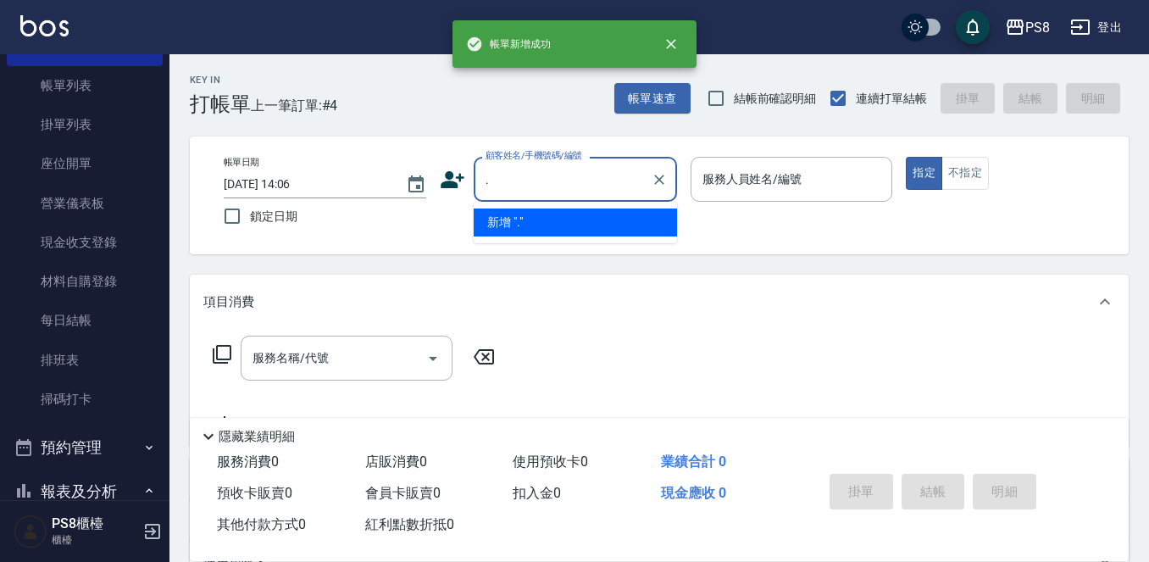
type input "."
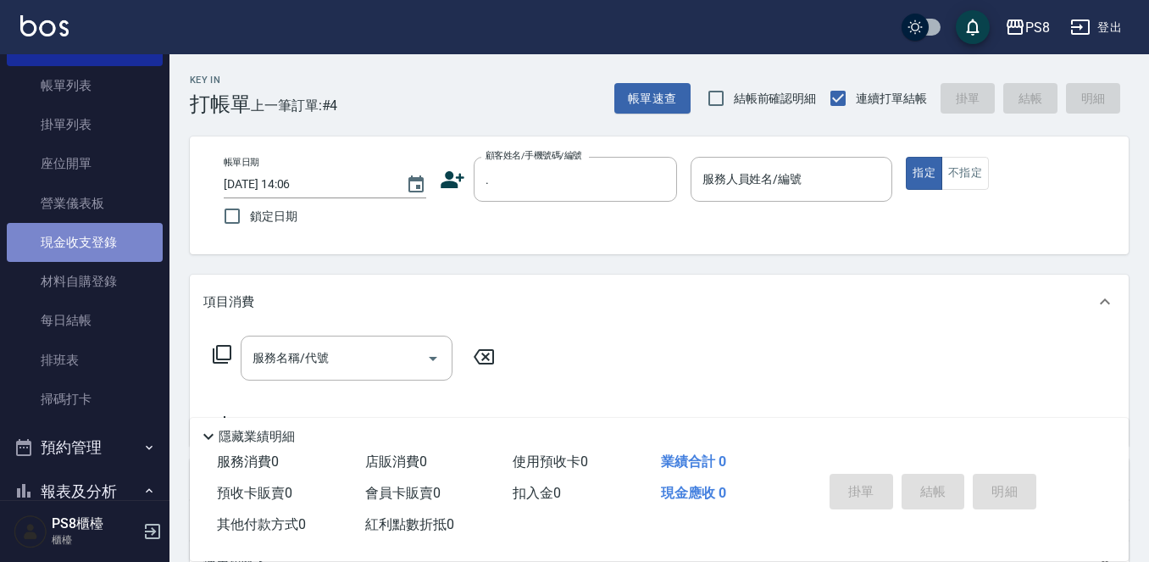
click at [113, 229] on link "現金收支登錄" at bounding box center [85, 242] width 156 height 39
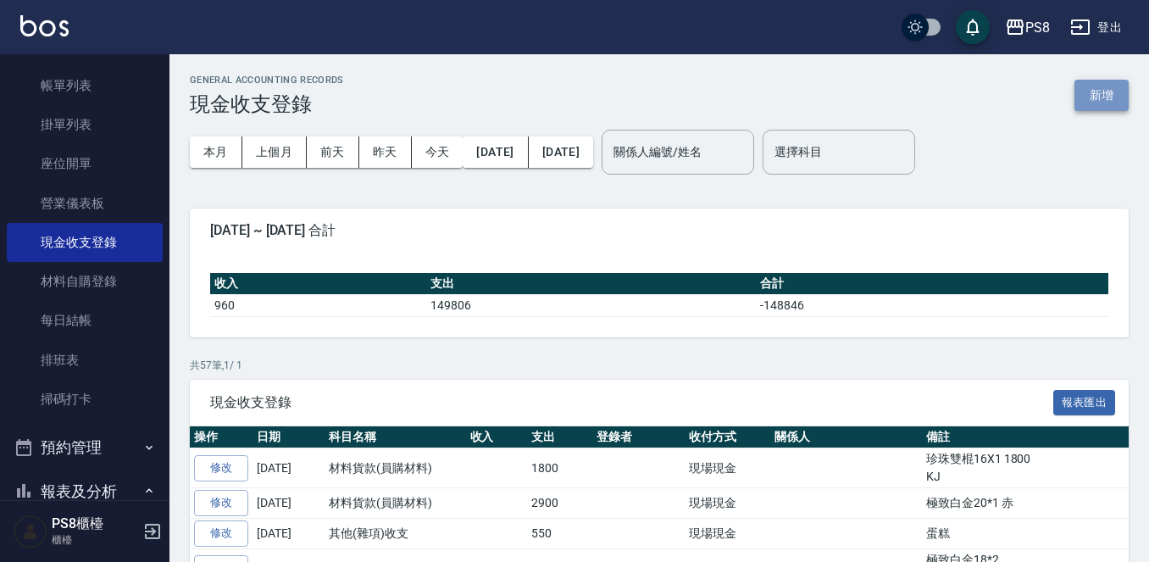
click at [1116, 93] on button "新增" at bounding box center [1101, 95] width 54 height 31
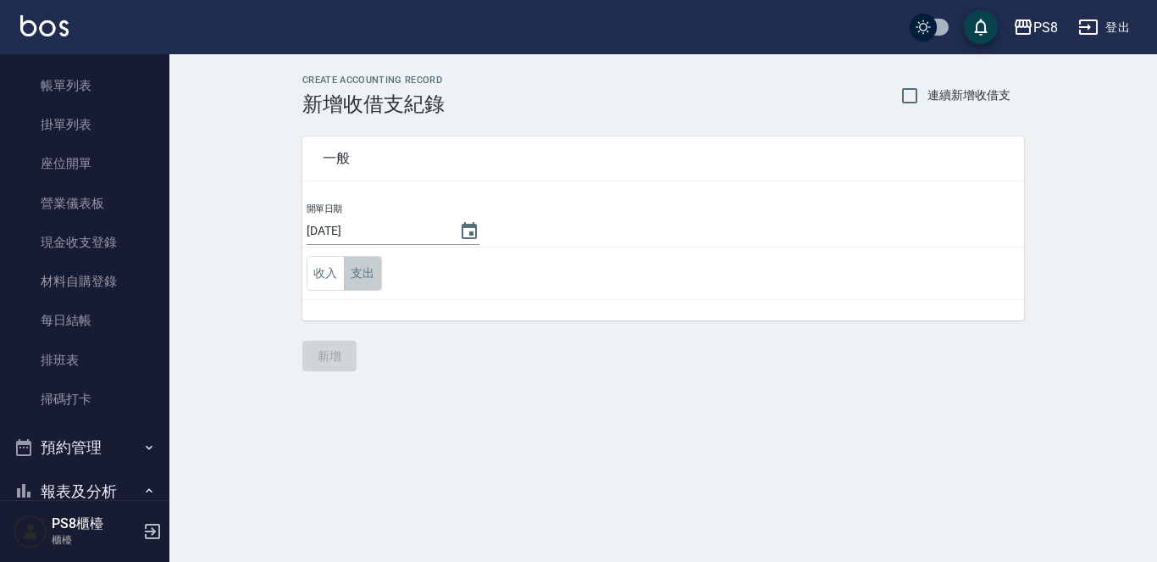
click at [368, 262] on button "支出" at bounding box center [363, 273] width 38 height 35
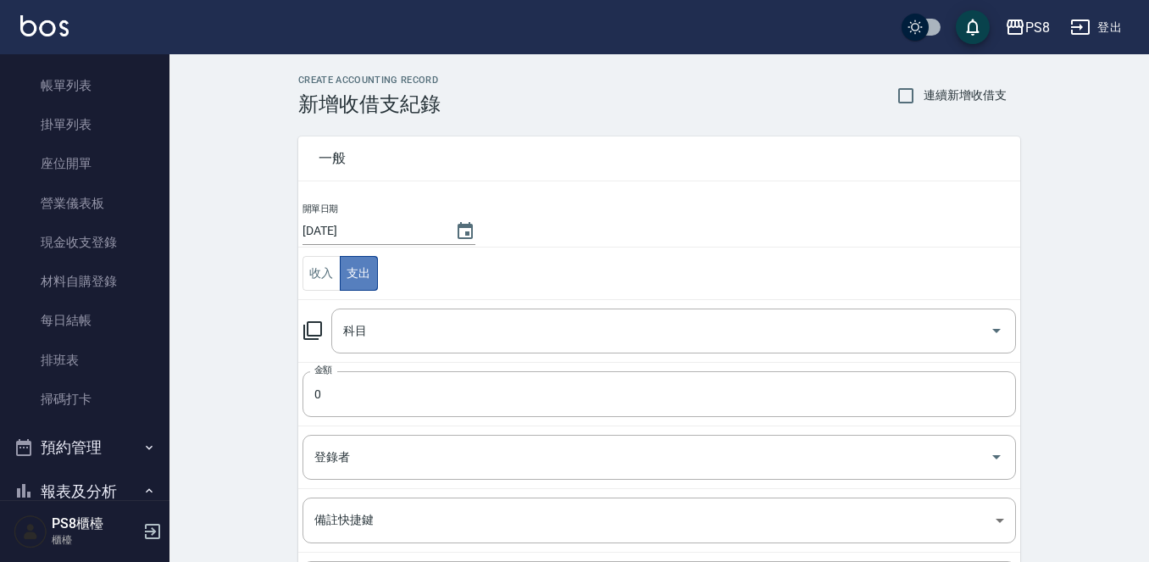
click at [367, 262] on button "支出" at bounding box center [359, 273] width 38 height 35
click at [284, 257] on div "一般 開單日期 2025/09/25 收入 支出 科目 科目 金額 0 金額 登錄者 登錄者 備註快捷鍵 ​ 備註快捷鍵 備註 x 備註" at bounding box center [649, 396] width 742 height 560
click at [440, 329] on input "科目" at bounding box center [661, 331] width 644 height 30
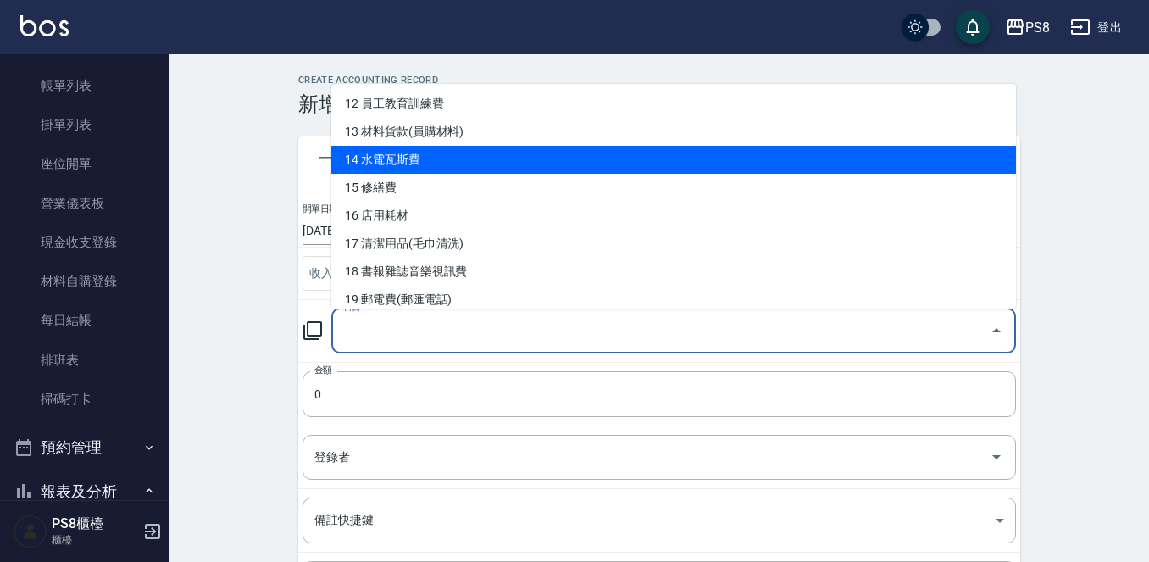
scroll to position [254, 0]
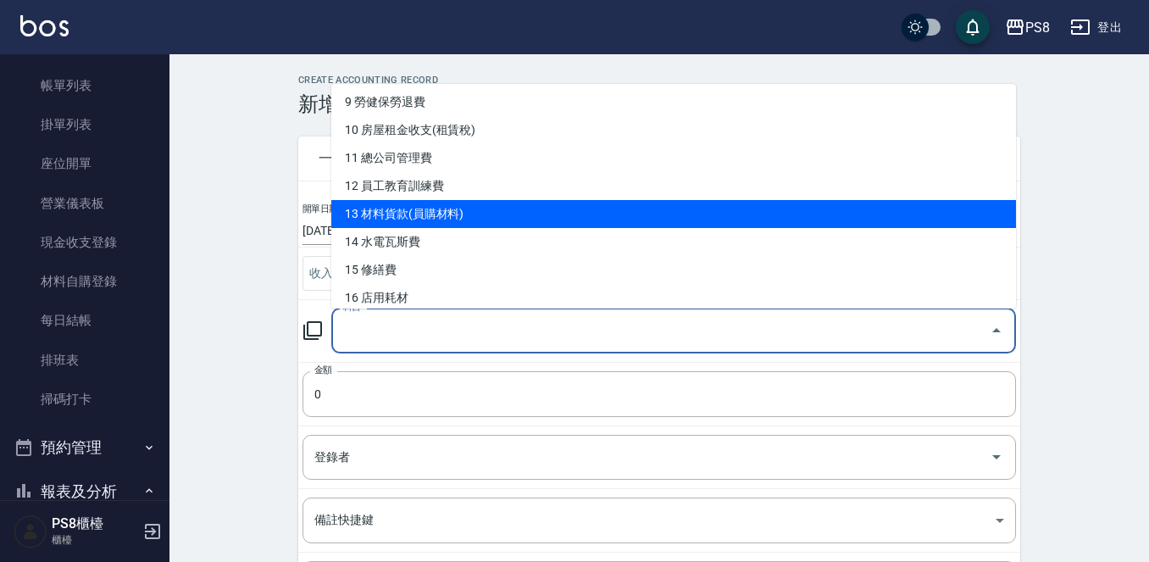
click at [440, 221] on li "13 材料貨款(員購材料)" at bounding box center [673, 214] width 684 height 28
type input "13 材料貨款(員購材料)"
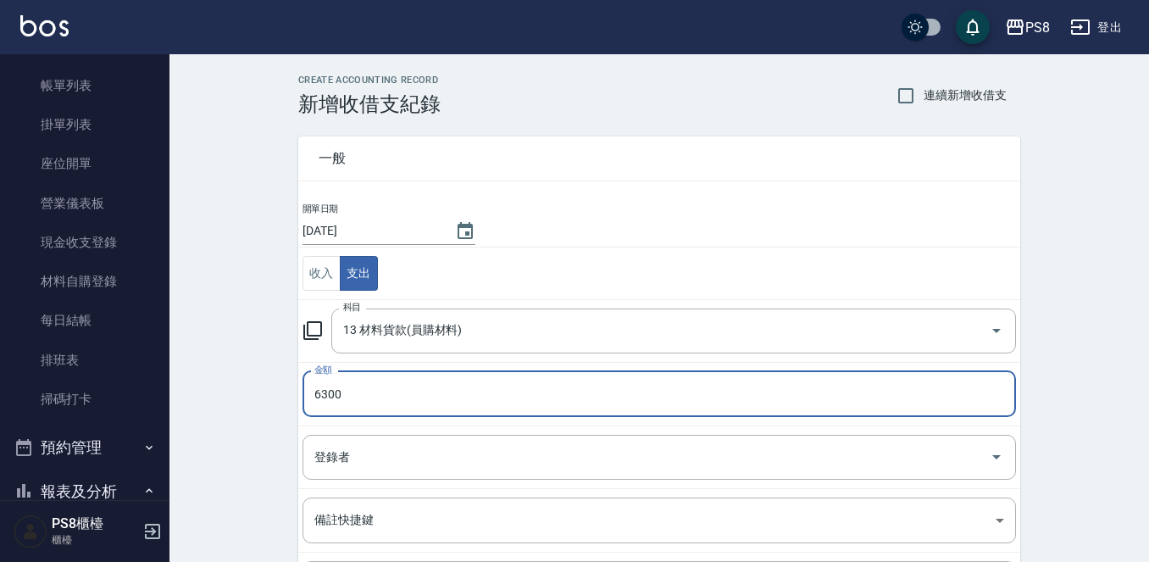
type input "6300"
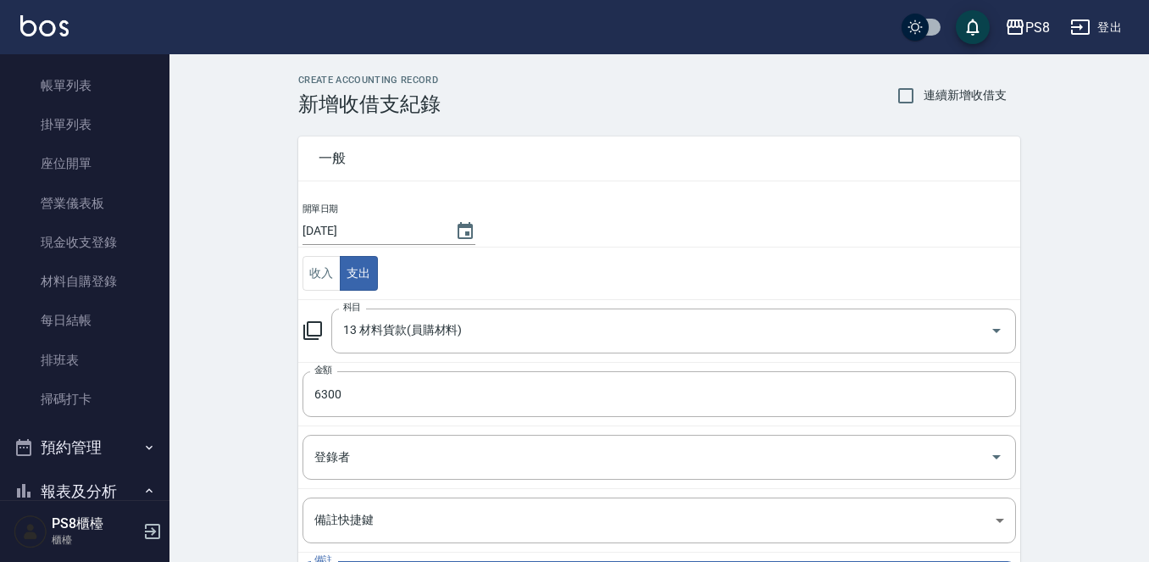
scroll to position [186, 0]
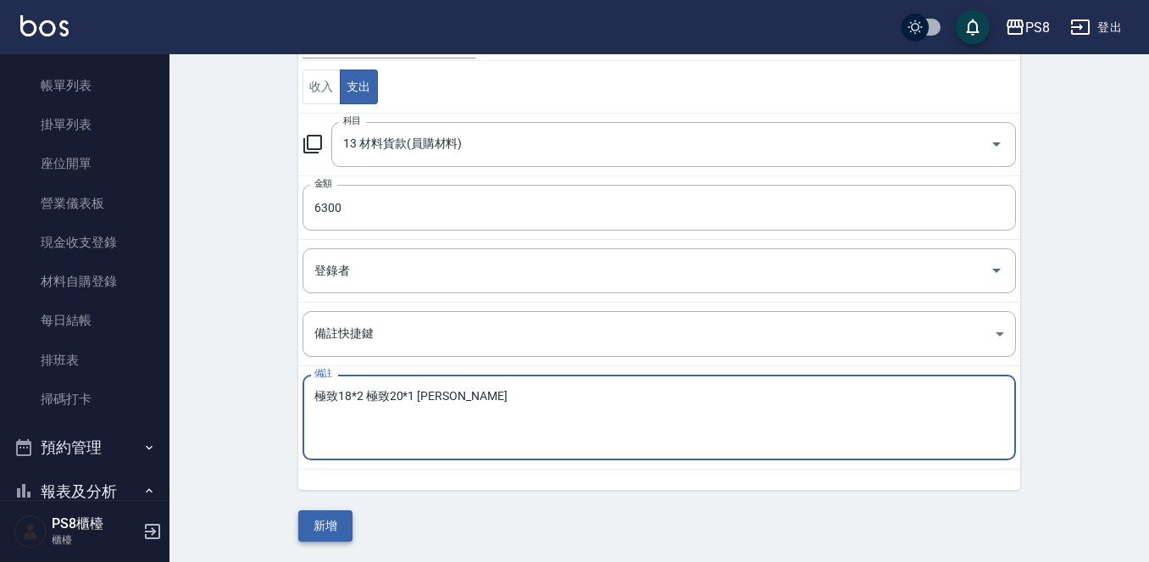
type textarea "極致18*2 極致20*1 珍珠 娟"
click at [339, 515] on button "新增" at bounding box center [325, 525] width 54 height 31
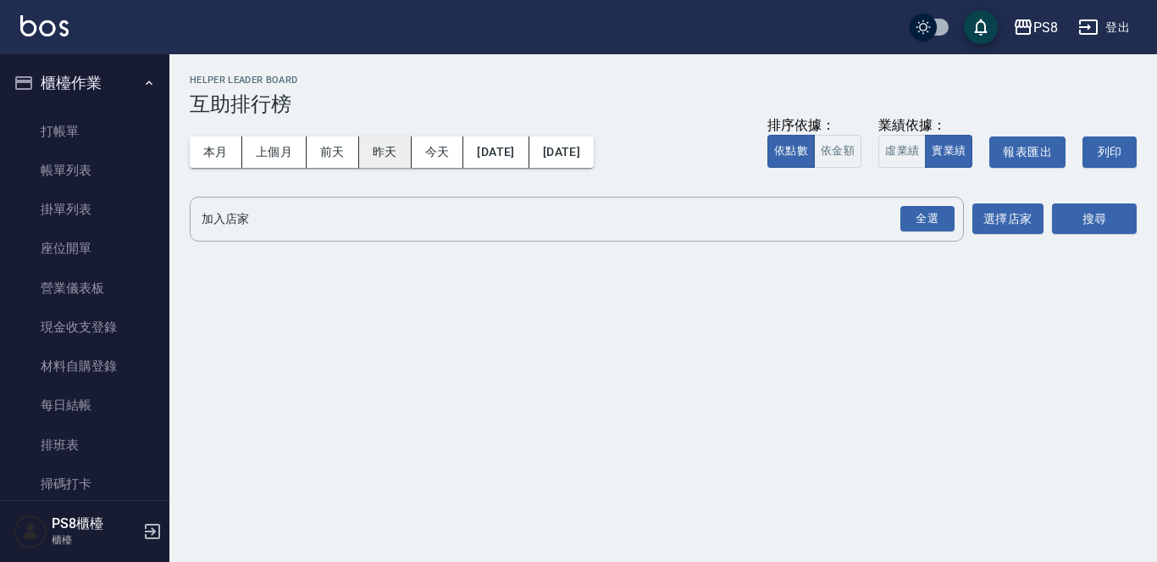
click at [393, 147] on button "昨天" at bounding box center [385, 151] width 53 height 31
click at [220, 146] on button "本月" at bounding box center [216, 151] width 53 height 31
click at [934, 215] on div "全選" at bounding box center [927, 219] width 54 height 26
click at [907, 215] on div "全選" at bounding box center [927, 220] width 54 height 26
click at [1077, 217] on button "搜尋" at bounding box center [1094, 219] width 85 height 31
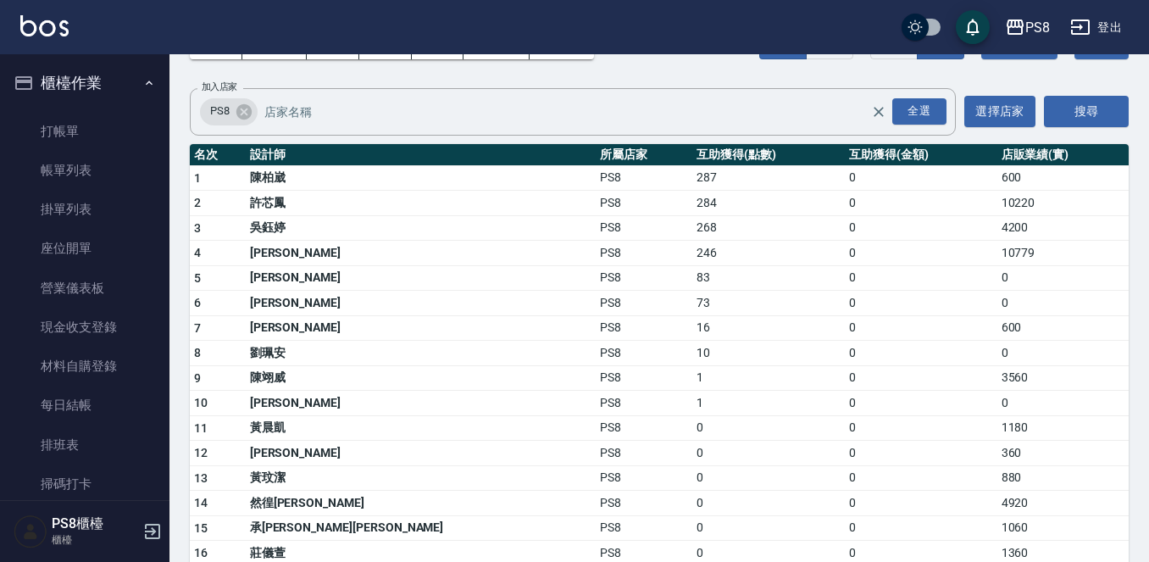
scroll to position [205, 0]
